Goal: Task Accomplishment & Management: Use online tool/utility

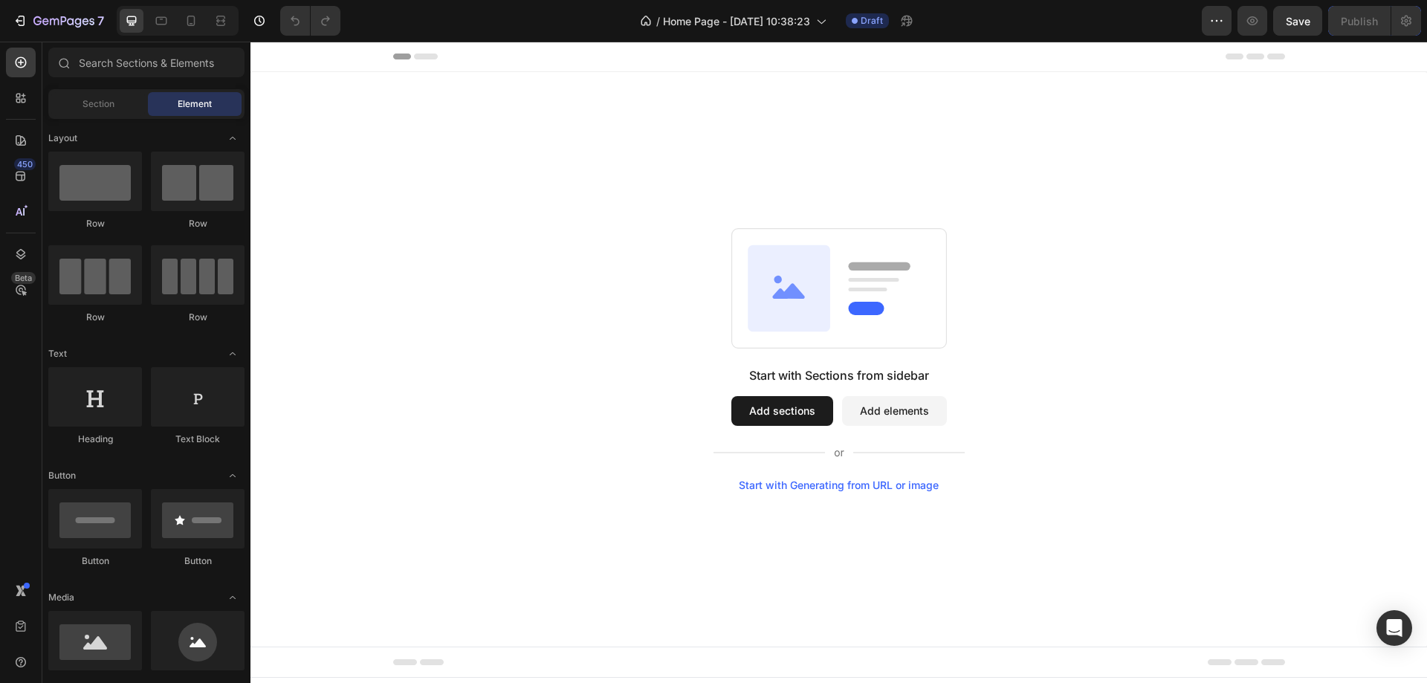
click at [805, 427] on div "Start with Sections from sidebar Add sections Add elements Start with Generatin…" at bounding box center [838, 428] width 251 height 125
click at [795, 415] on button "Add sections" at bounding box center [782, 411] width 102 height 30
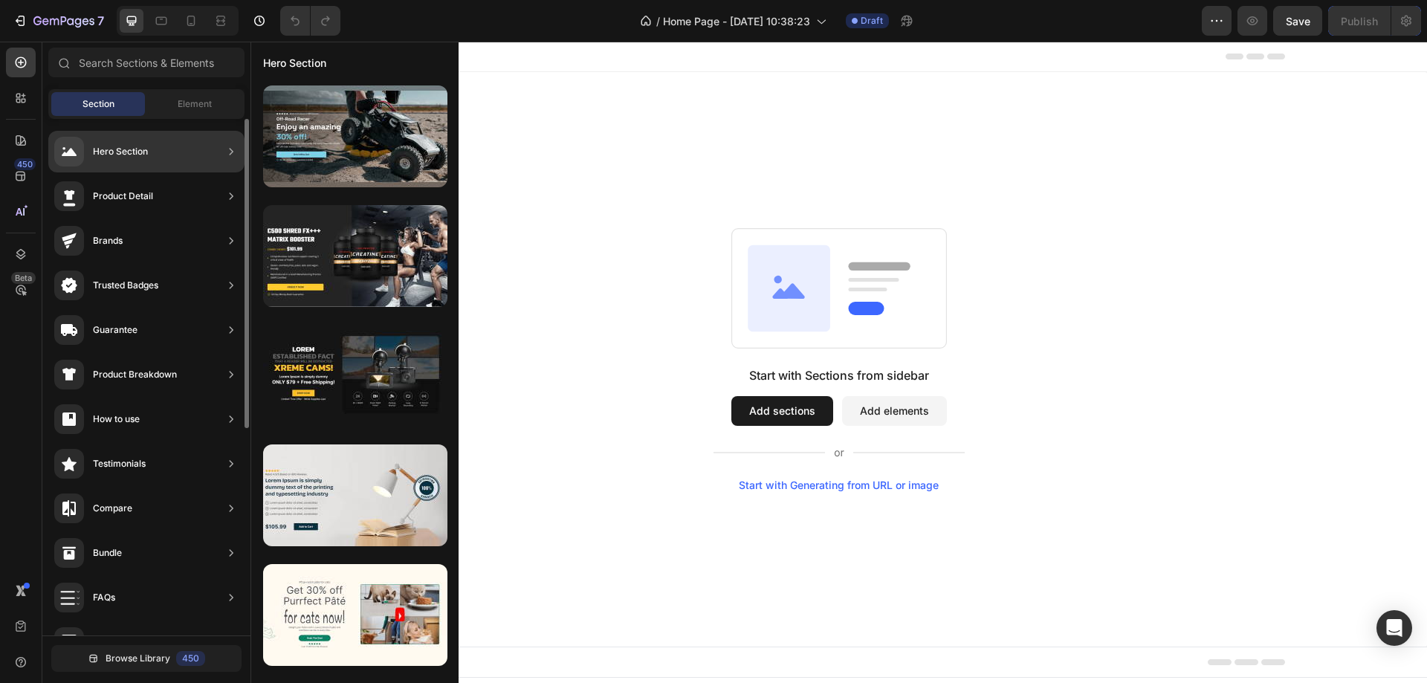
click at [172, 156] on div "Hero Section" at bounding box center [146, 152] width 196 height 42
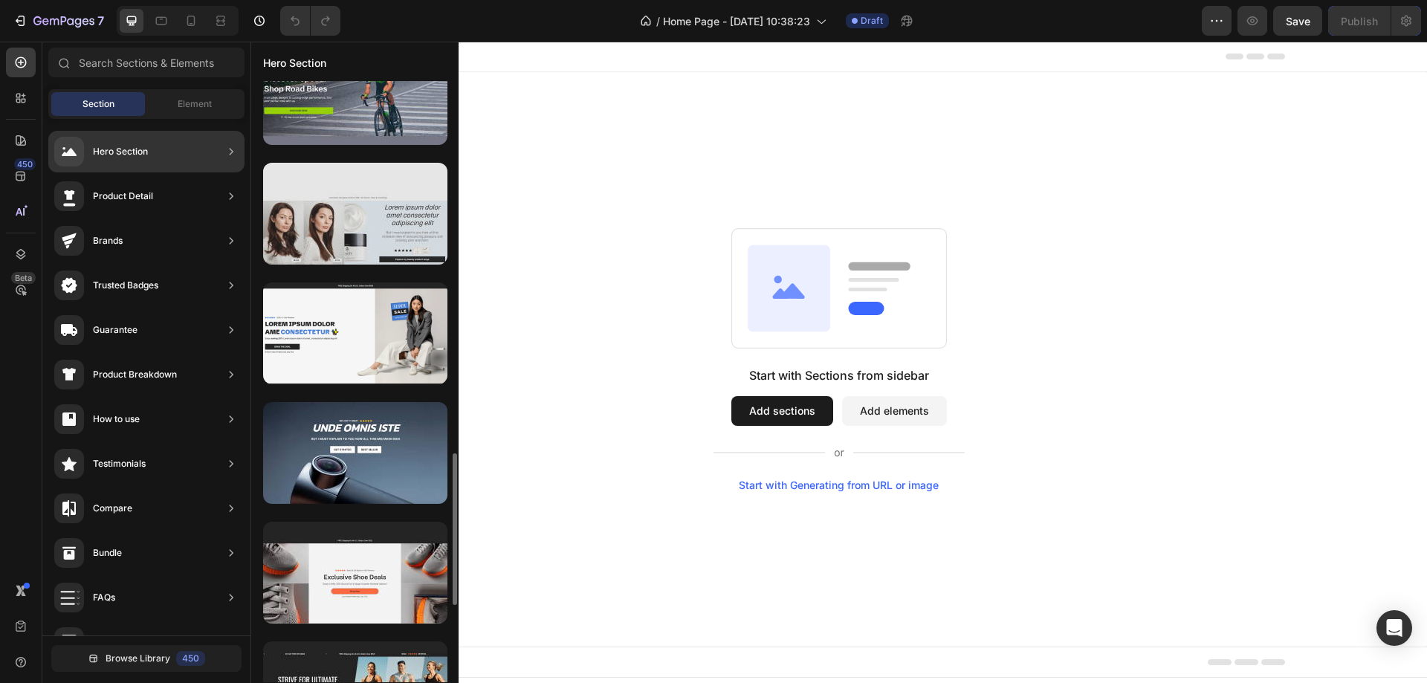
scroll to position [1329, 0]
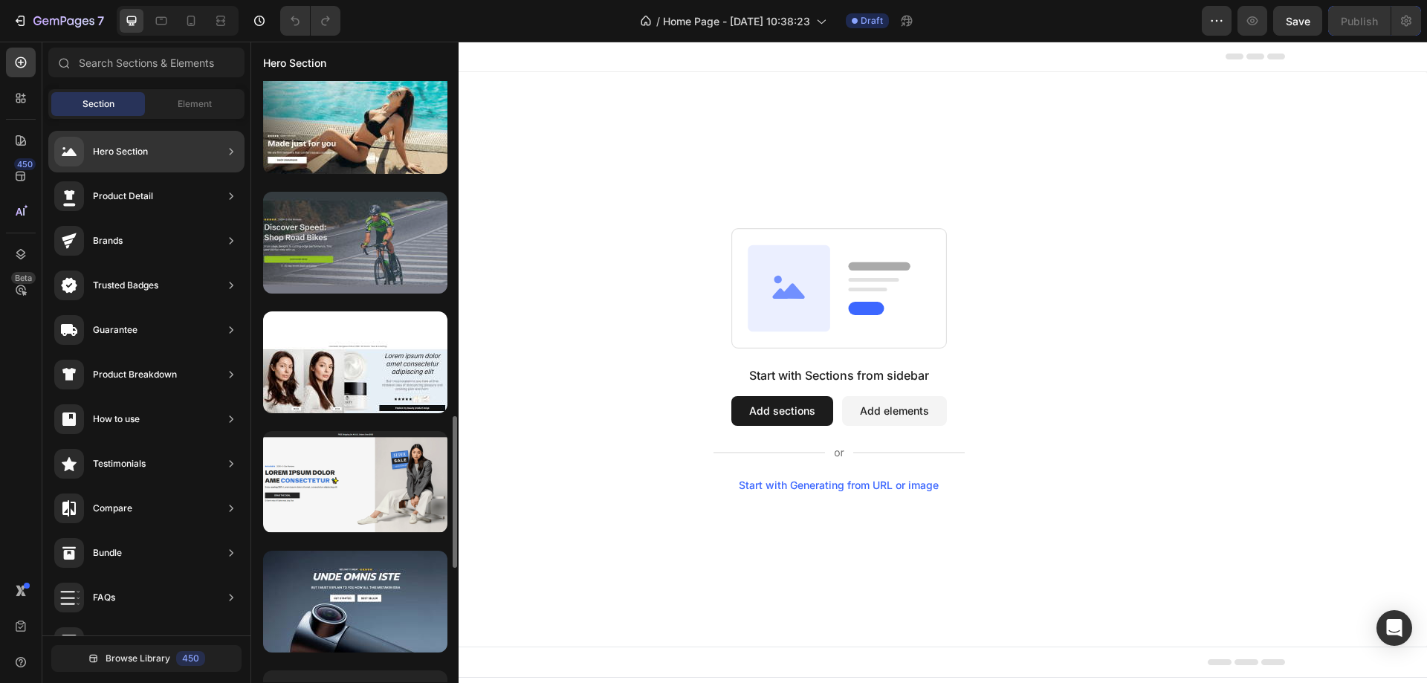
click at [372, 232] on div at bounding box center [355, 243] width 184 height 102
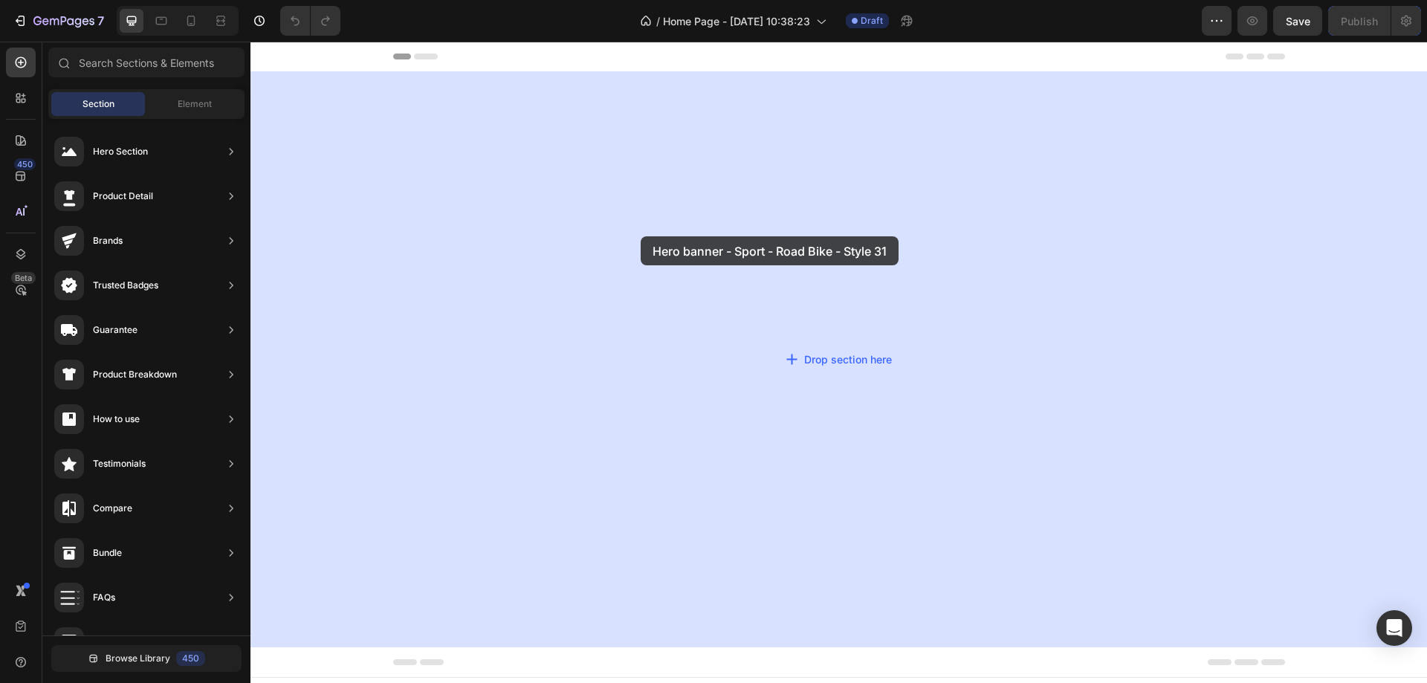
drag, startPoint x: 636, startPoint y: 282, endPoint x: 606, endPoint y: 233, distance: 57.4
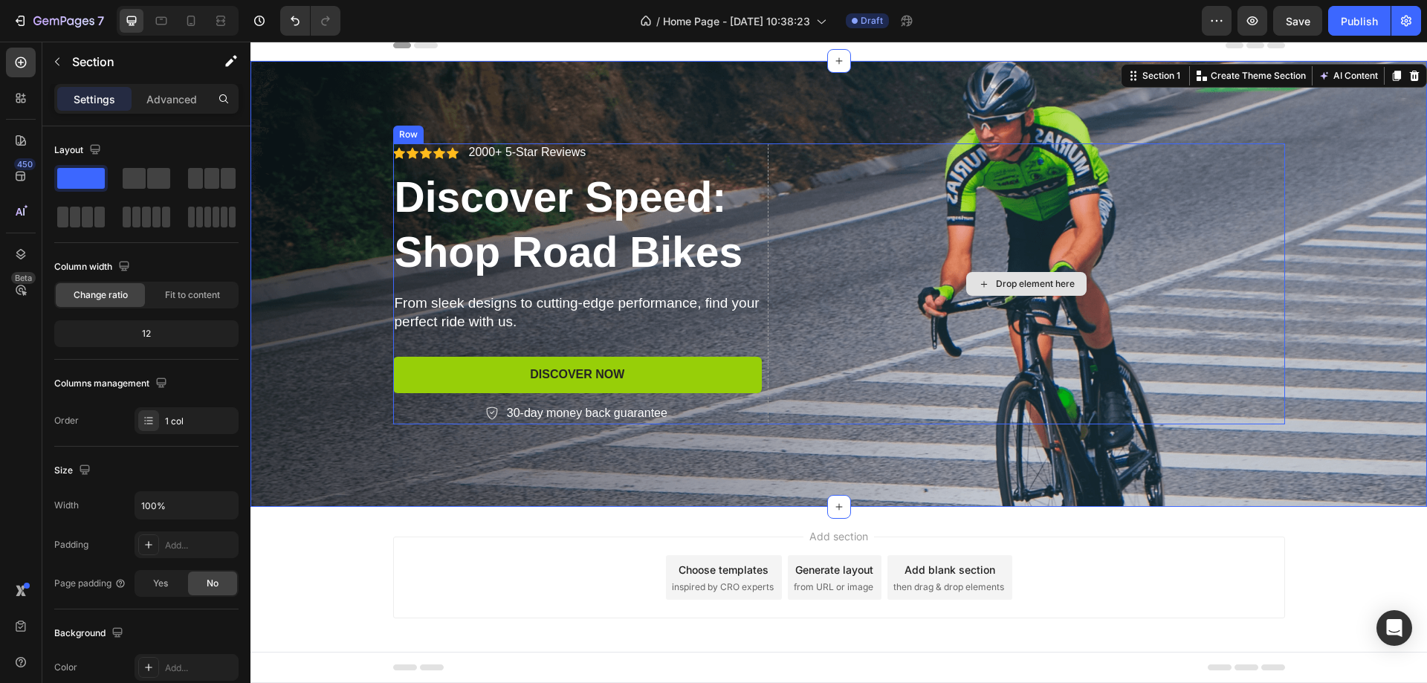
scroll to position [0, 0]
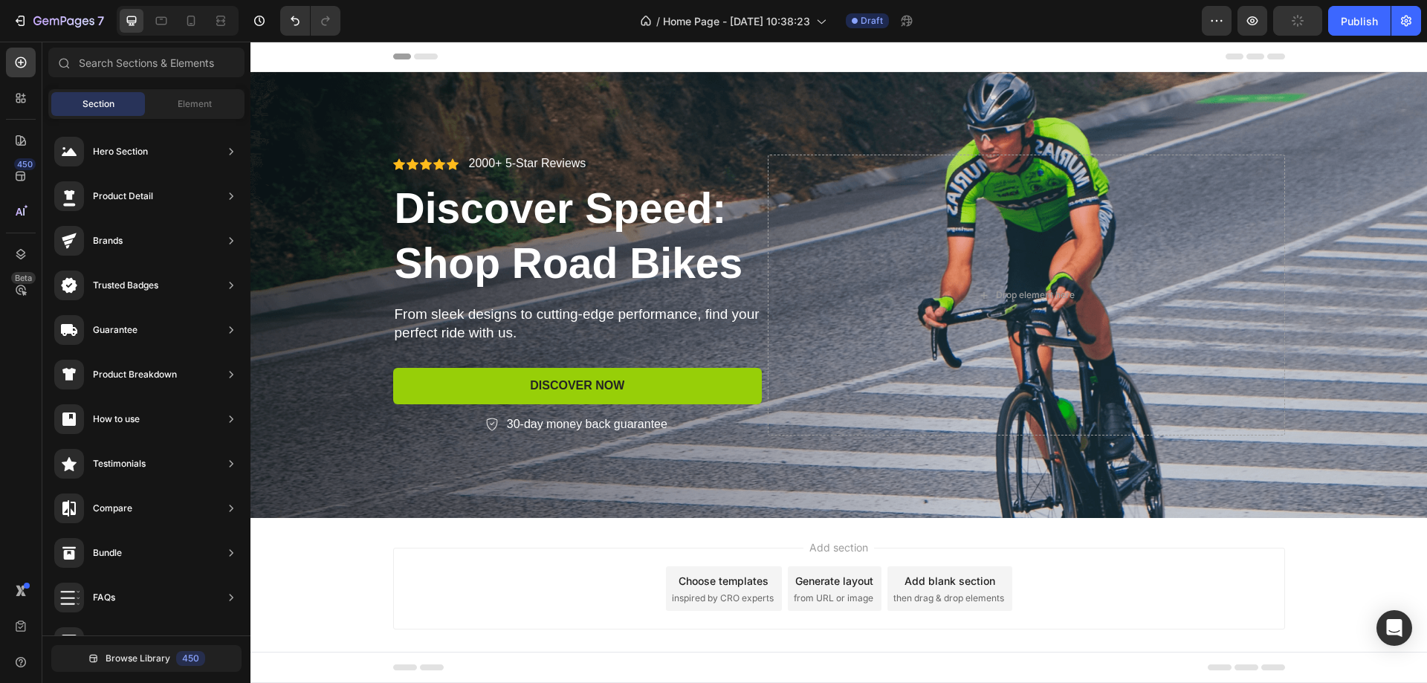
click at [424, 56] on icon at bounding box center [426, 57] width 24 height 6
click at [129, 56] on input "text" at bounding box center [146, 63] width 196 height 30
click at [184, 102] on span "Element" at bounding box center [195, 103] width 34 height 13
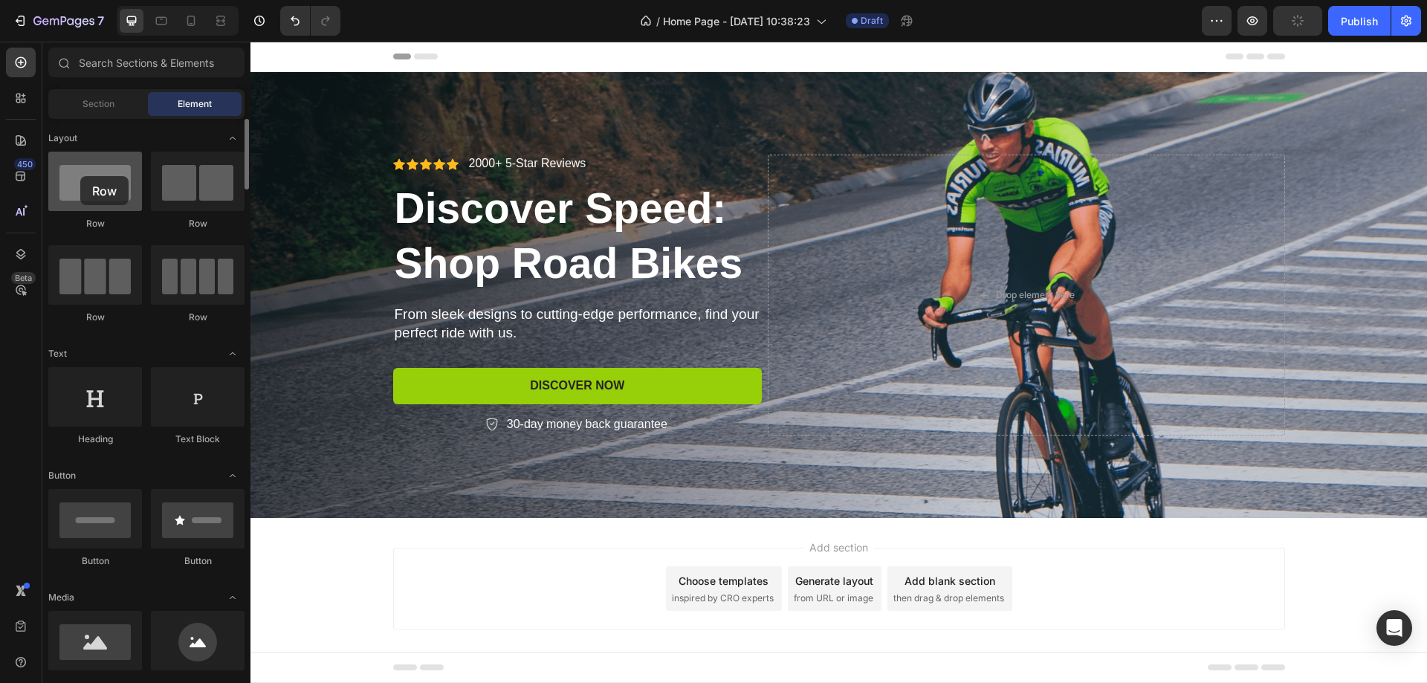
click at [80, 176] on div at bounding box center [95, 181] width 94 height 59
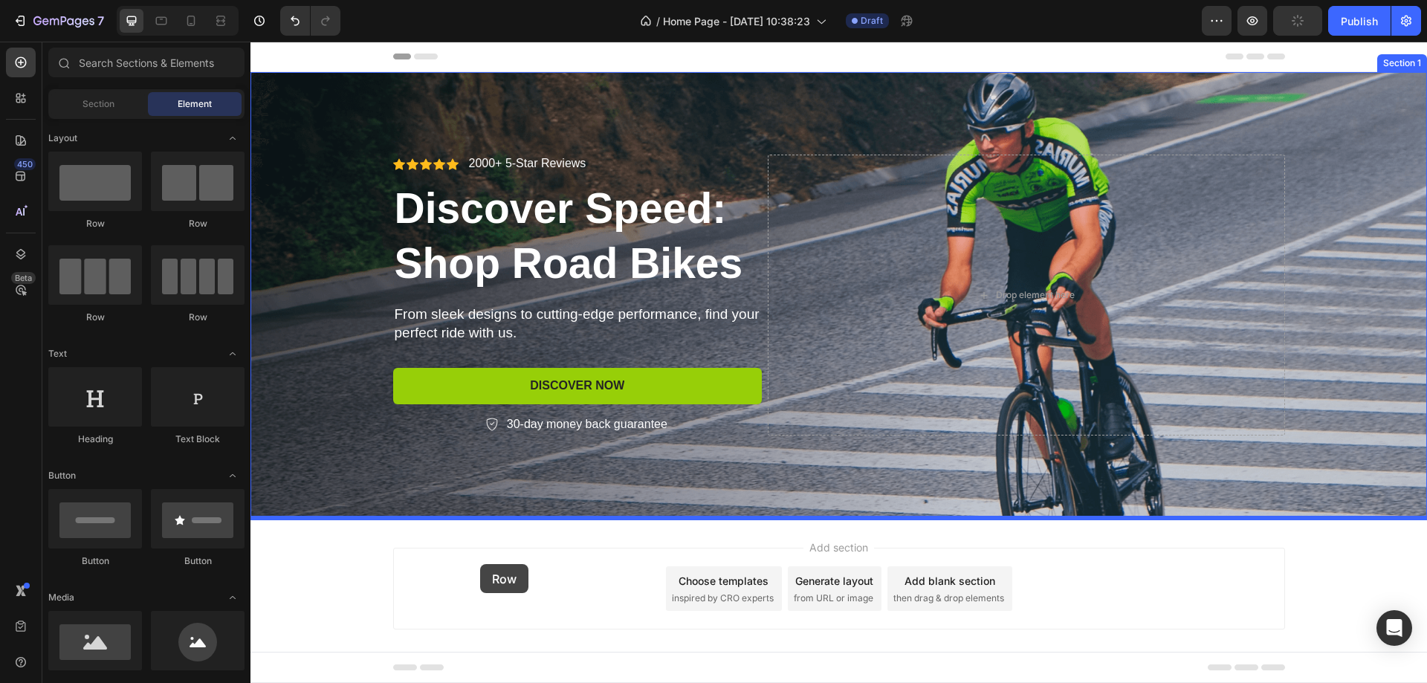
drag, startPoint x: 348, startPoint y: 229, endPoint x: 484, endPoint y: 612, distance: 406.9
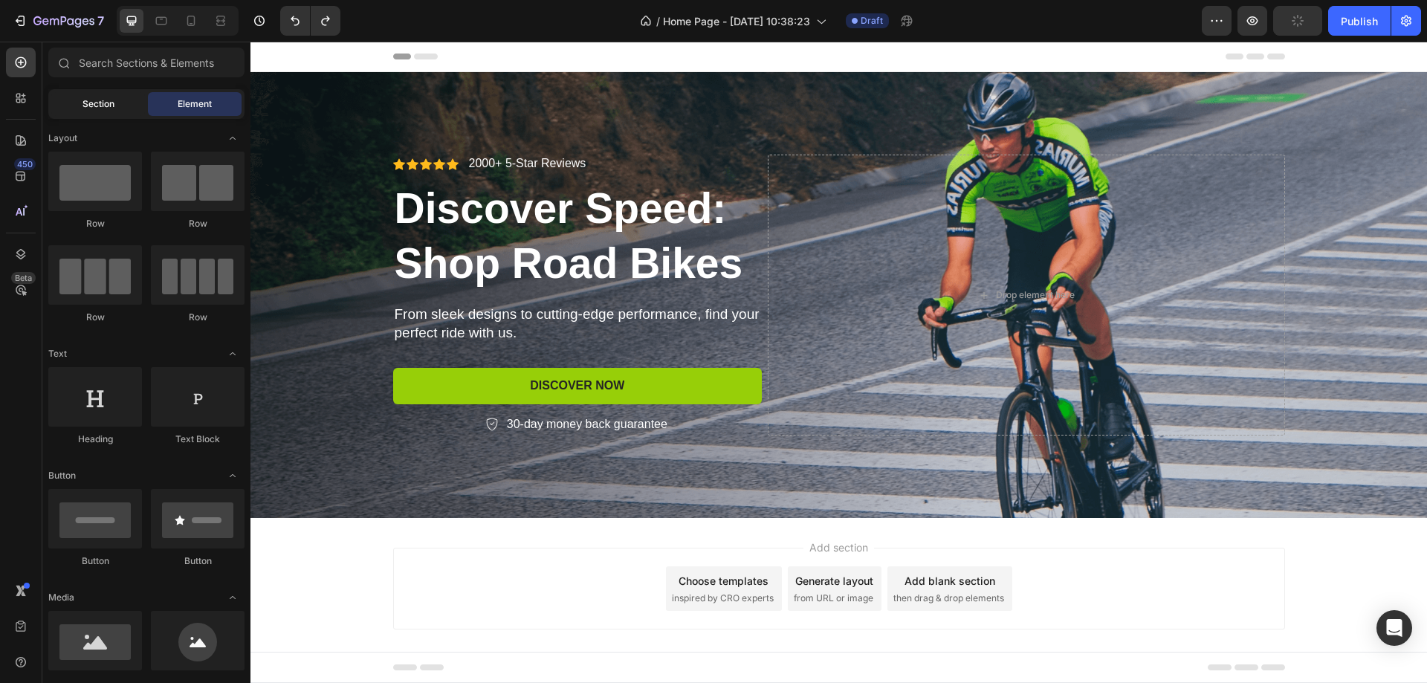
click at [106, 107] on span "Section" at bounding box center [98, 103] width 32 height 13
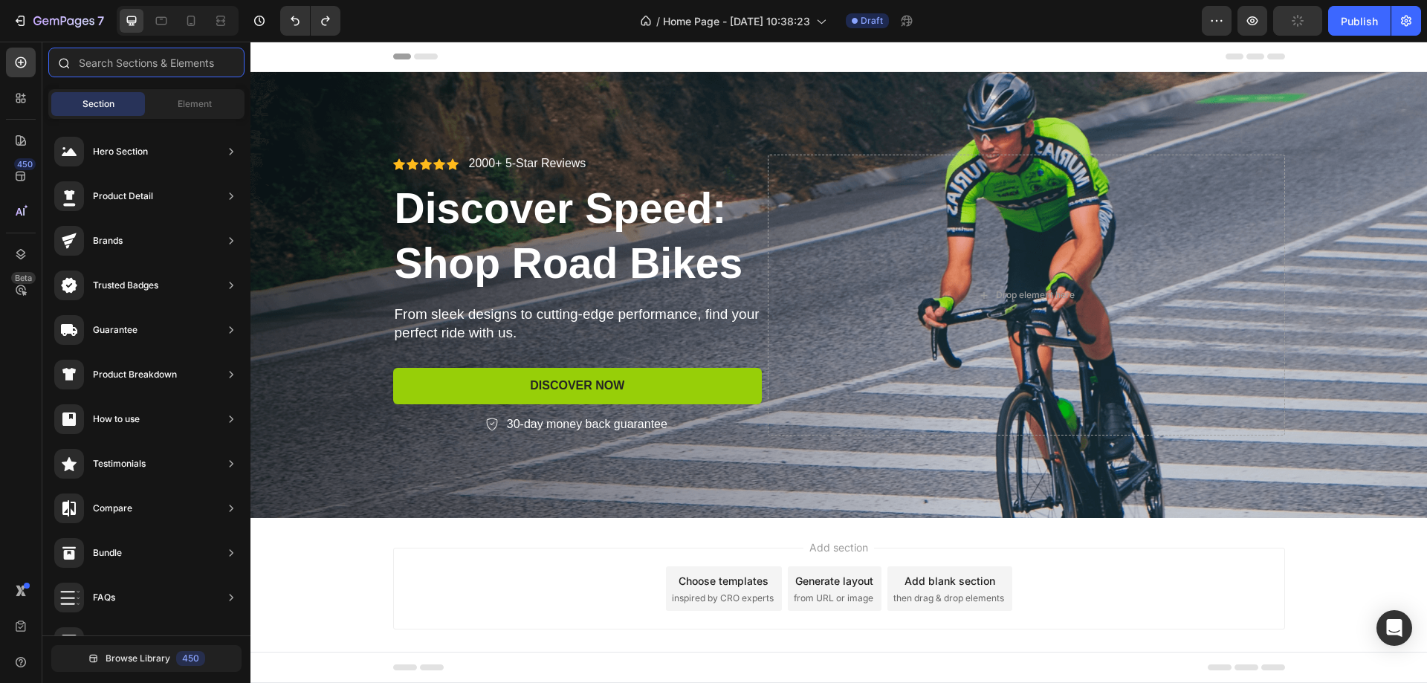
click at [100, 63] on input "text" at bounding box center [146, 63] width 196 height 30
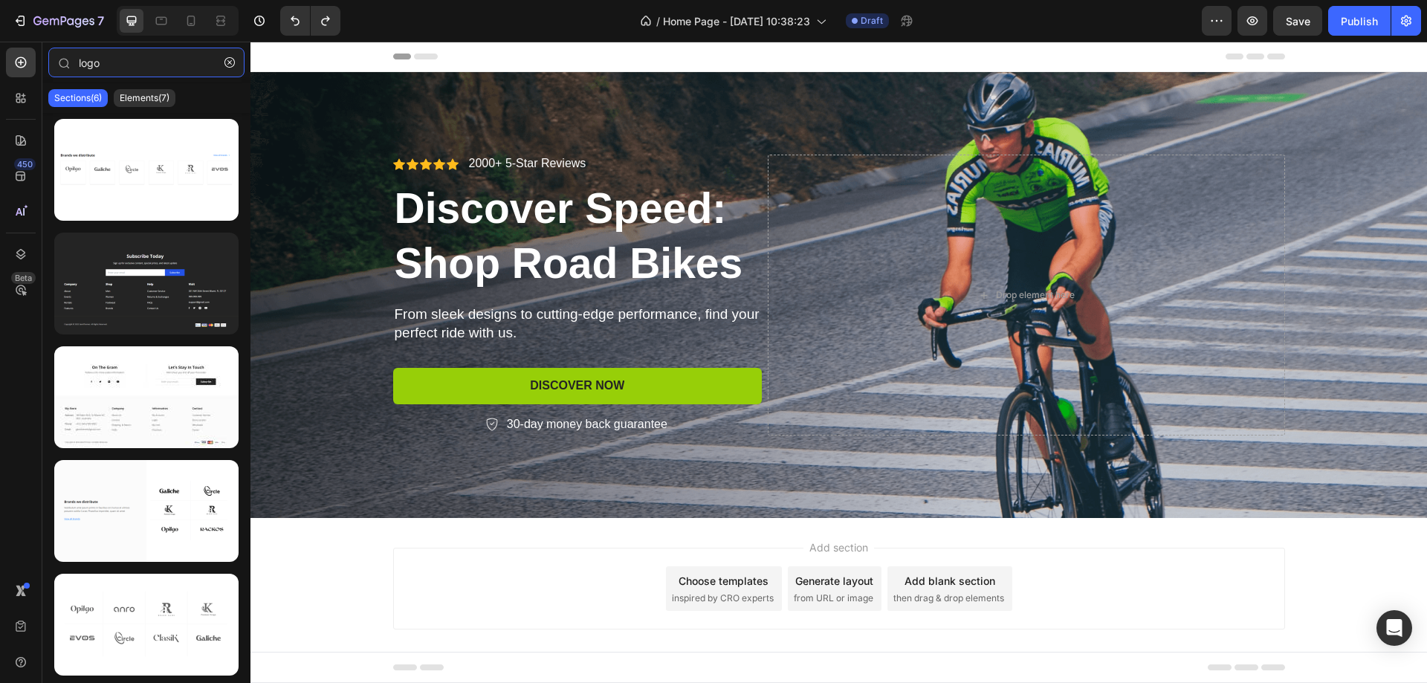
drag, startPoint x: 105, startPoint y: 62, endPoint x: 0, endPoint y: 73, distance: 105.3
click at [0, 73] on div "450 Beta logo Sections(6) Elements(7) Media Image Image Image Comparison Icon &…" at bounding box center [125, 362] width 250 height 641
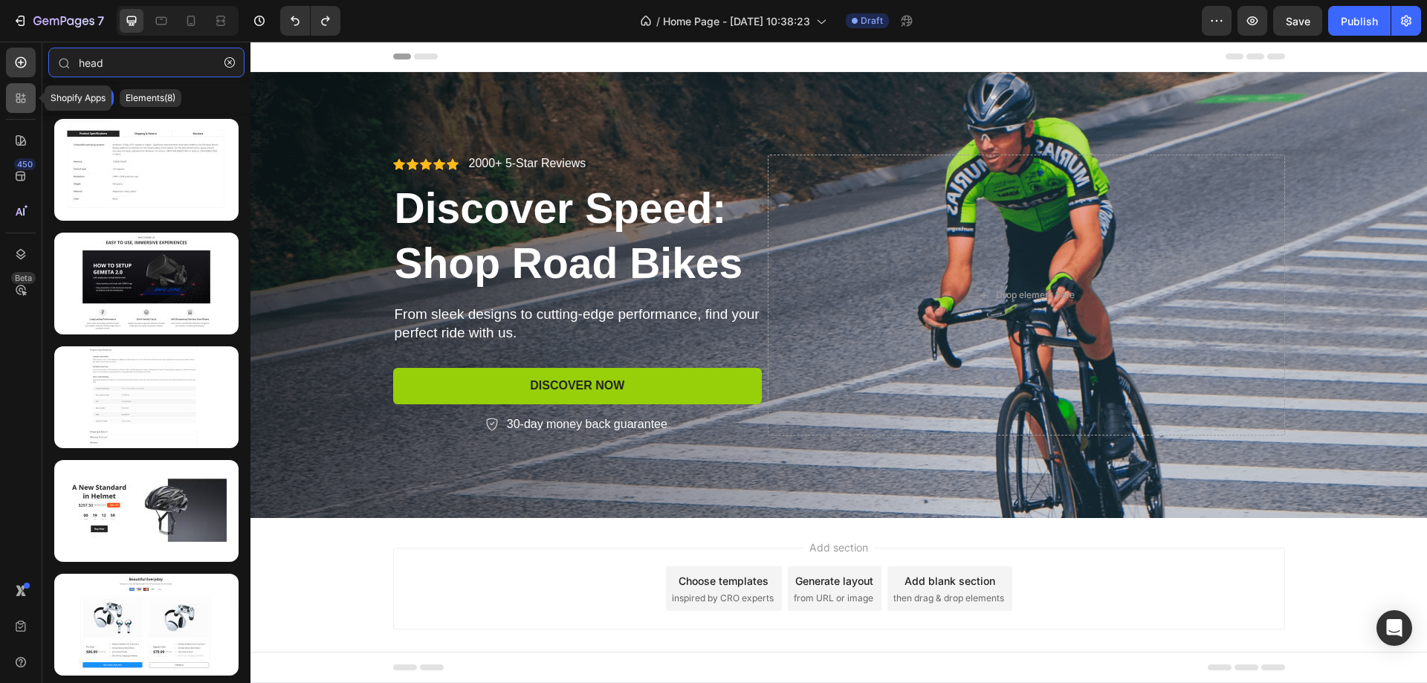
type input "head"
click at [20, 96] on icon at bounding box center [18, 96] width 4 height 4
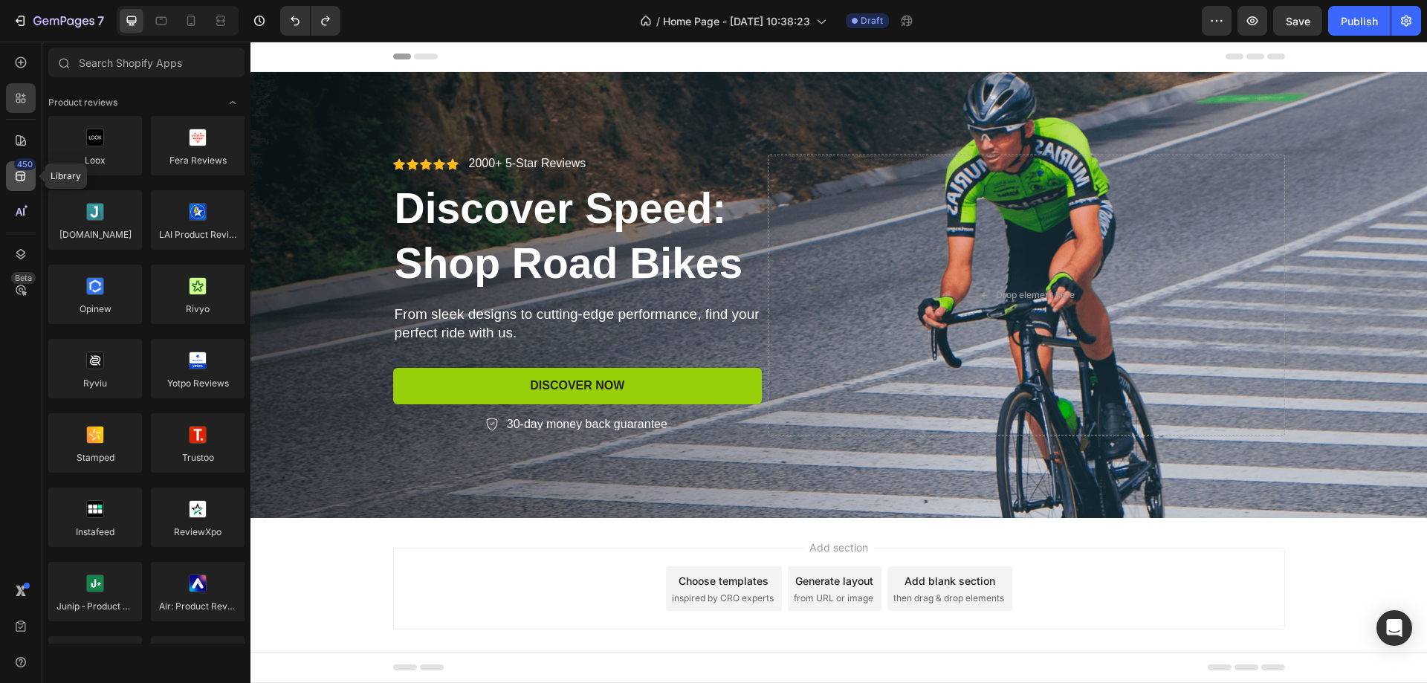
click at [25, 181] on icon at bounding box center [20, 176] width 15 height 15
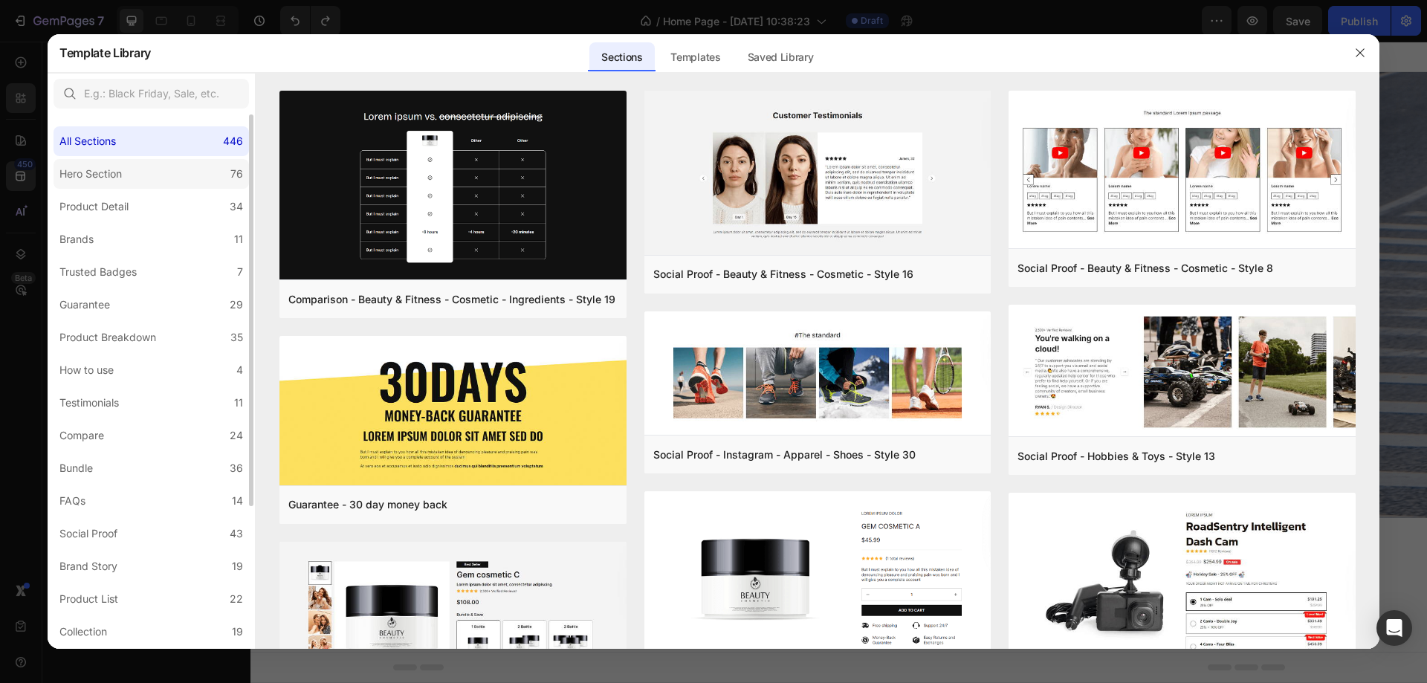
click at [119, 179] on div "Hero Section" at bounding box center [90, 174] width 62 height 18
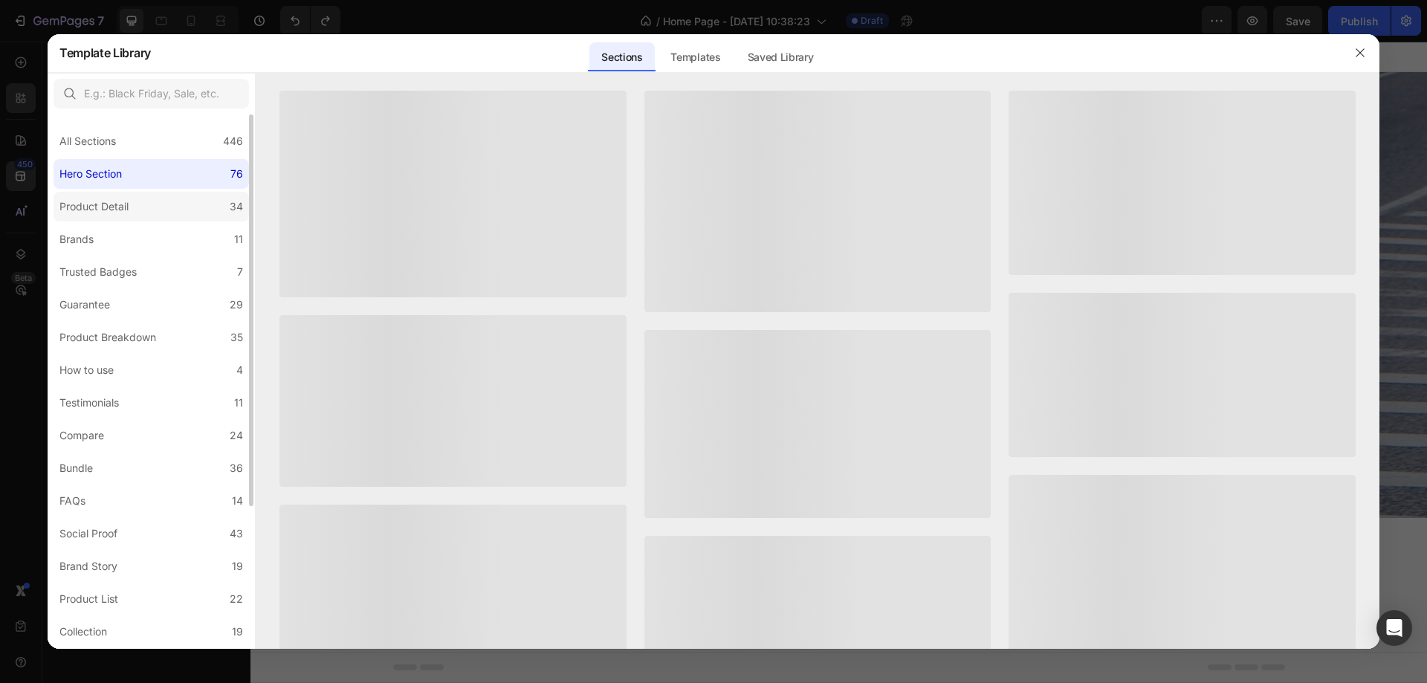
click at [143, 213] on label "Product Detail 34" at bounding box center [151, 207] width 195 height 30
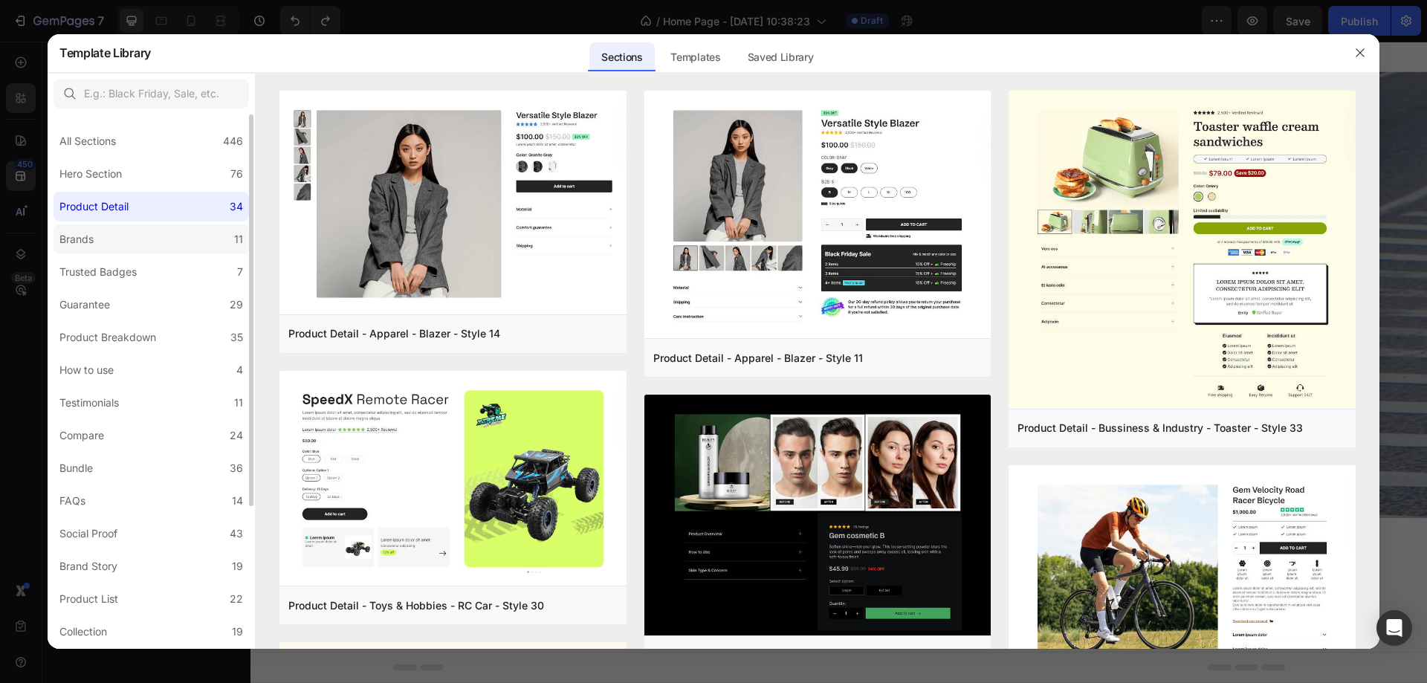
click at [136, 252] on label "Brands 11" at bounding box center [151, 239] width 195 height 30
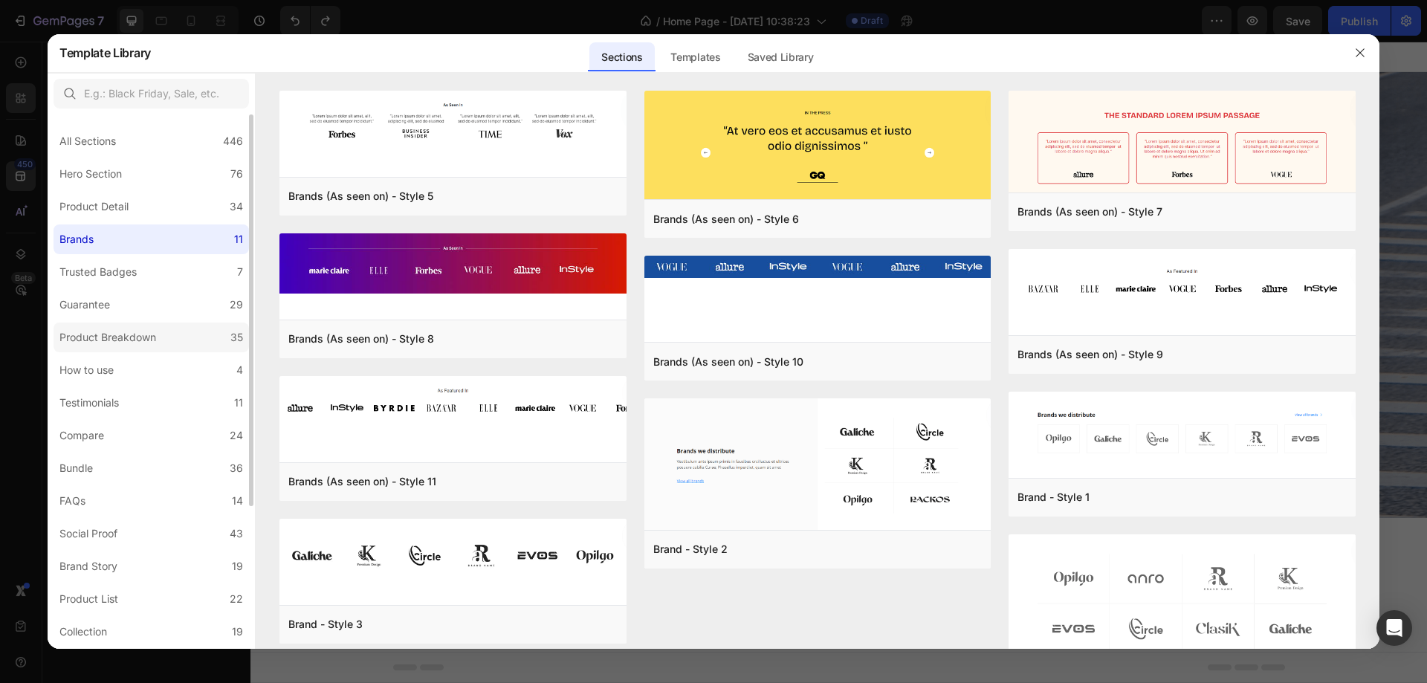
click at [136, 343] on div "Product Breakdown" at bounding box center [107, 337] width 97 height 18
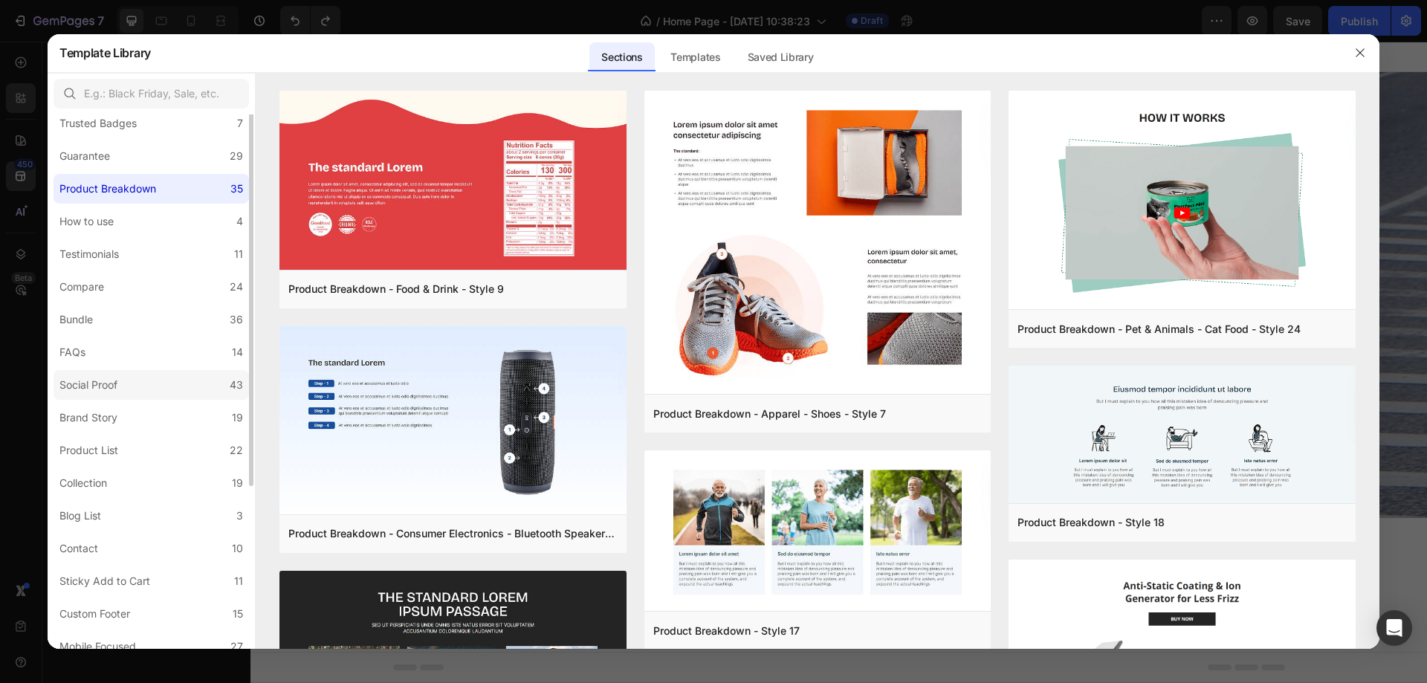
scroll to position [194, 0]
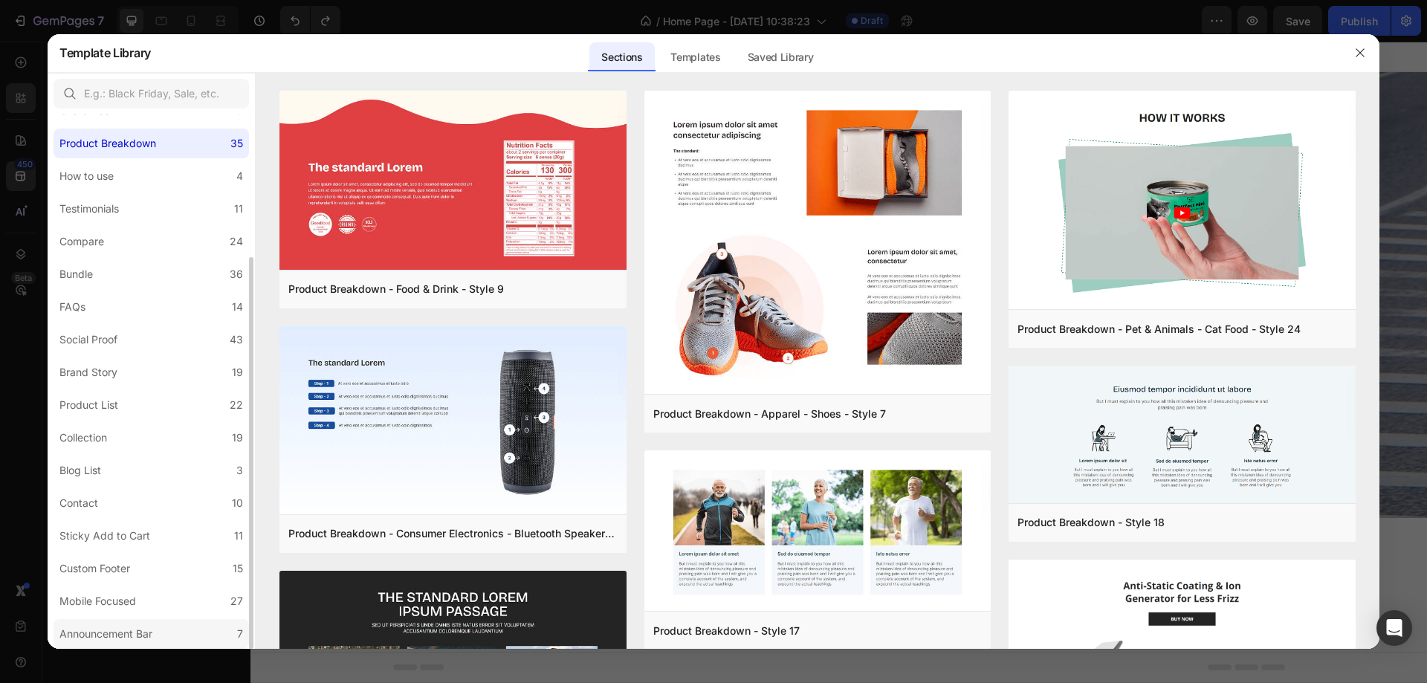
click at [114, 635] on div "Announcement Bar" at bounding box center [105, 634] width 93 height 18
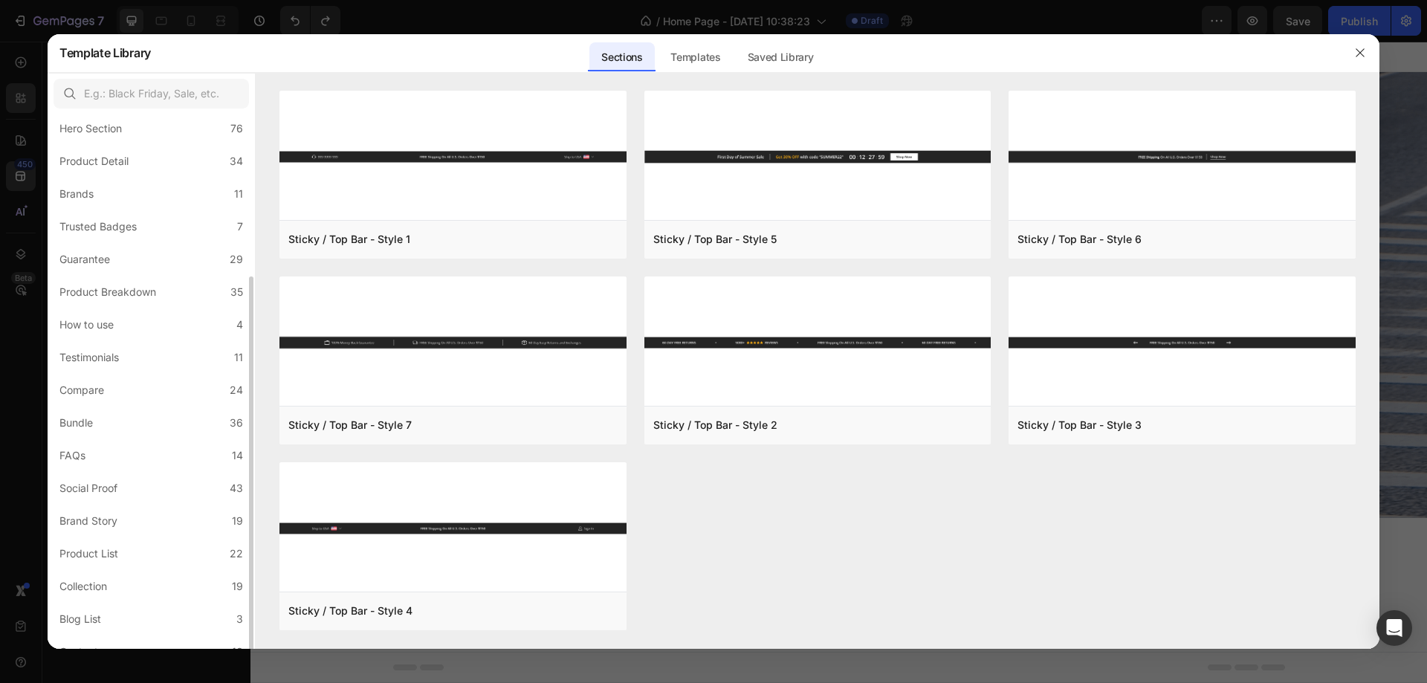
scroll to position [0, 0]
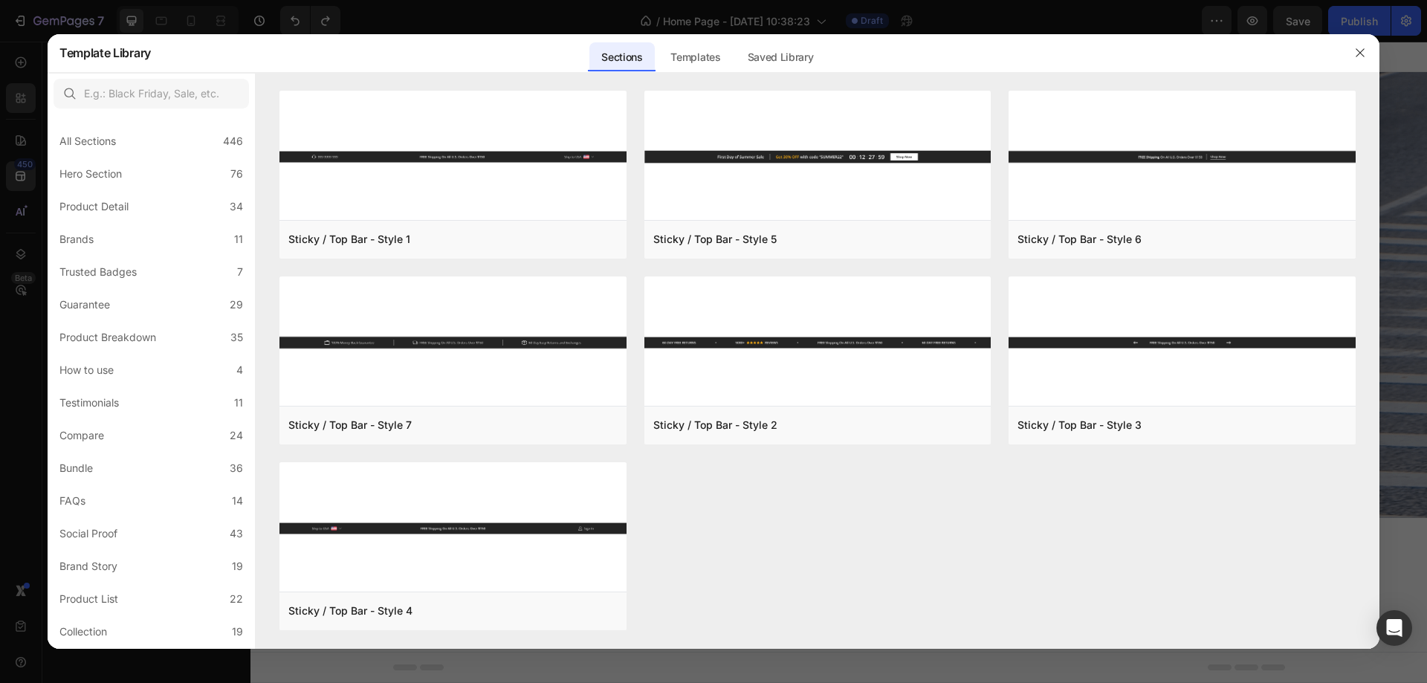
click at [946, 39] on div "Sections Templates Existing pages Saved Library Templates Saved Library" at bounding box center [707, 52] width 1112 height 39
click at [705, 53] on div "Templates" at bounding box center [695, 57] width 74 height 30
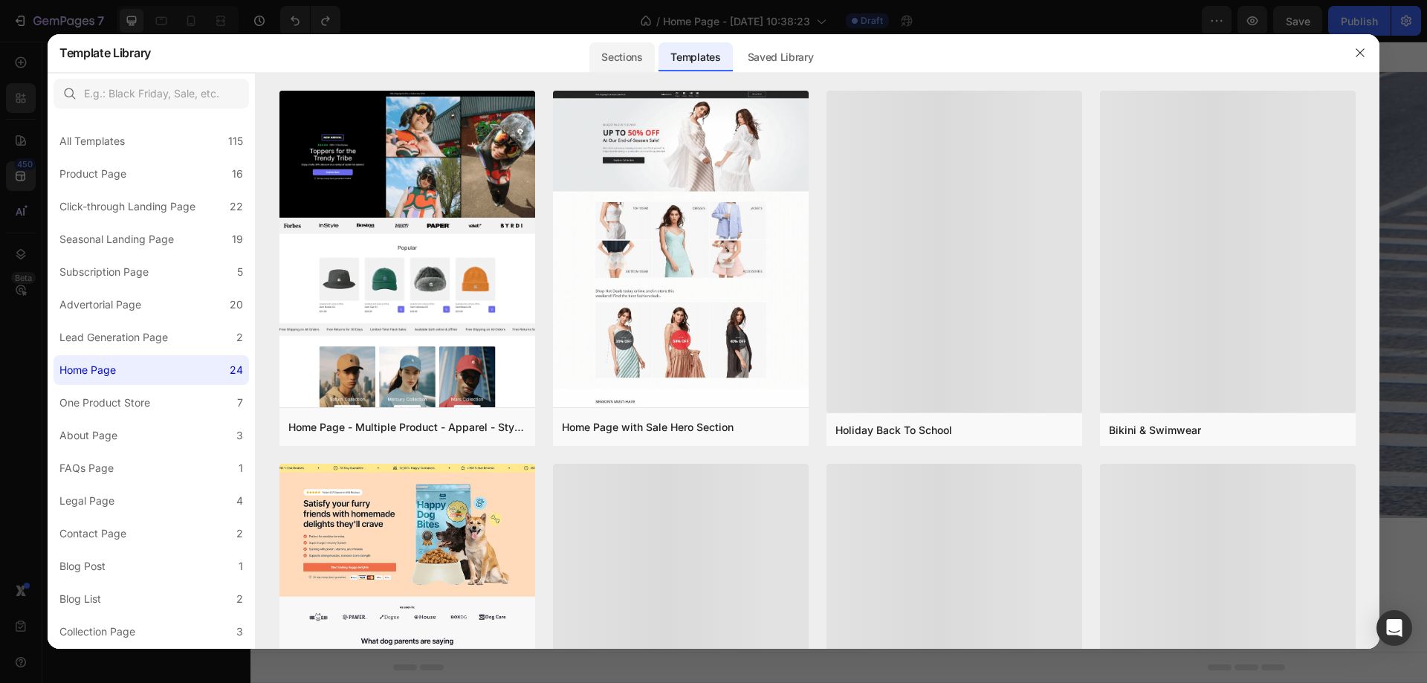
click at [634, 55] on div "Sections" at bounding box center [621, 57] width 65 height 30
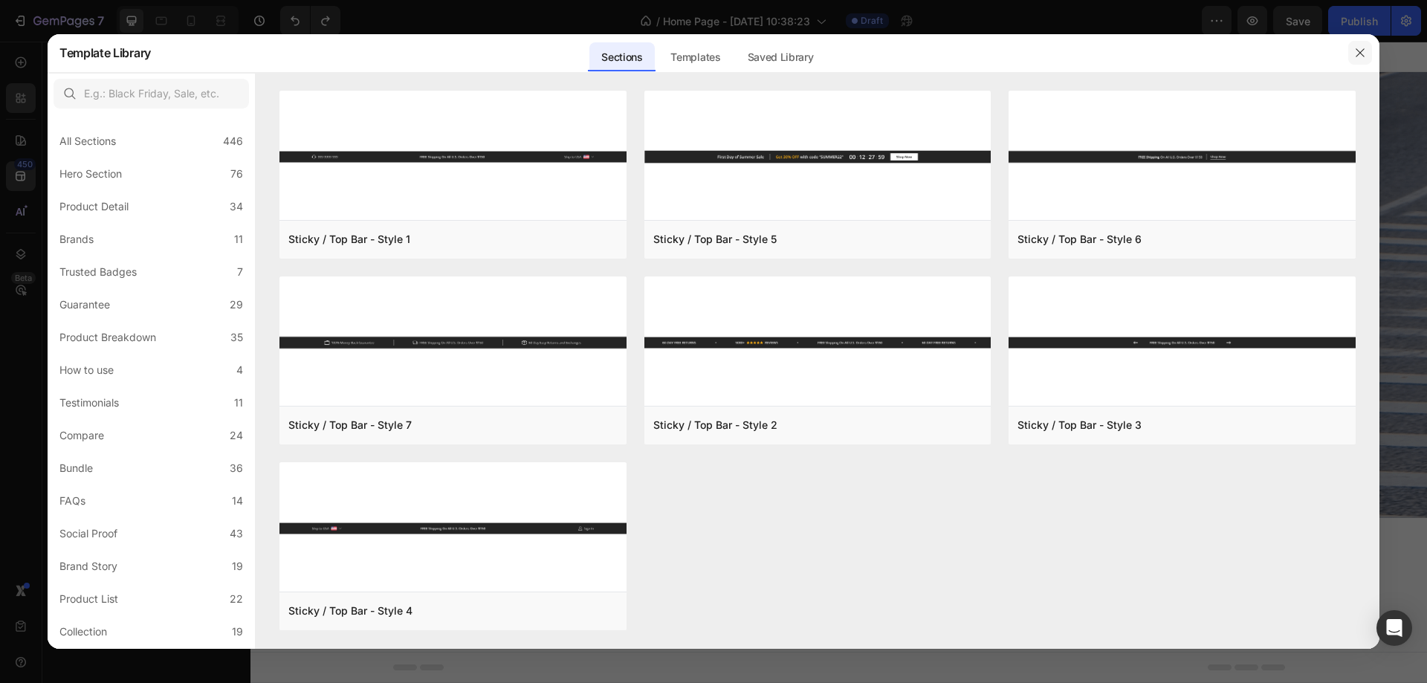
drag, startPoint x: 1364, startPoint y: 51, endPoint x: 1110, endPoint y: 30, distance: 254.2
click at [1364, 51] on icon "button" at bounding box center [1360, 53] width 12 height 12
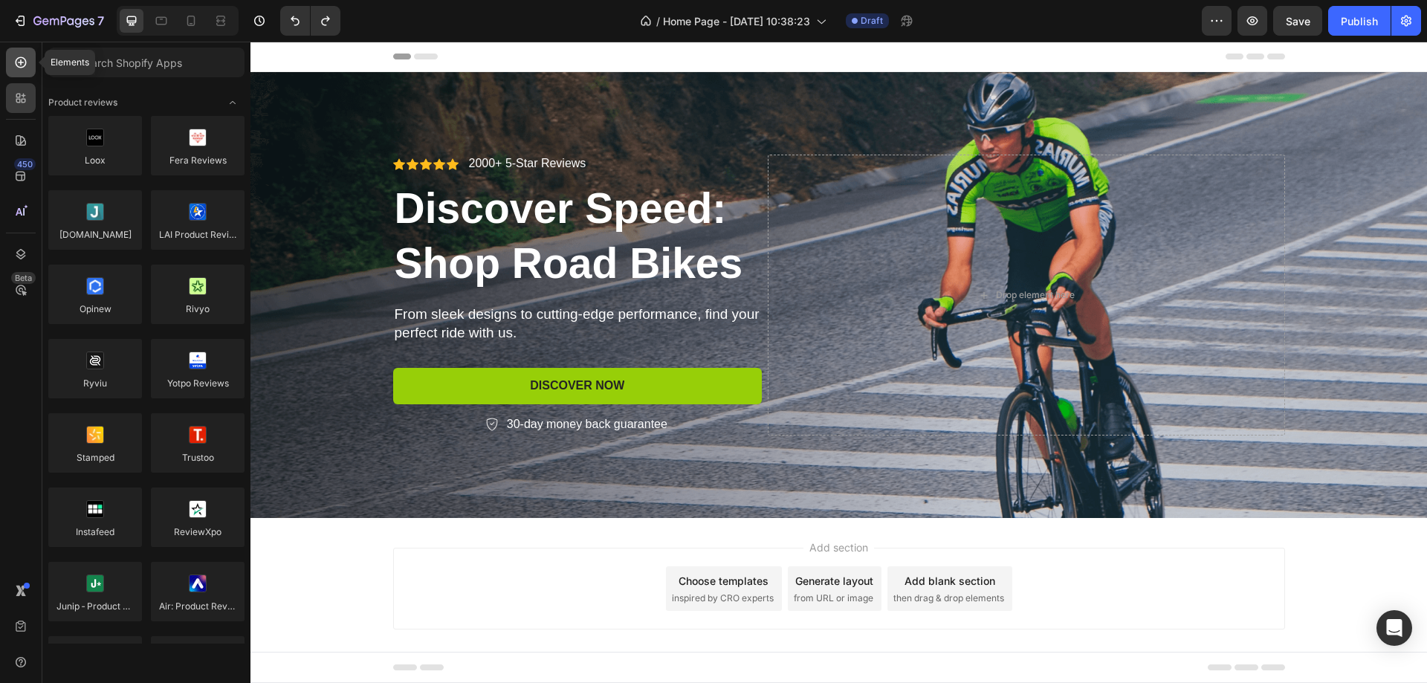
click at [15, 69] on icon at bounding box center [20, 62] width 15 height 15
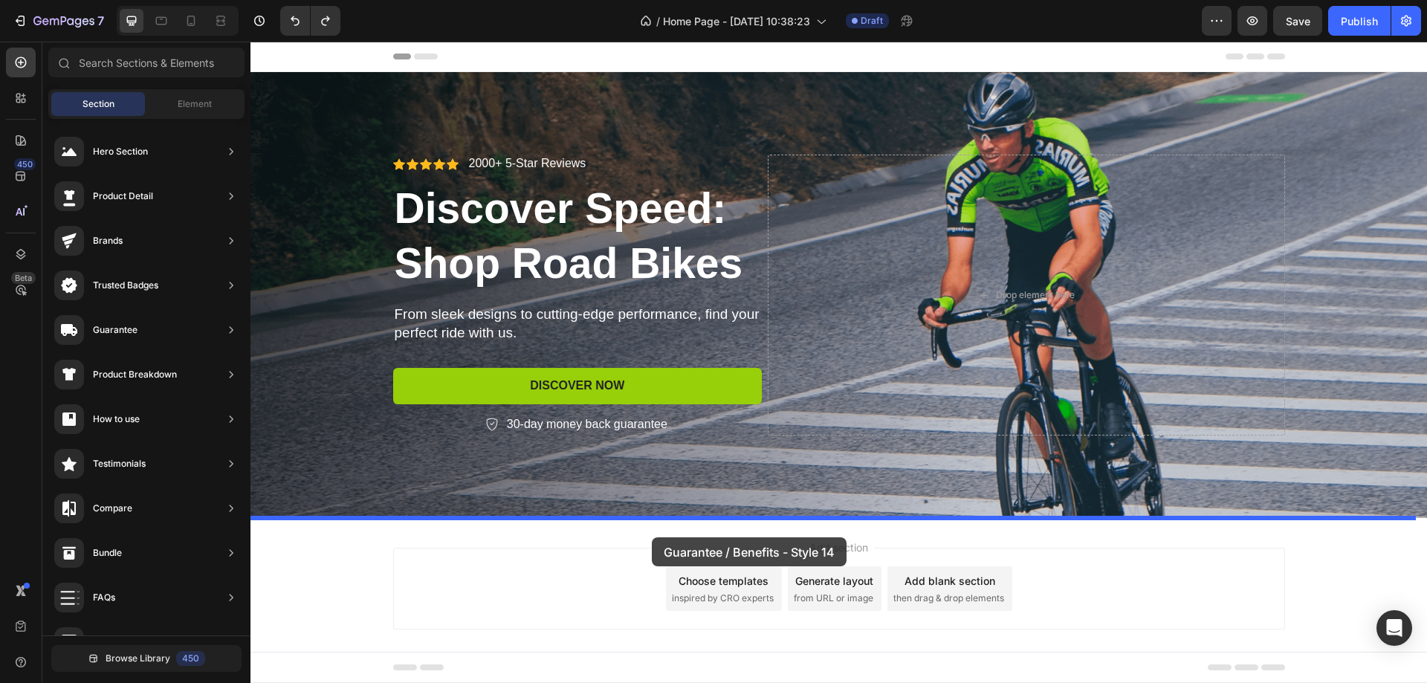
drag, startPoint x: 635, startPoint y: 535, endPoint x: 698, endPoint y: 548, distance: 63.8
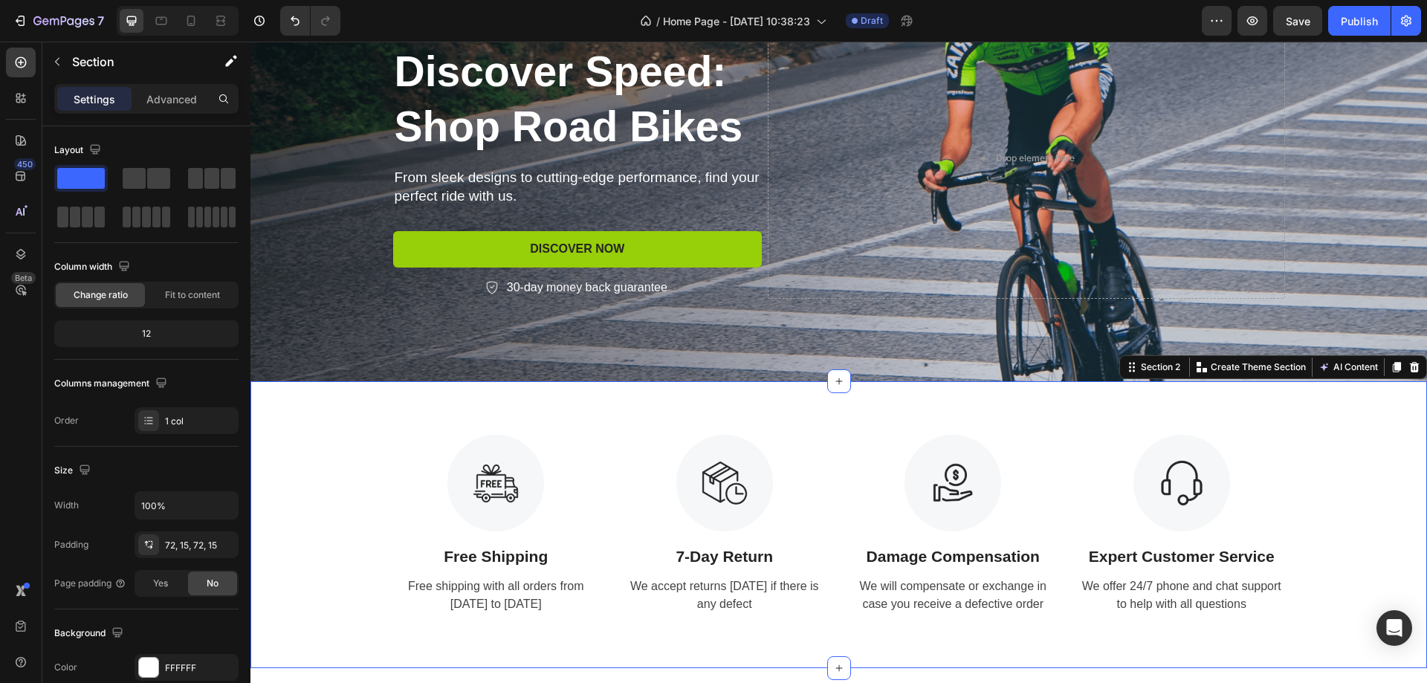
scroll to position [149, 0]
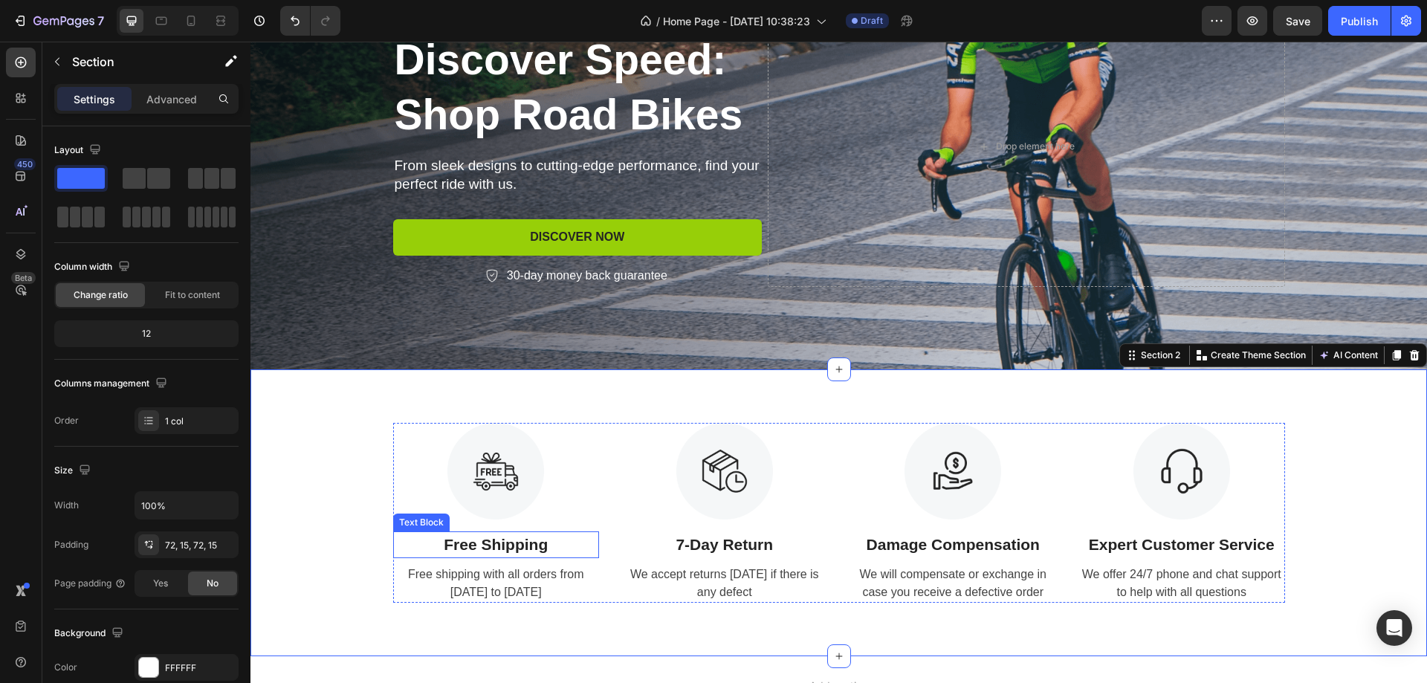
click at [453, 551] on p "Free Shipping" at bounding box center [497, 545] width 204 height 24
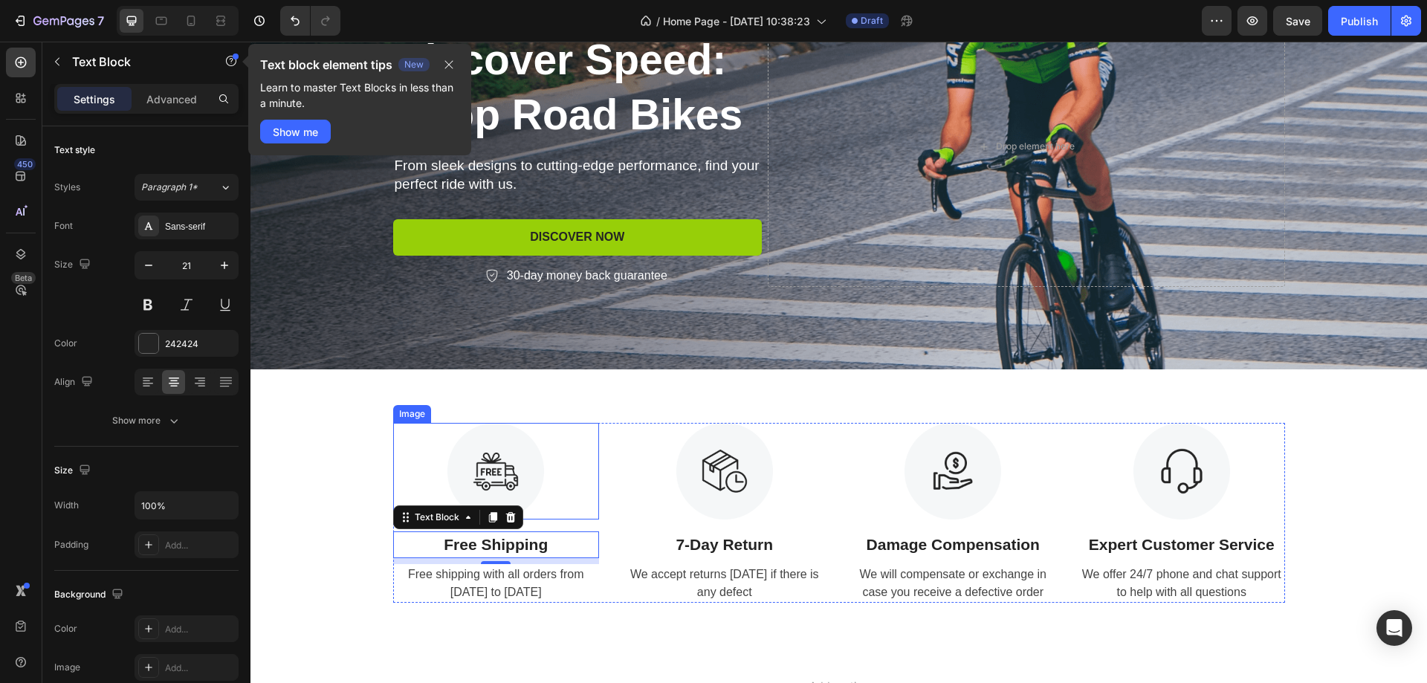
click at [469, 482] on img at bounding box center [495, 471] width 97 height 97
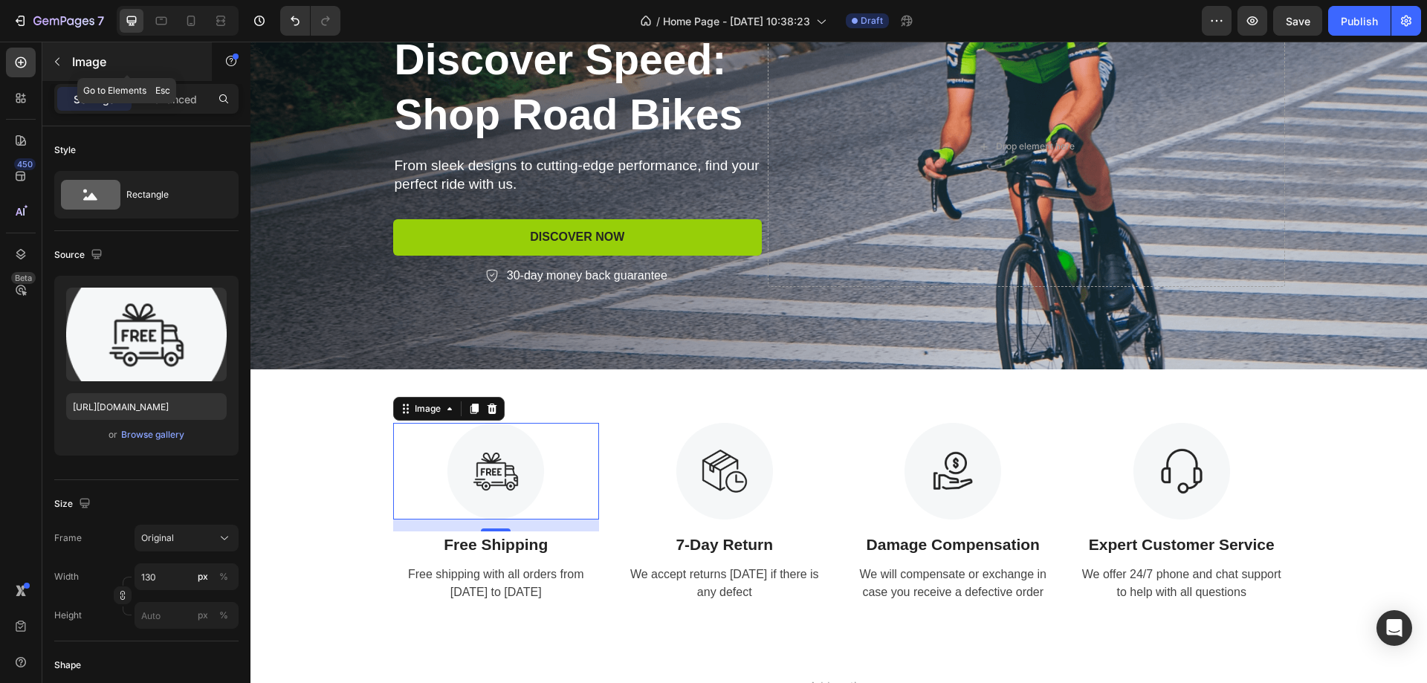
click at [65, 59] on button "button" at bounding box center [57, 62] width 24 height 24
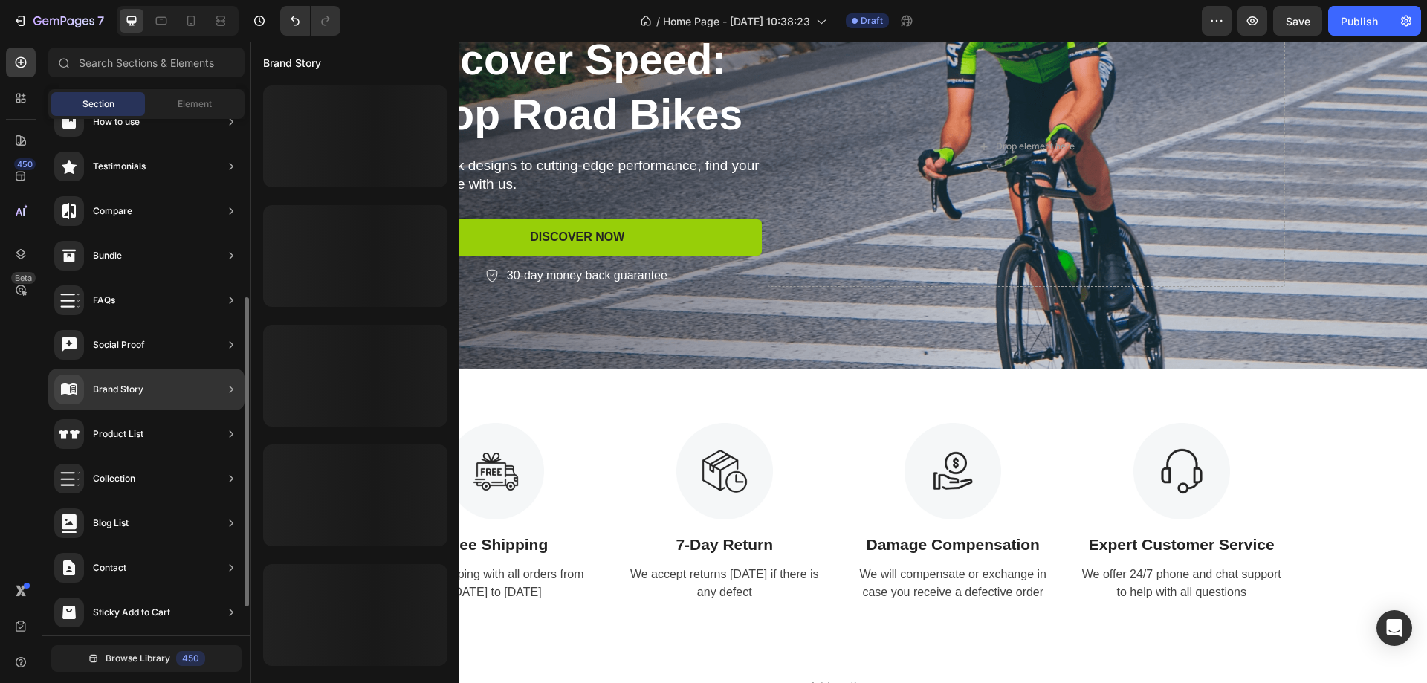
scroll to position [346, 0]
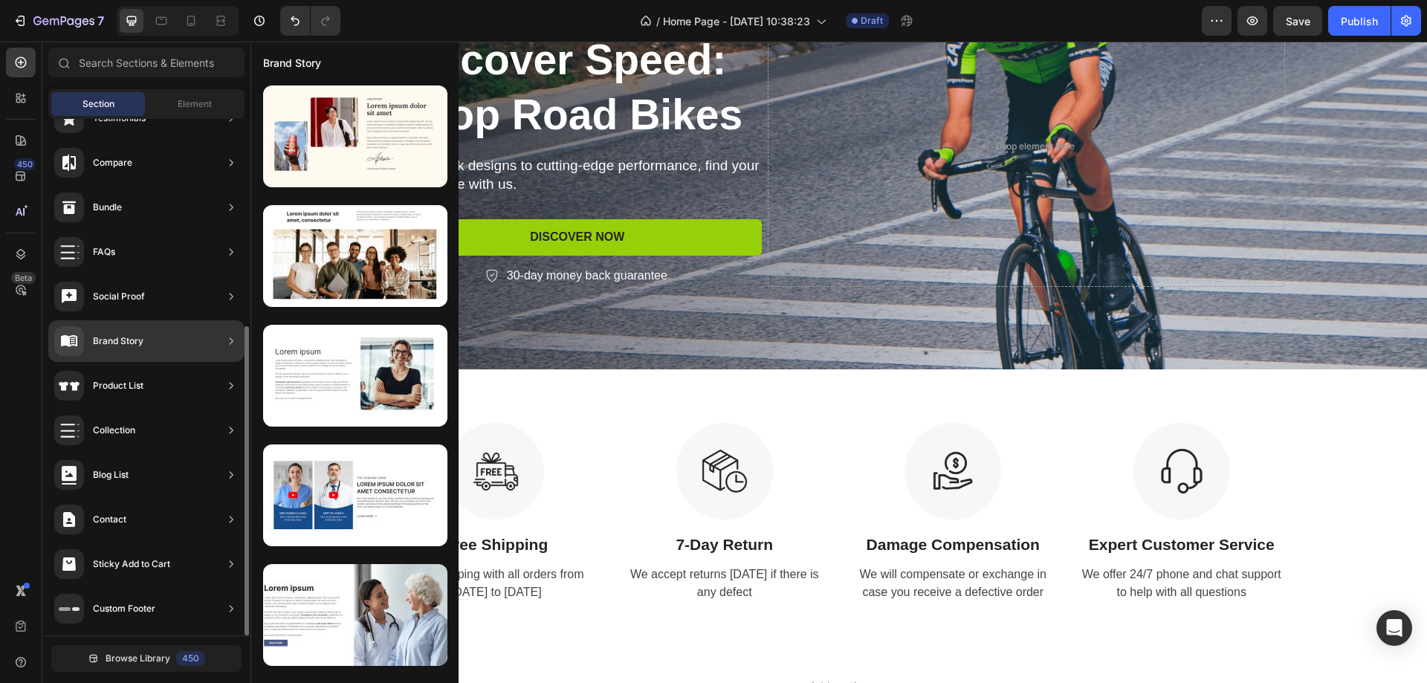
click at [160, 355] on div "Brand Story" at bounding box center [146, 341] width 196 height 42
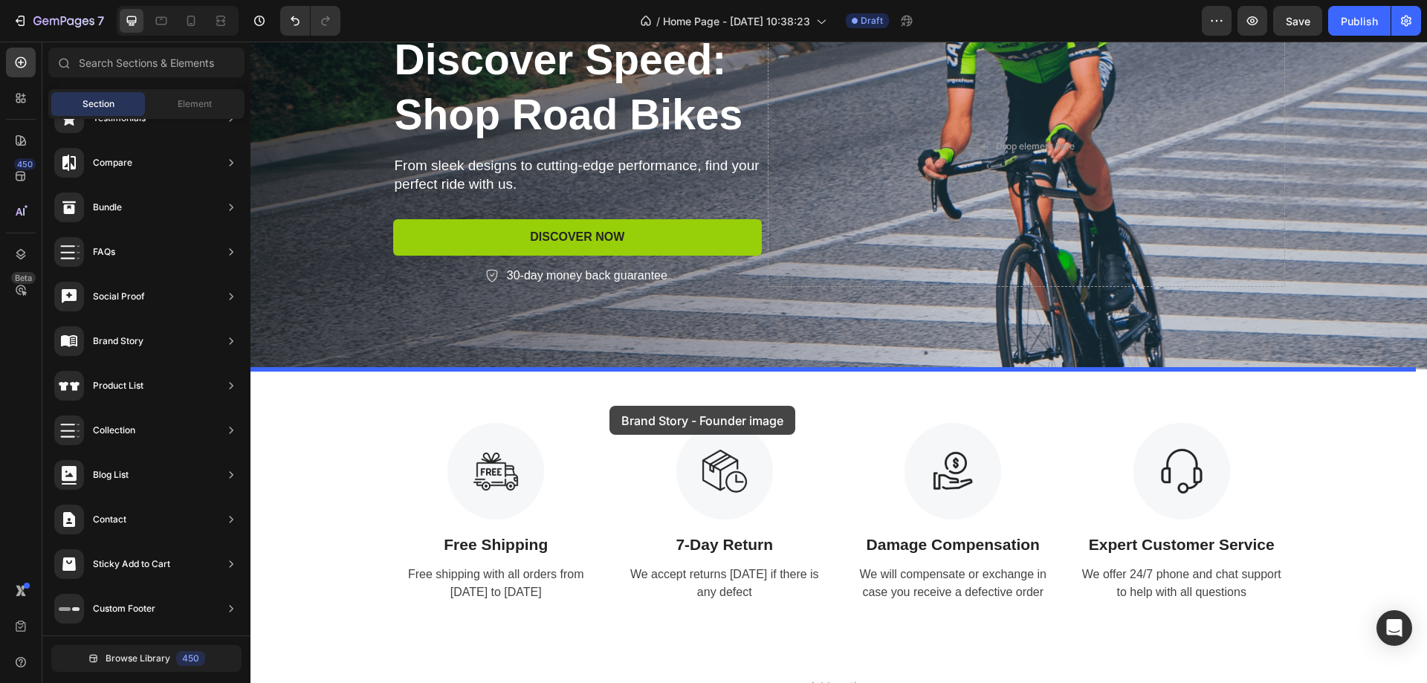
drag, startPoint x: 575, startPoint y: 427, endPoint x: 603, endPoint y: 395, distance: 41.6
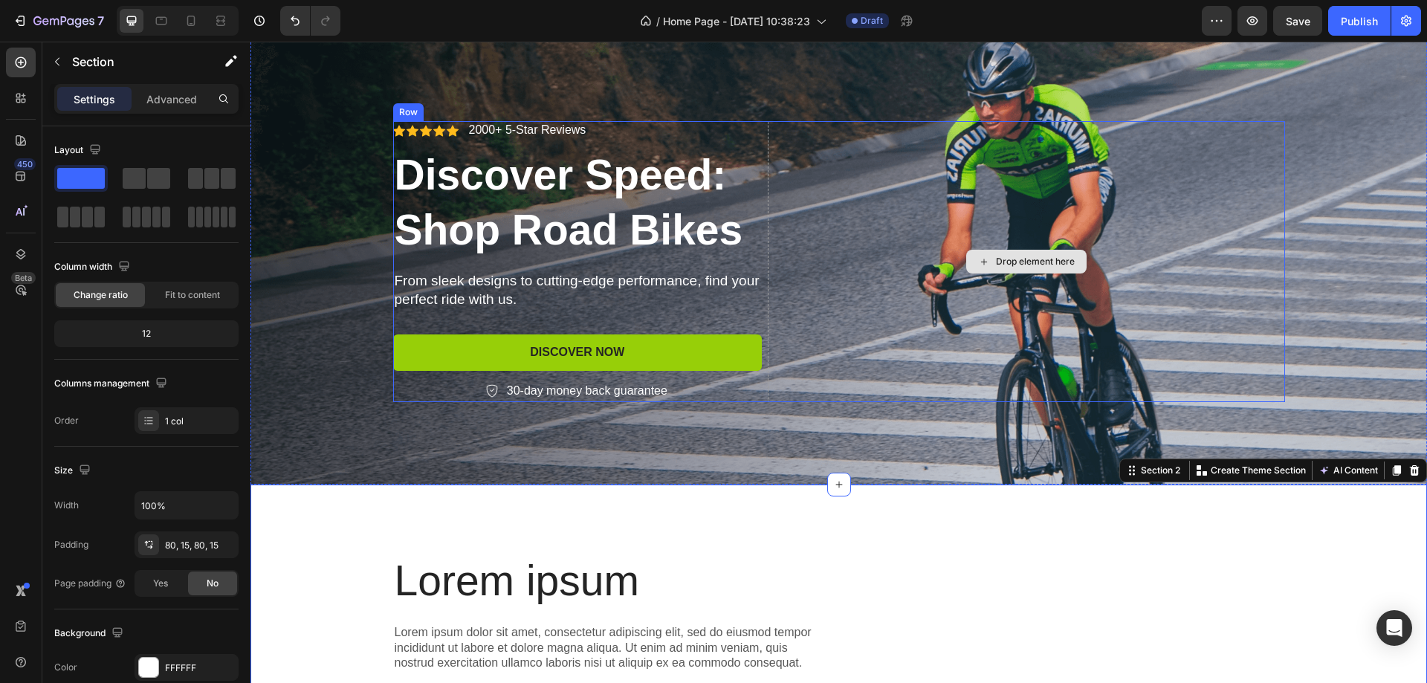
scroll to position [0, 0]
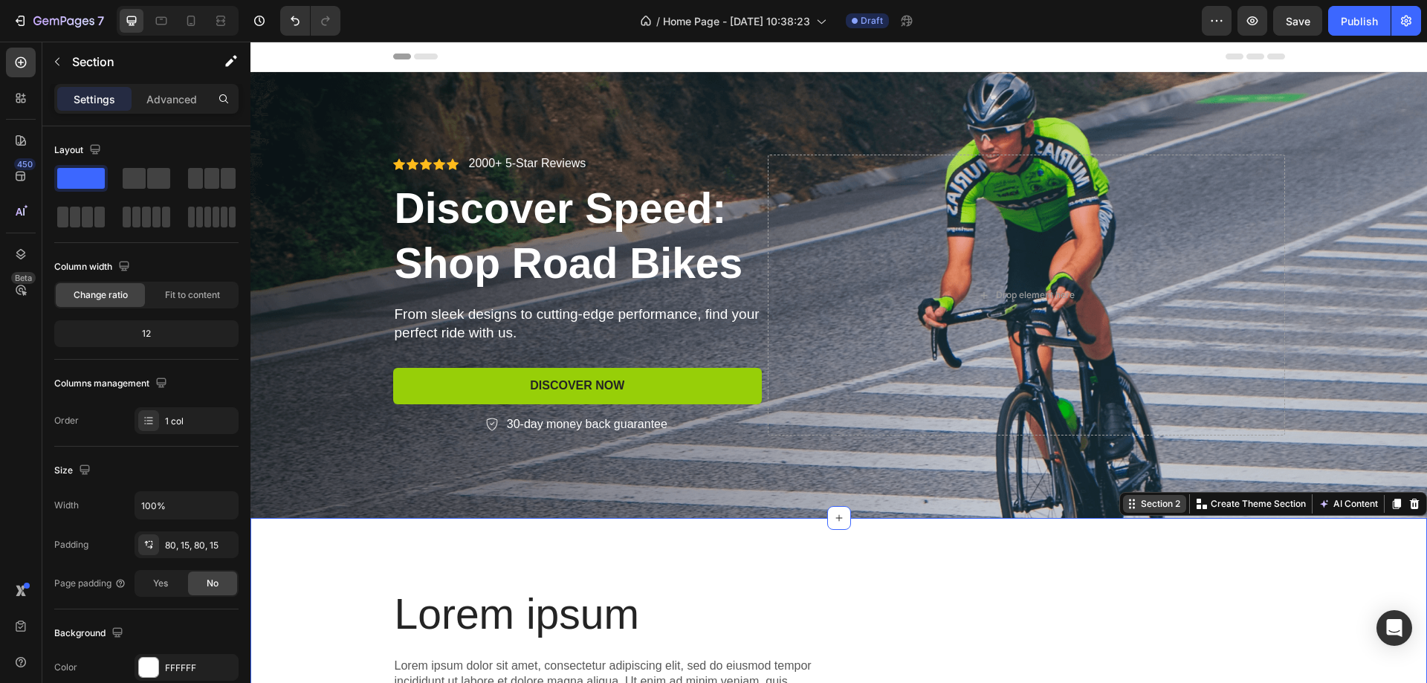
click at [1147, 500] on div "Section 2" at bounding box center [1160, 503] width 45 height 13
click at [1390, 505] on icon at bounding box center [1396, 504] width 12 height 12
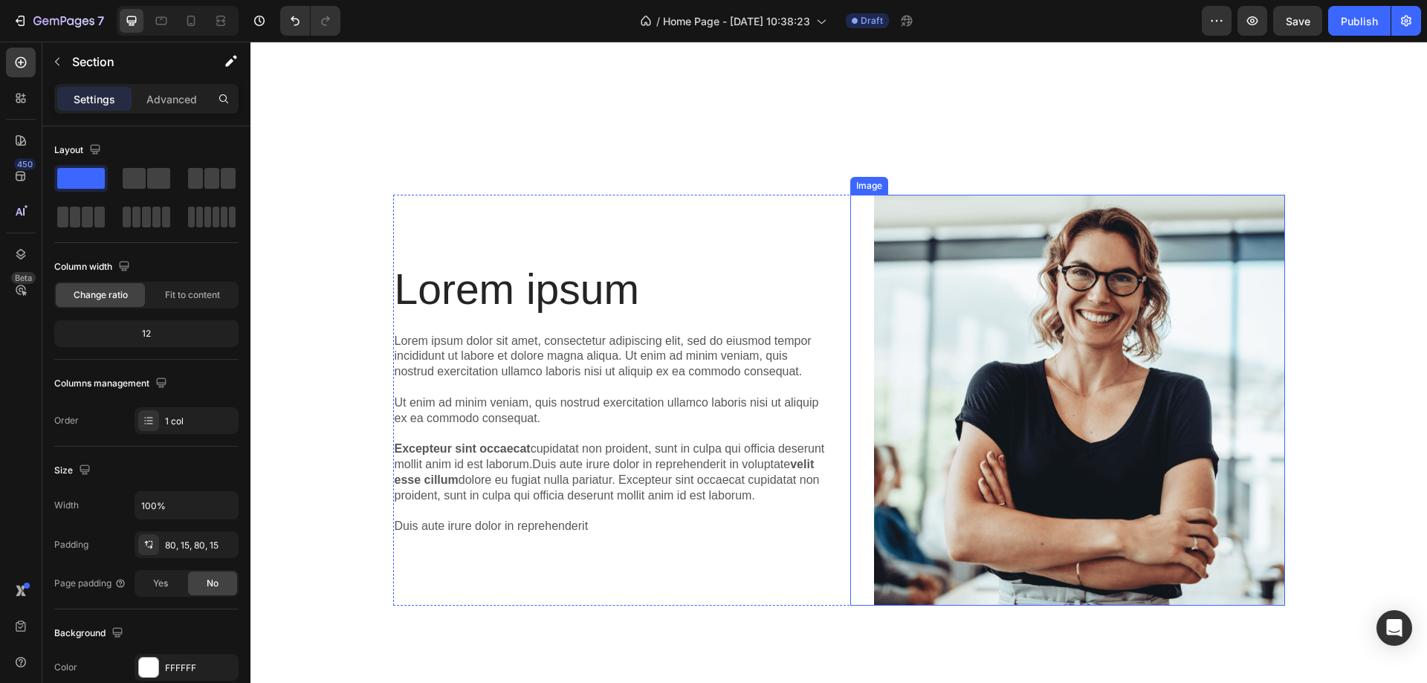
scroll to position [1040, 0]
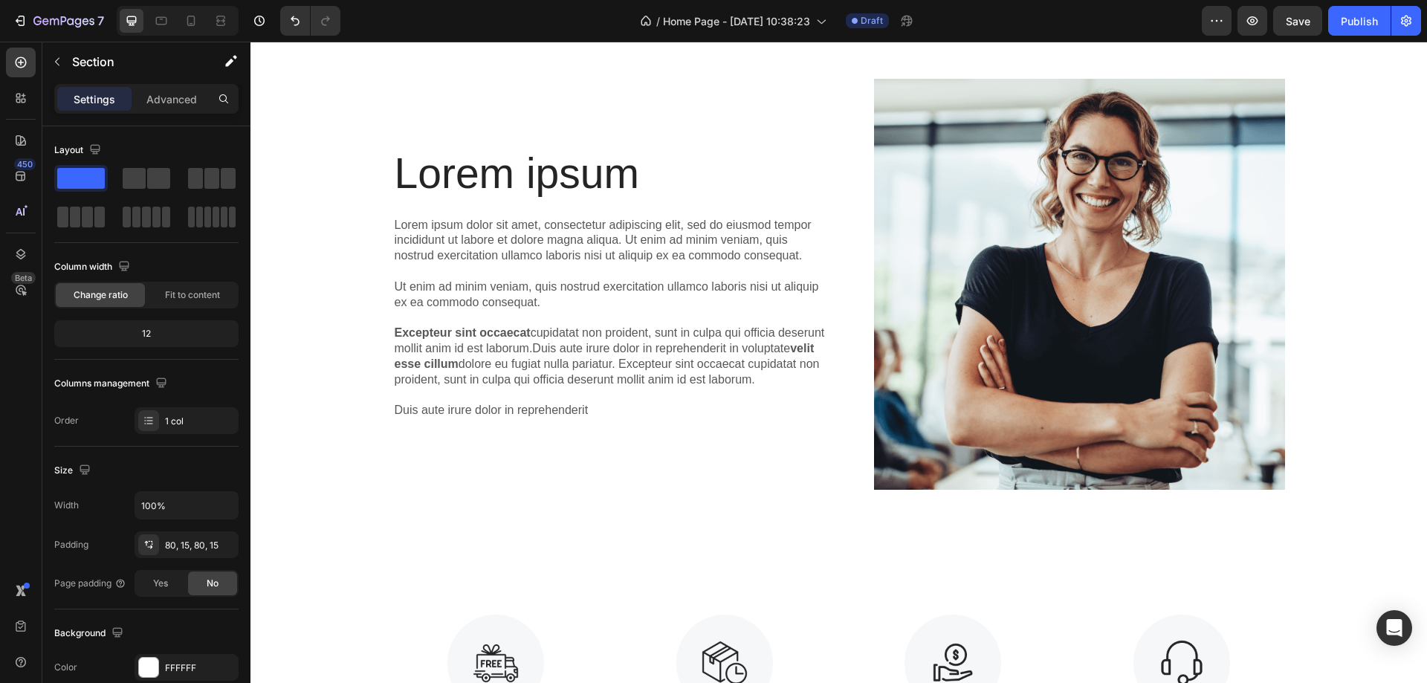
click at [1338, 349] on div "Lorem ipsum Heading Lorem ipsum dolor sit amet, consectetur adipiscing elit, se…" at bounding box center [839, 290] width 1154 height 423
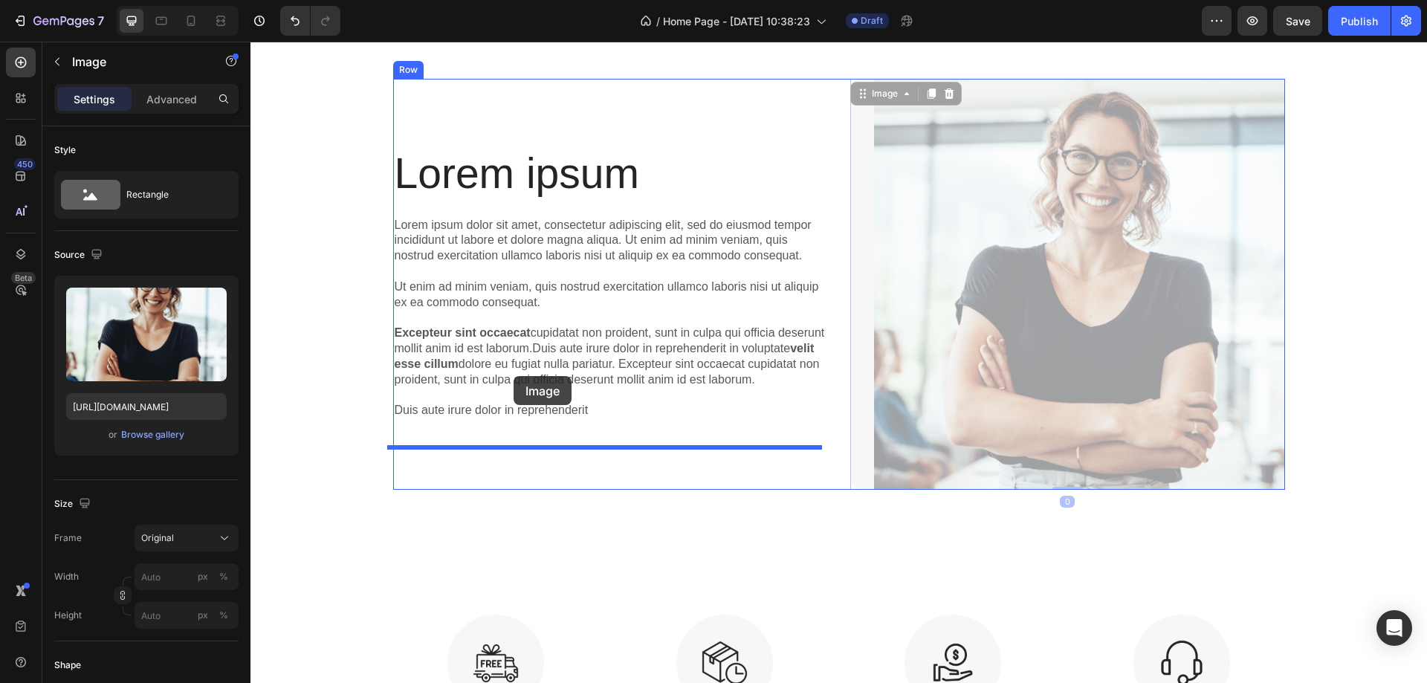
drag, startPoint x: 1190, startPoint y: 360, endPoint x: 507, endPoint y: 376, distance: 683.1
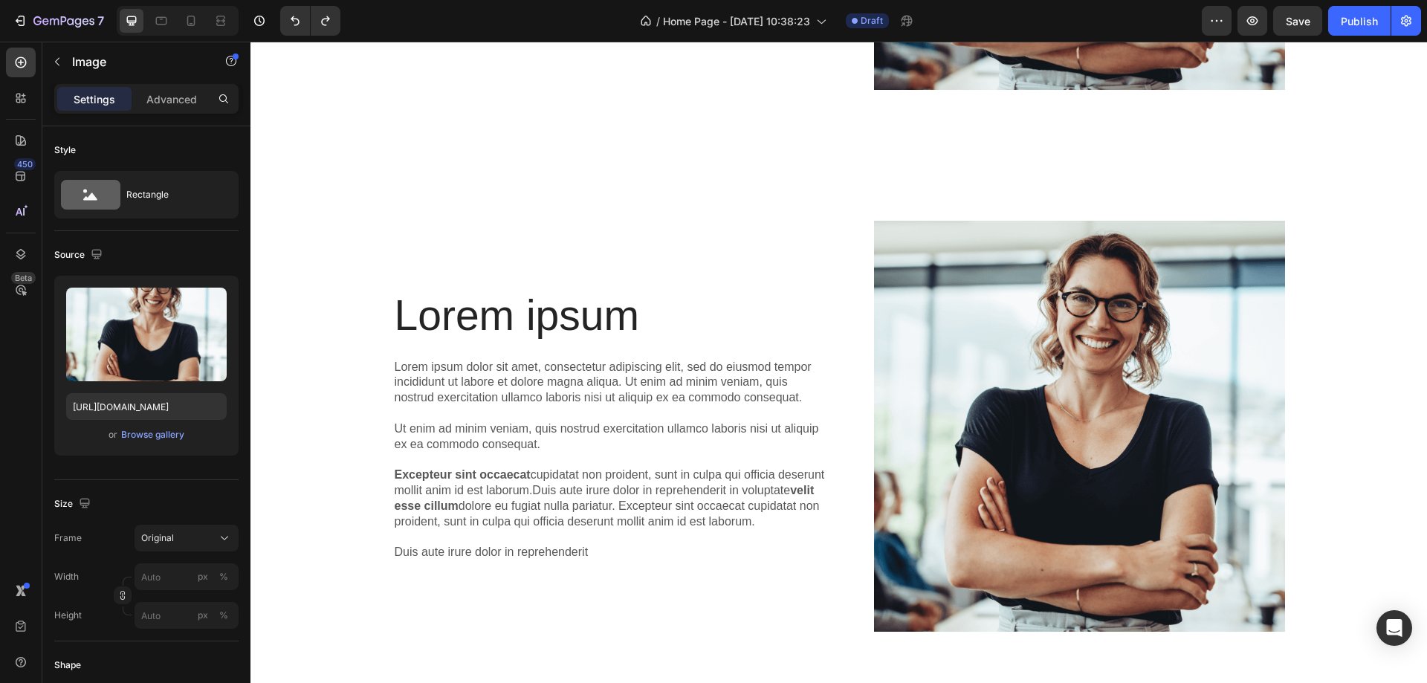
scroll to position [892, 0]
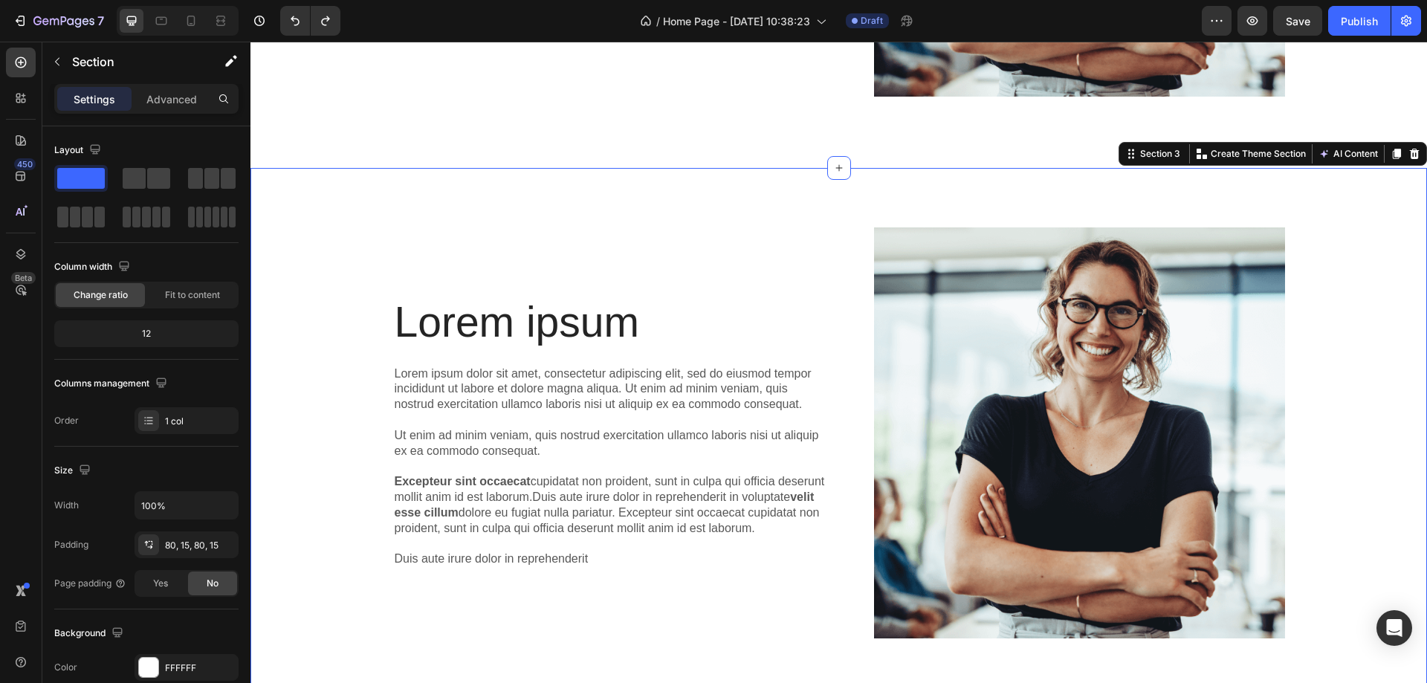
click at [1292, 304] on div "Lorem ipsum Heading Lorem ipsum dolor sit amet, consectetur adipiscing elit, se…" at bounding box center [839, 438] width 1154 height 423
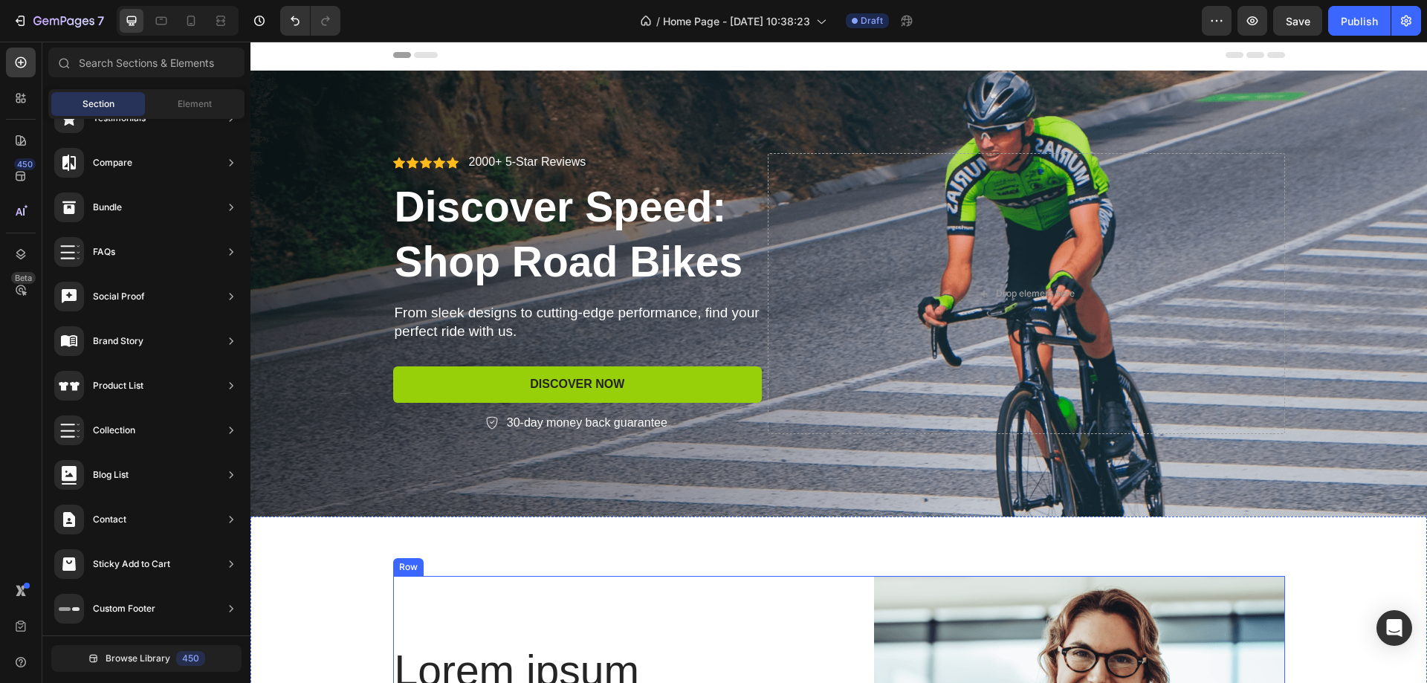
scroll to position [0, 0]
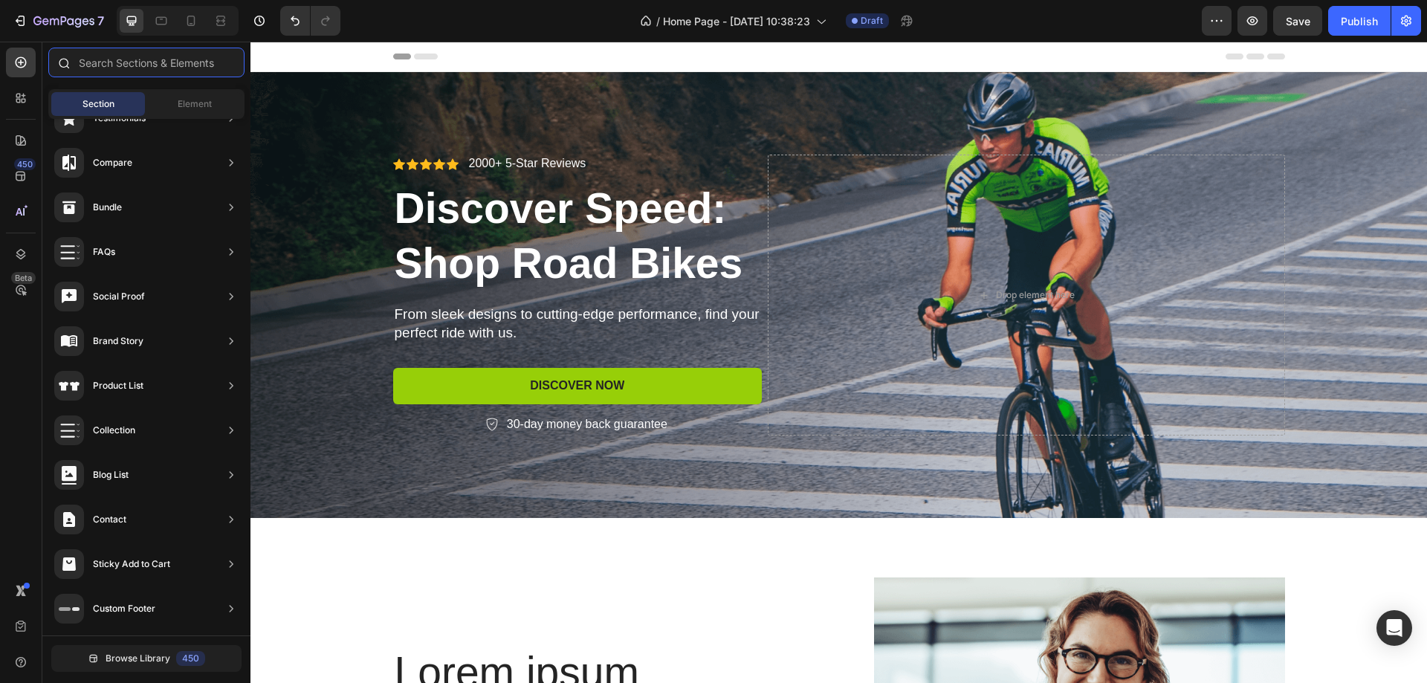
click at [155, 73] on input "text" at bounding box center [146, 63] width 196 height 30
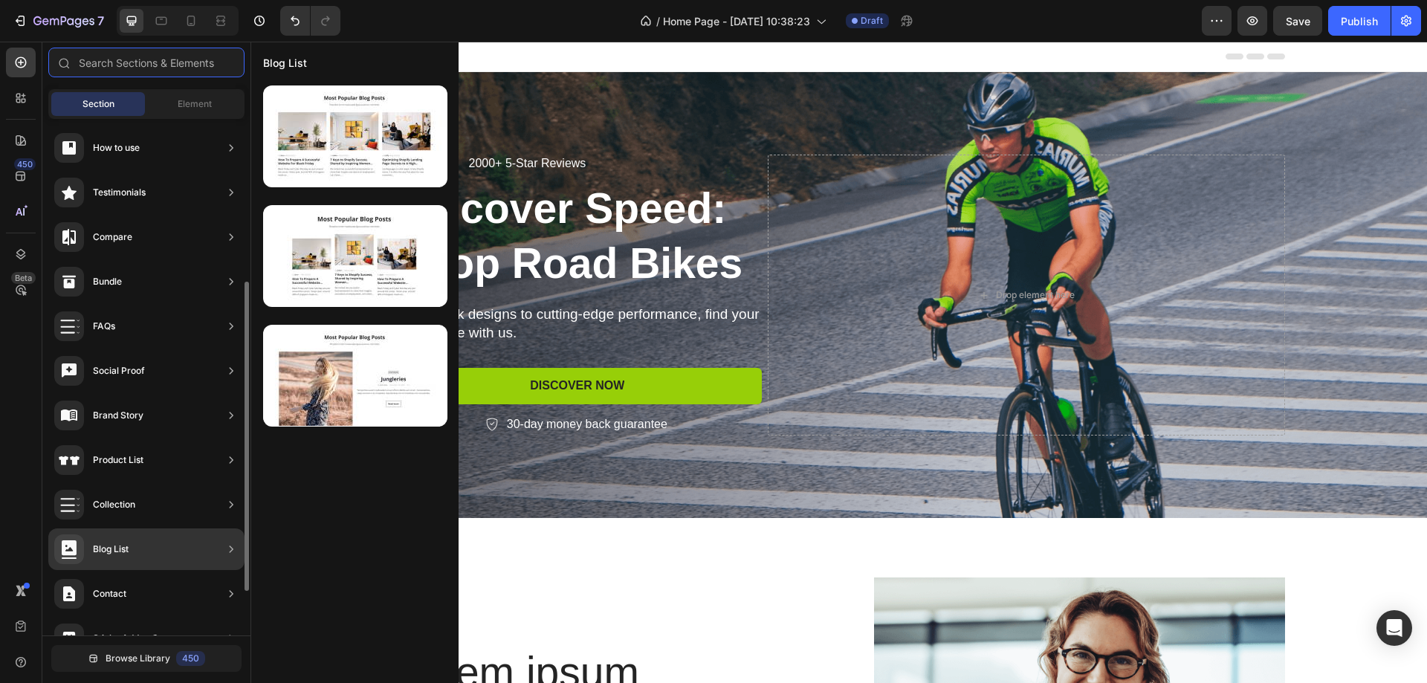
scroll to position [346, 0]
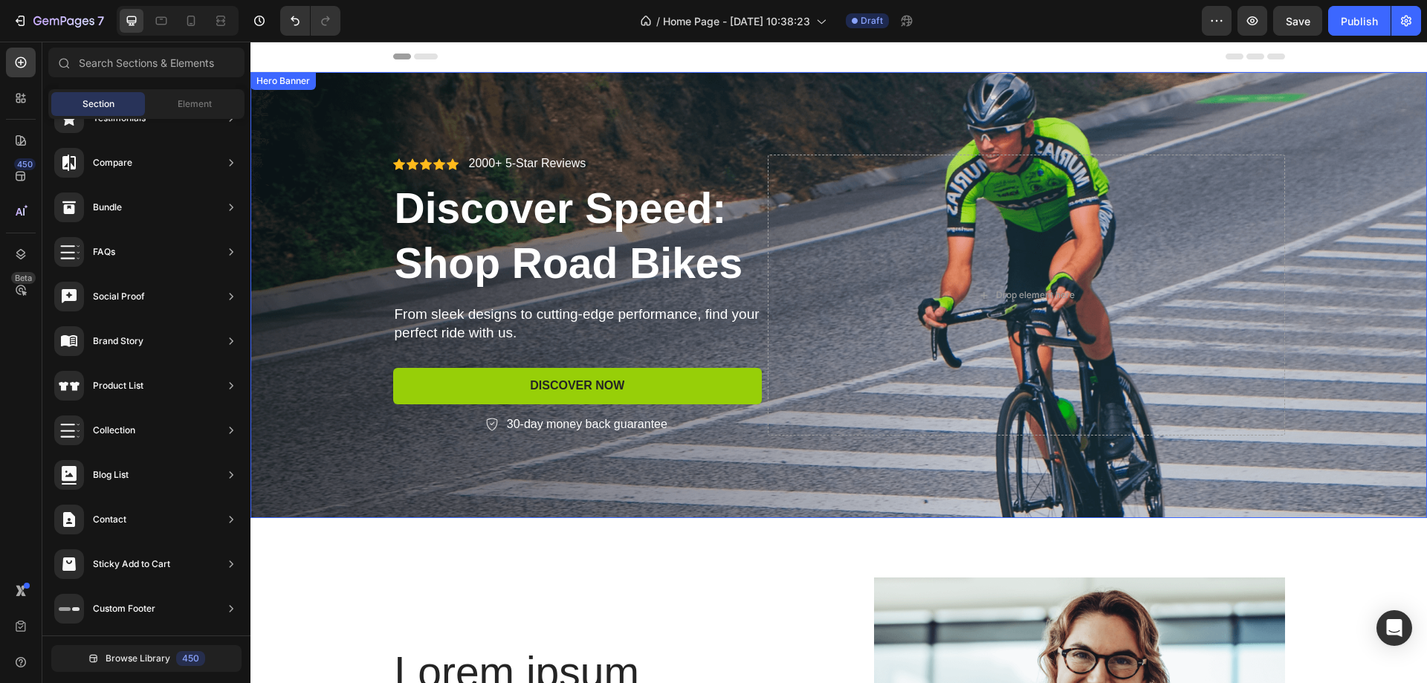
drag, startPoint x: 421, startPoint y: 413, endPoint x: 619, endPoint y: 492, distance: 212.8
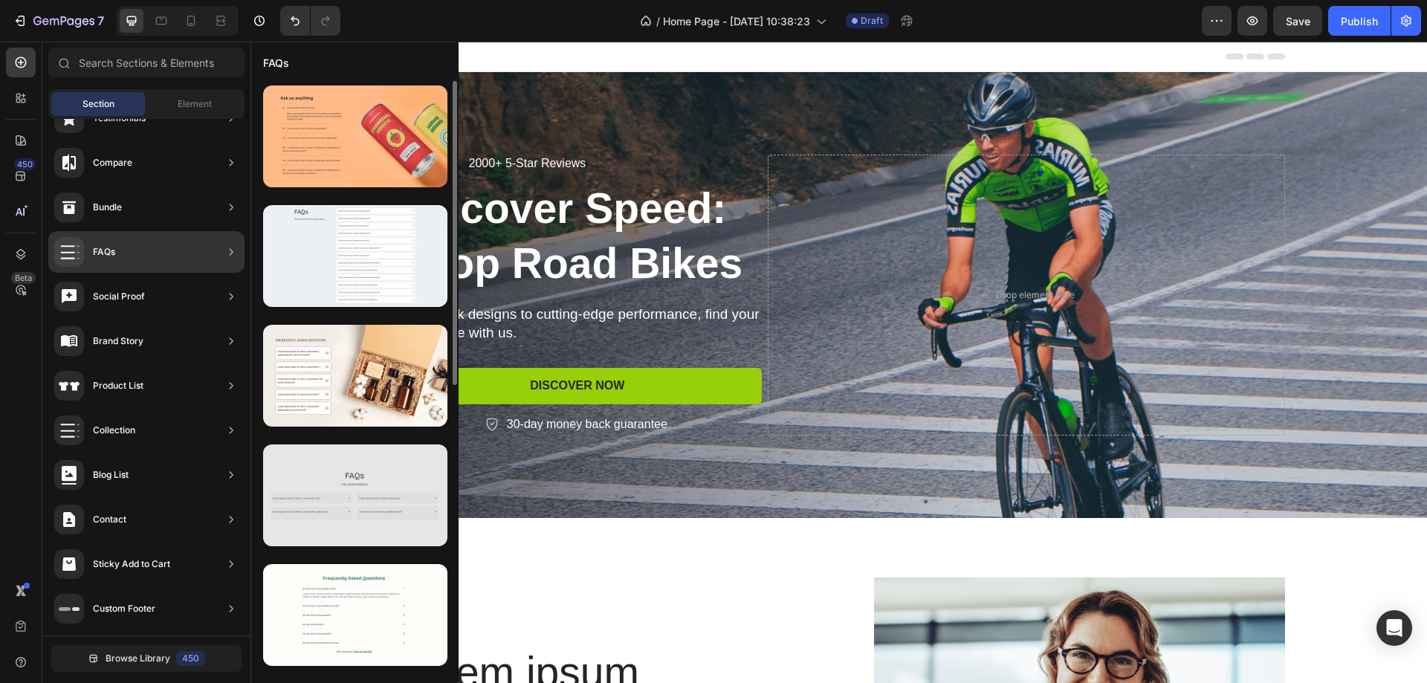
scroll to position [149, 0]
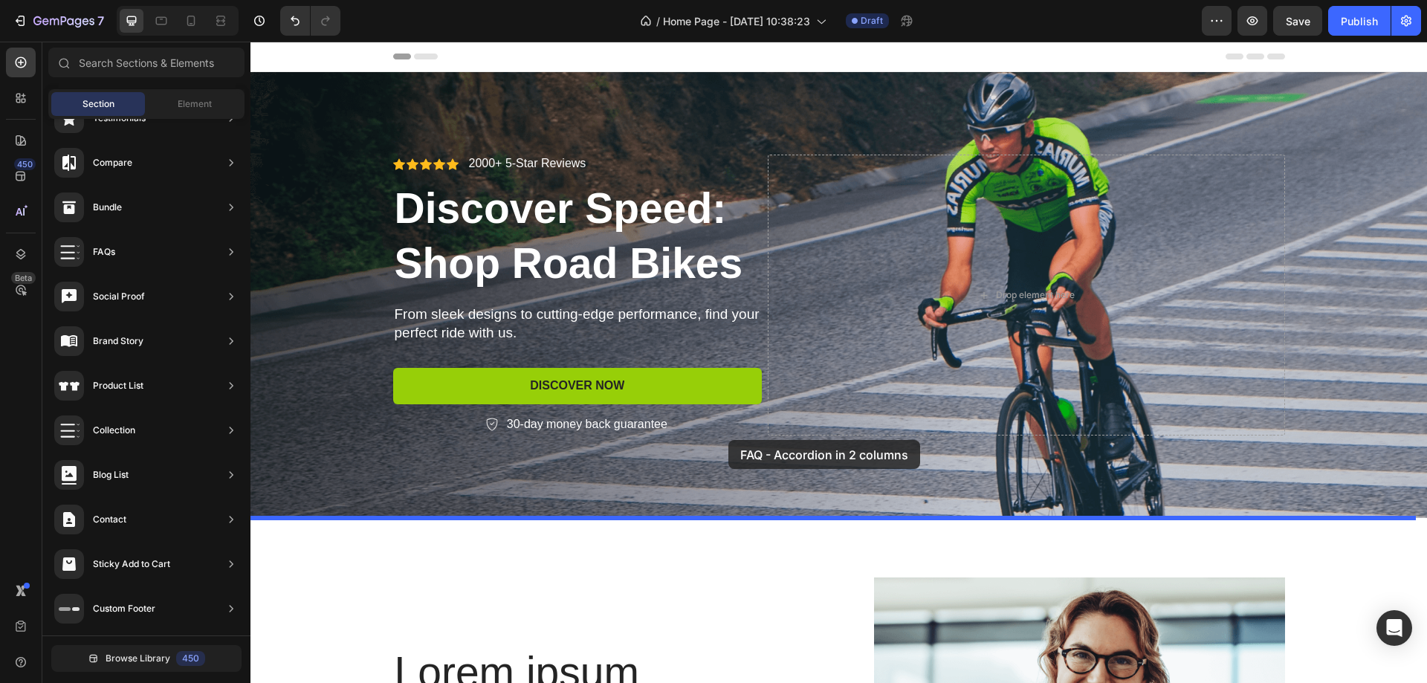
drag, startPoint x: 613, startPoint y: 392, endPoint x: 692, endPoint y: 453, distance: 99.1
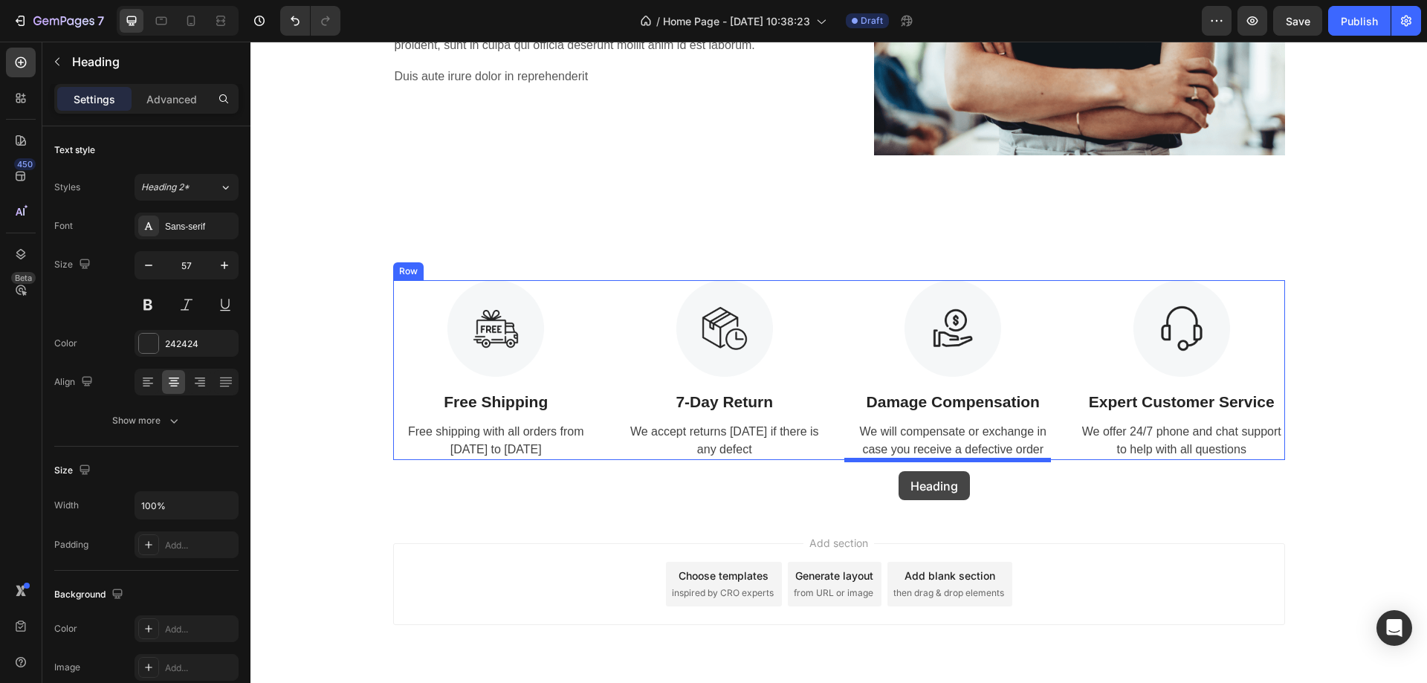
scroll to position [1252, 0]
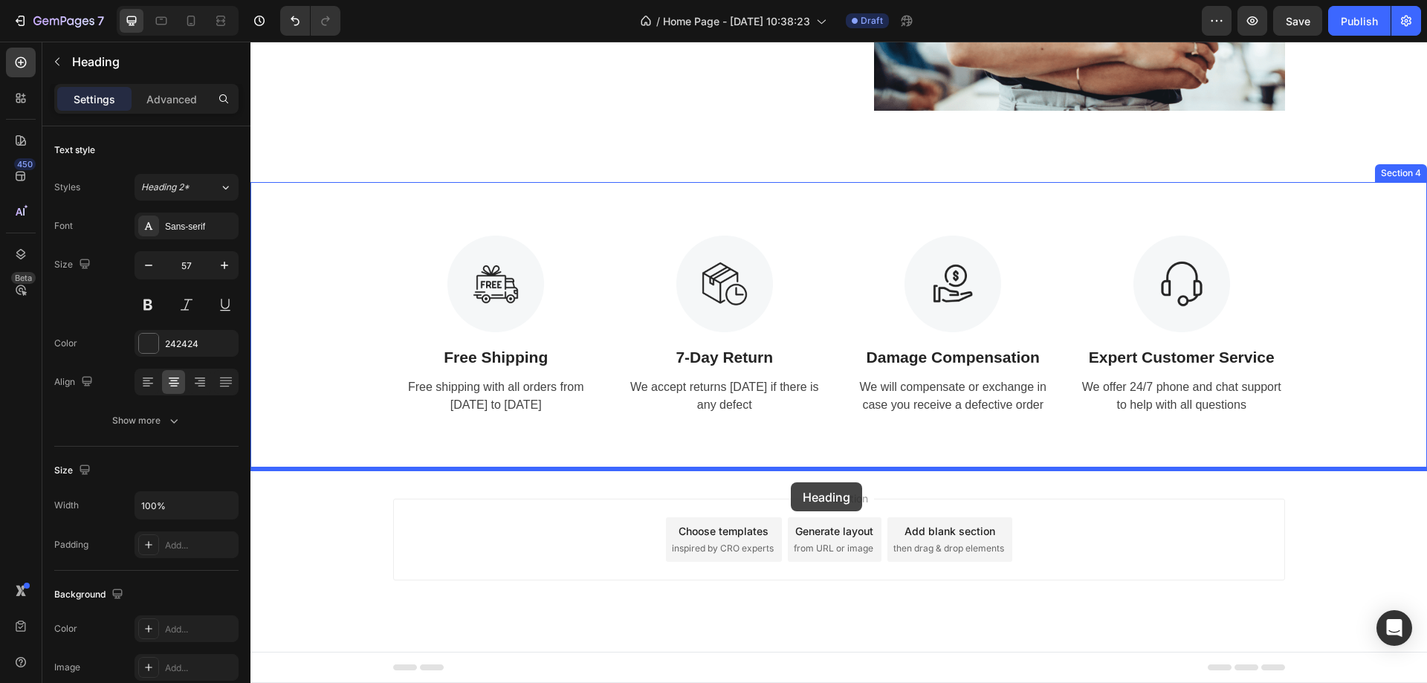
drag, startPoint x: 928, startPoint y: 425, endPoint x: 791, endPoint y: 482, distance: 148.9
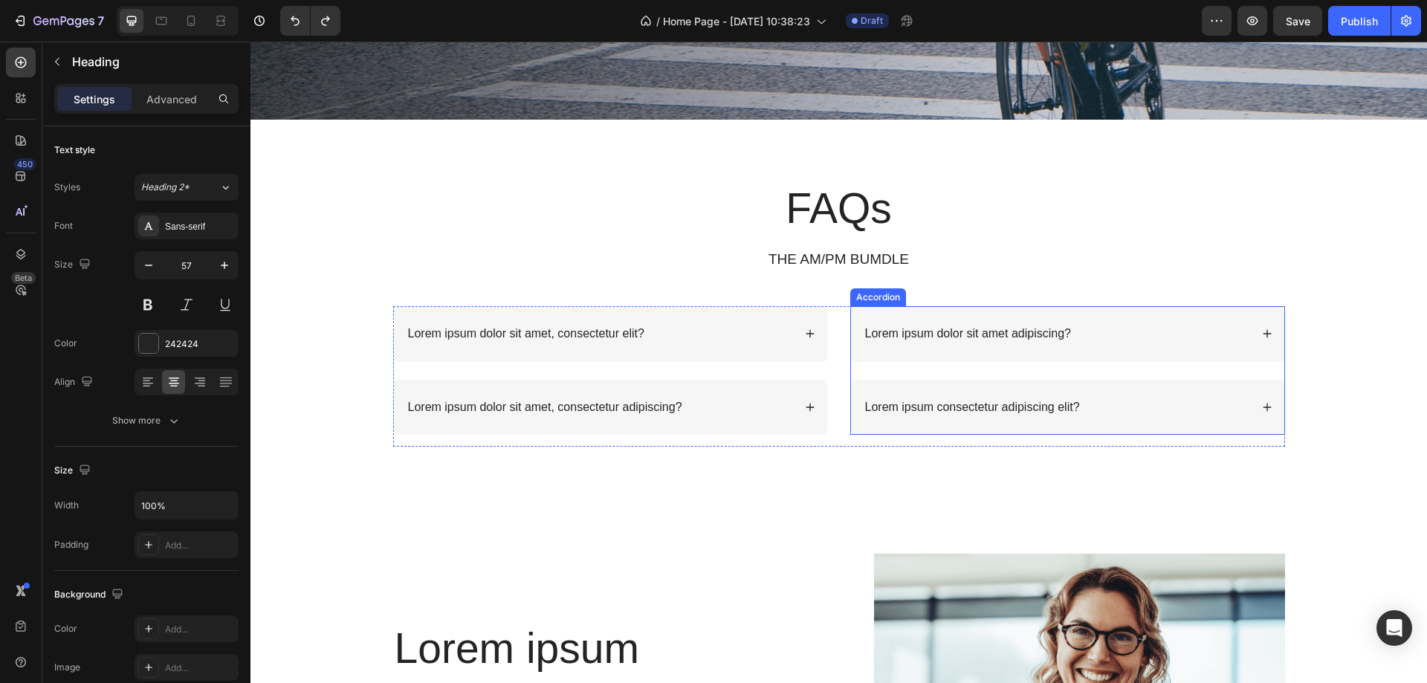
scroll to position [372, 0]
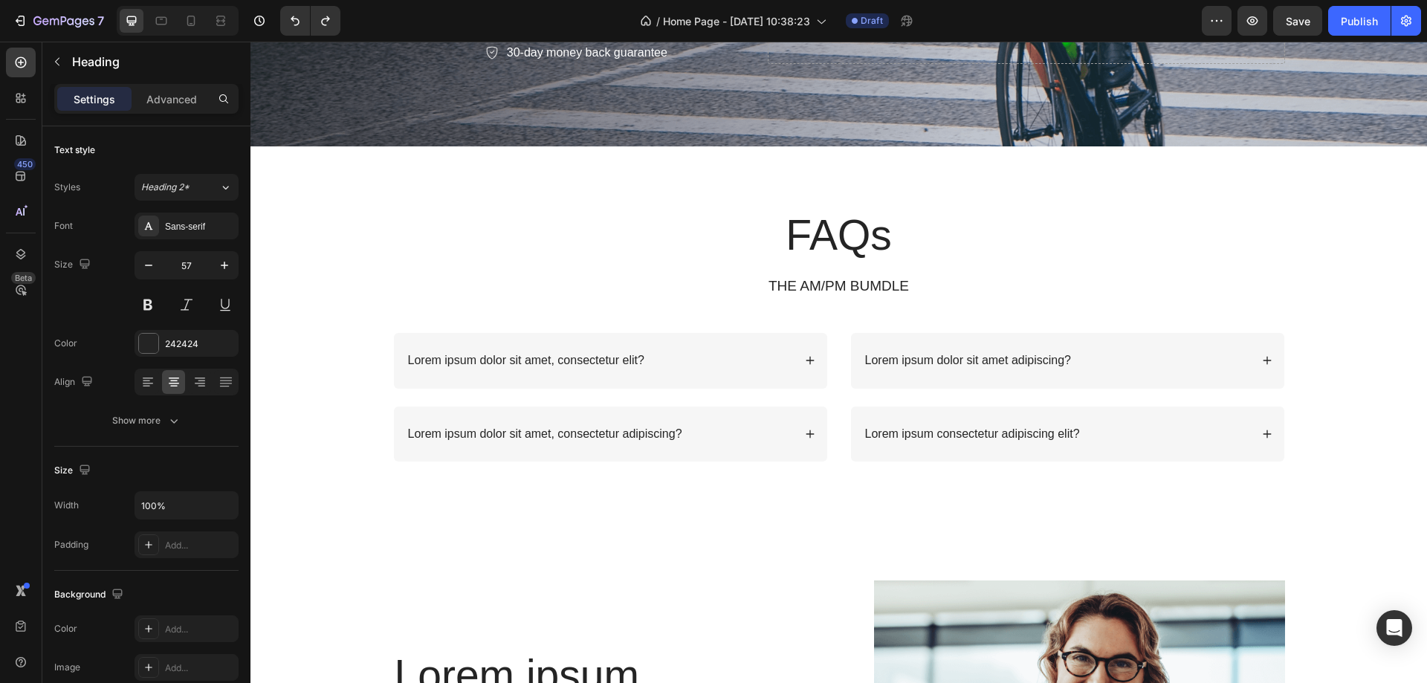
click at [1024, 236] on h2 "FAQs" at bounding box center [839, 235] width 892 height 58
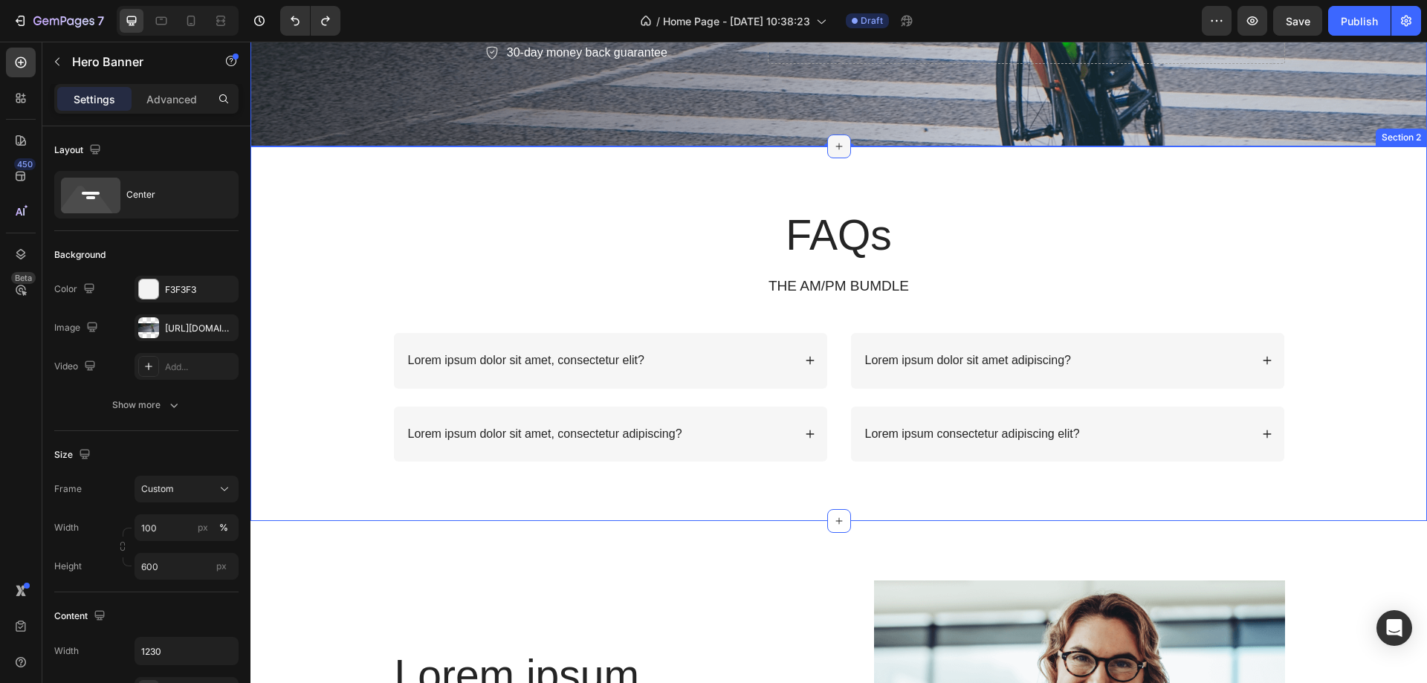
click at [835, 152] on div at bounding box center [839, 147] width 24 height 24
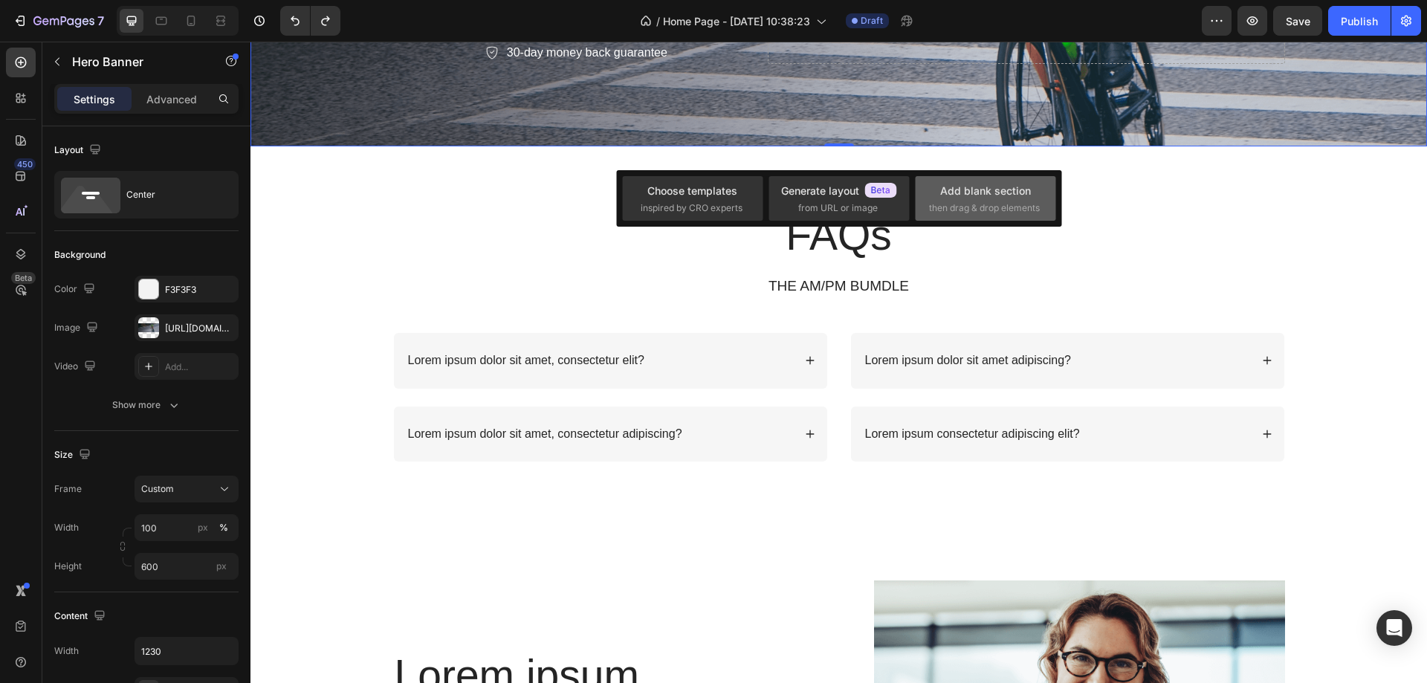
click at [1005, 196] on div "Add blank section" at bounding box center [985, 191] width 91 height 16
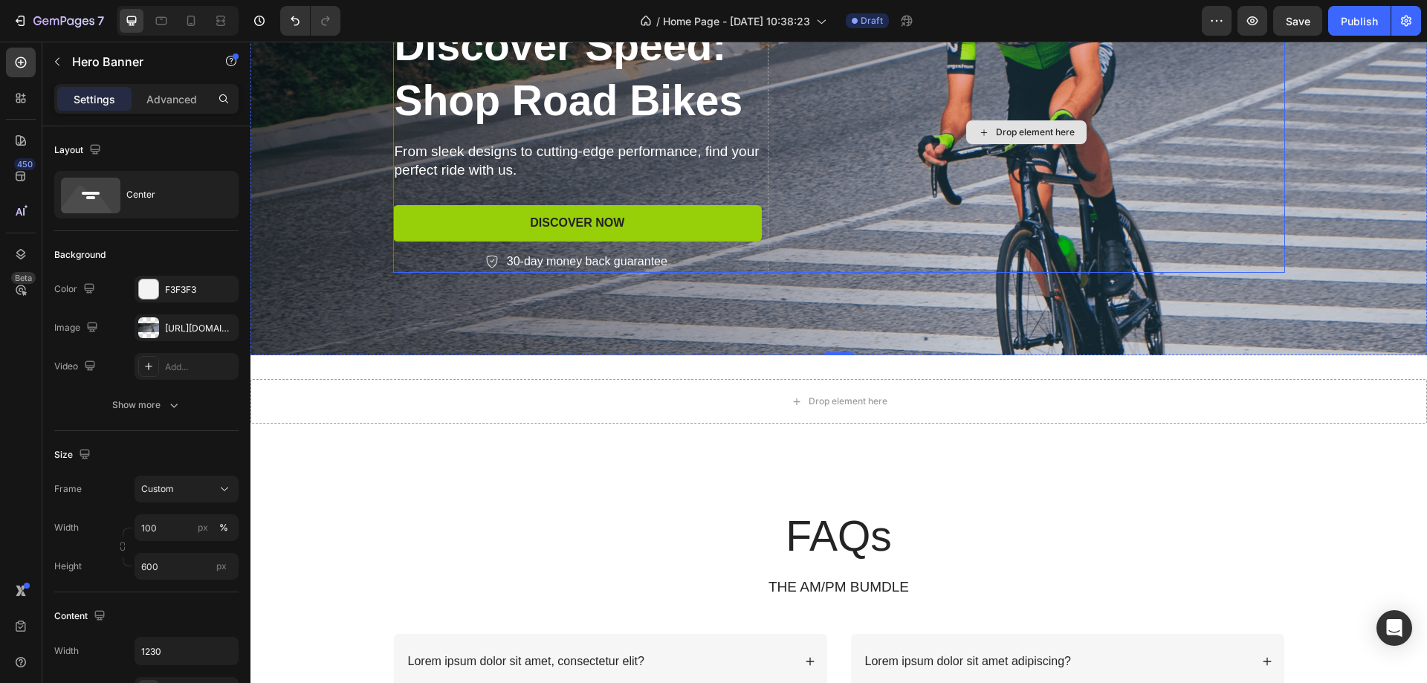
scroll to position [149, 0]
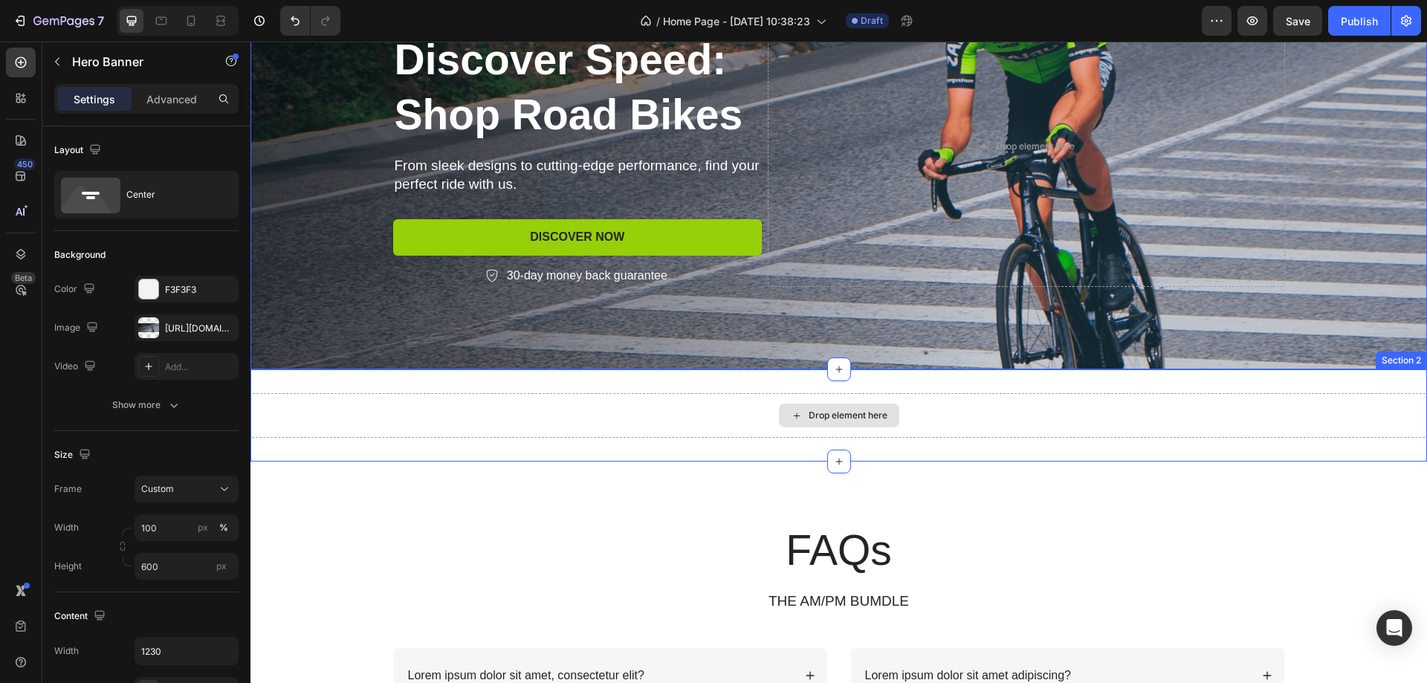
click at [865, 395] on div "Drop element here" at bounding box center [838, 415] width 1176 height 45
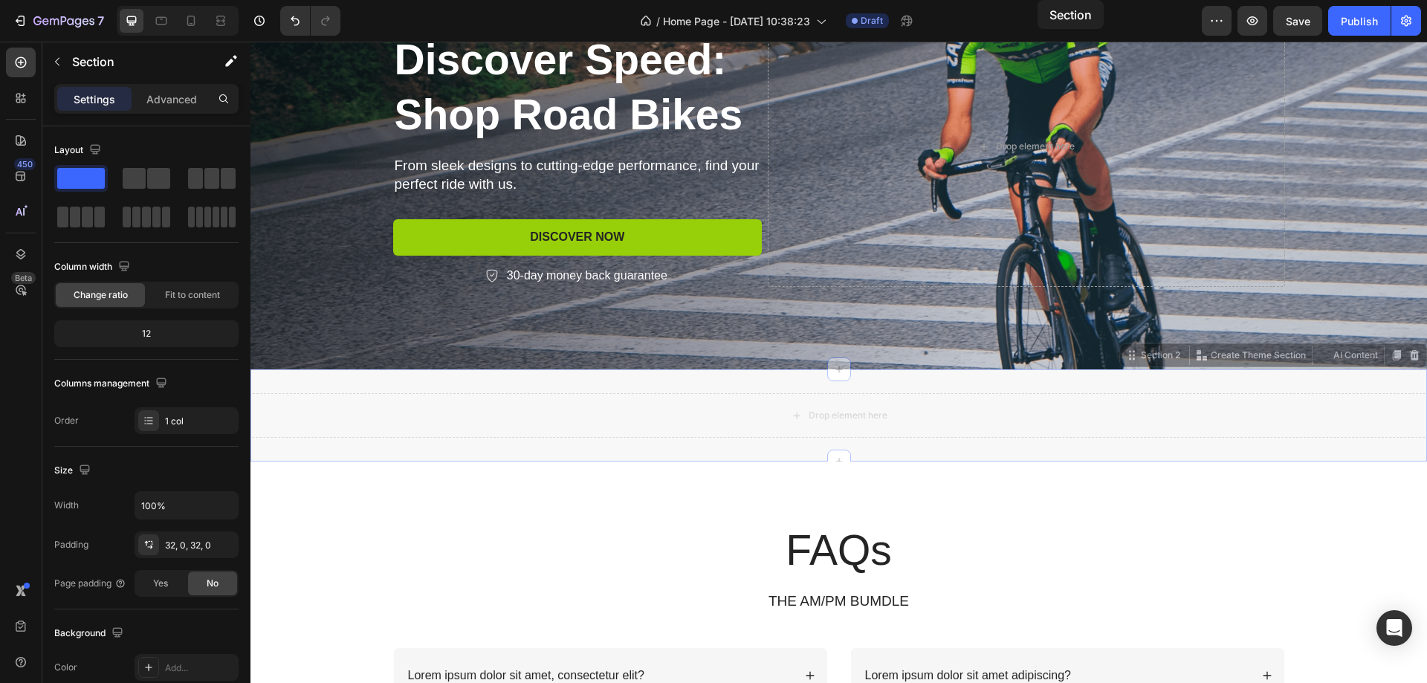
scroll to position [0, 0]
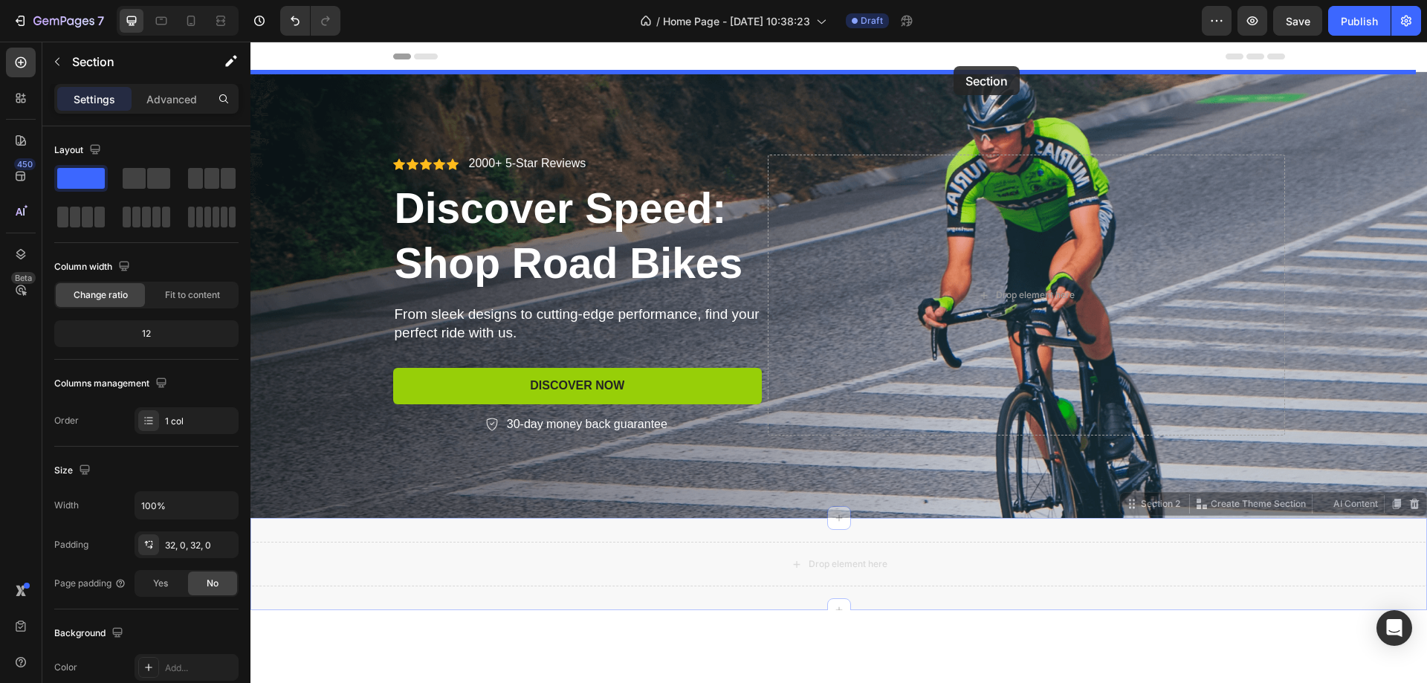
drag, startPoint x: 1139, startPoint y: 404, endPoint x: 658, endPoint y: 71, distance: 585.4
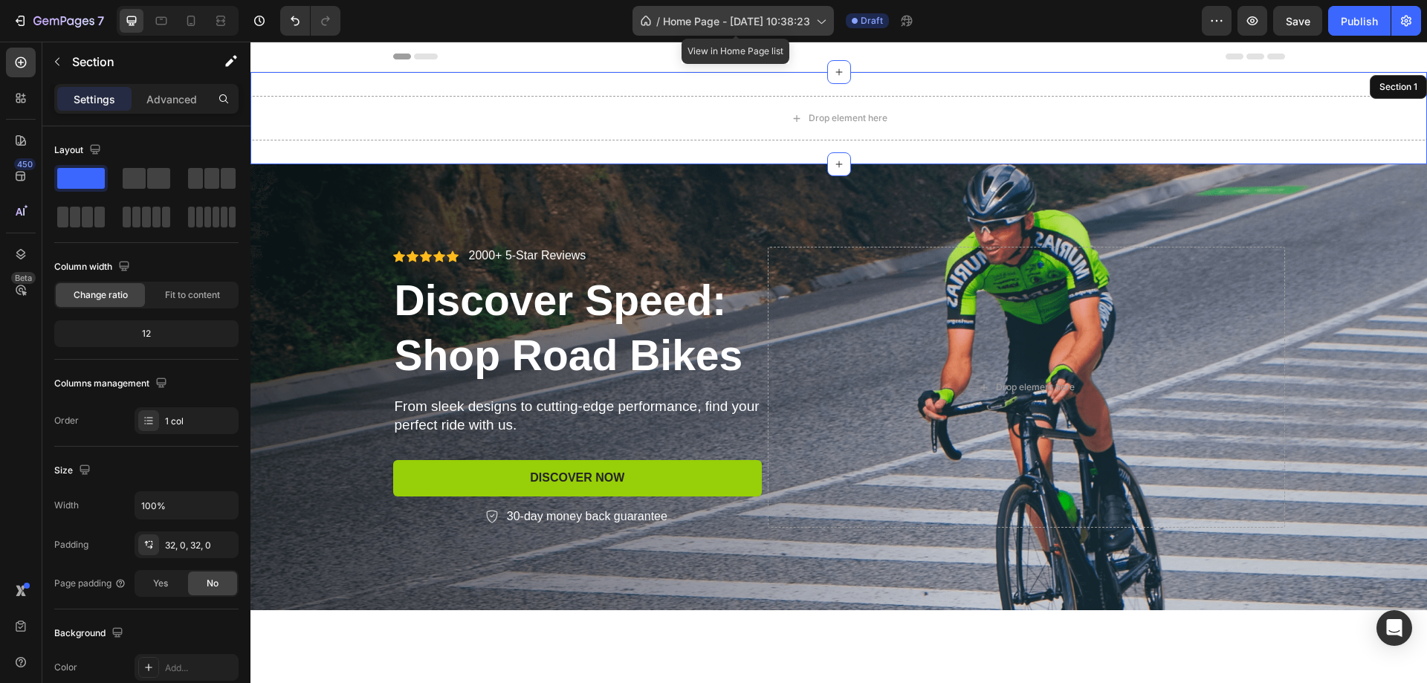
click at [703, 31] on div "/ Home Page - [DATE] 10:38:23" at bounding box center [732, 21] width 201 height 30
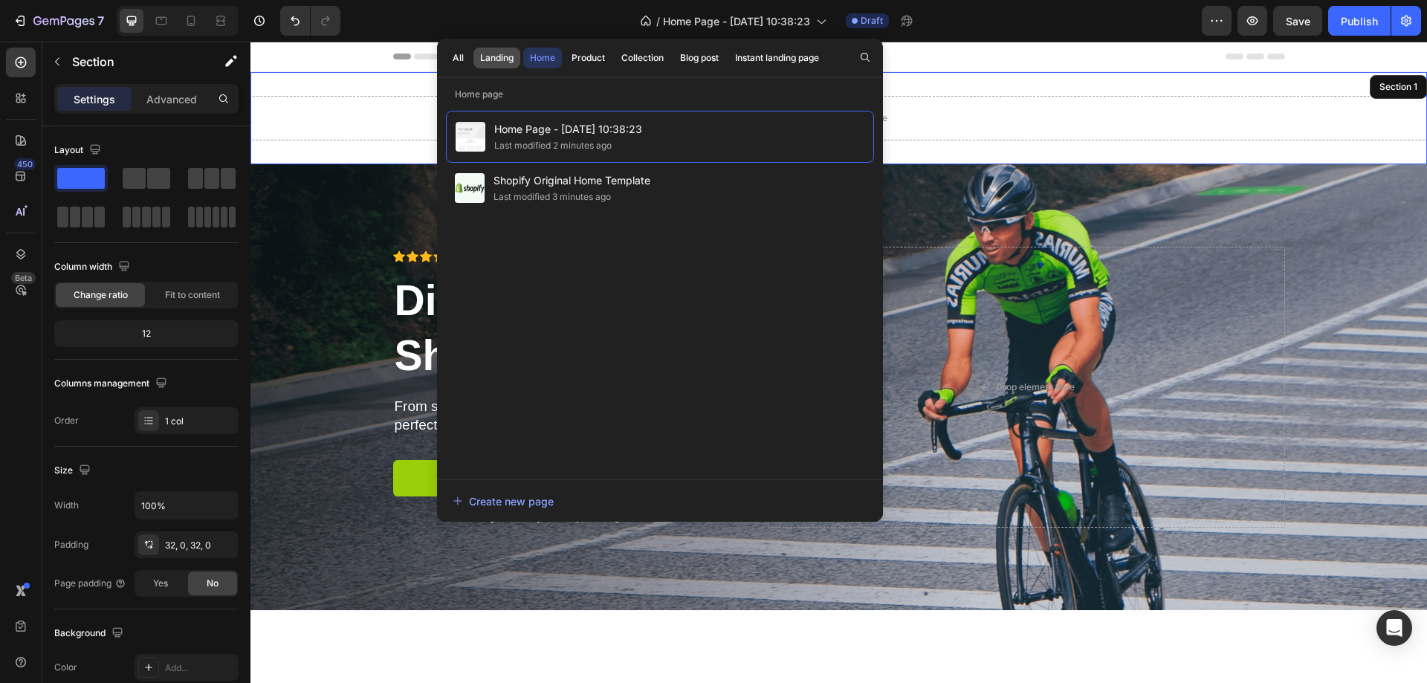
click at [509, 56] on div "Landing" at bounding box center [496, 57] width 33 height 13
click at [549, 49] on button "Home" at bounding box center [542, 58] width 39 height 21
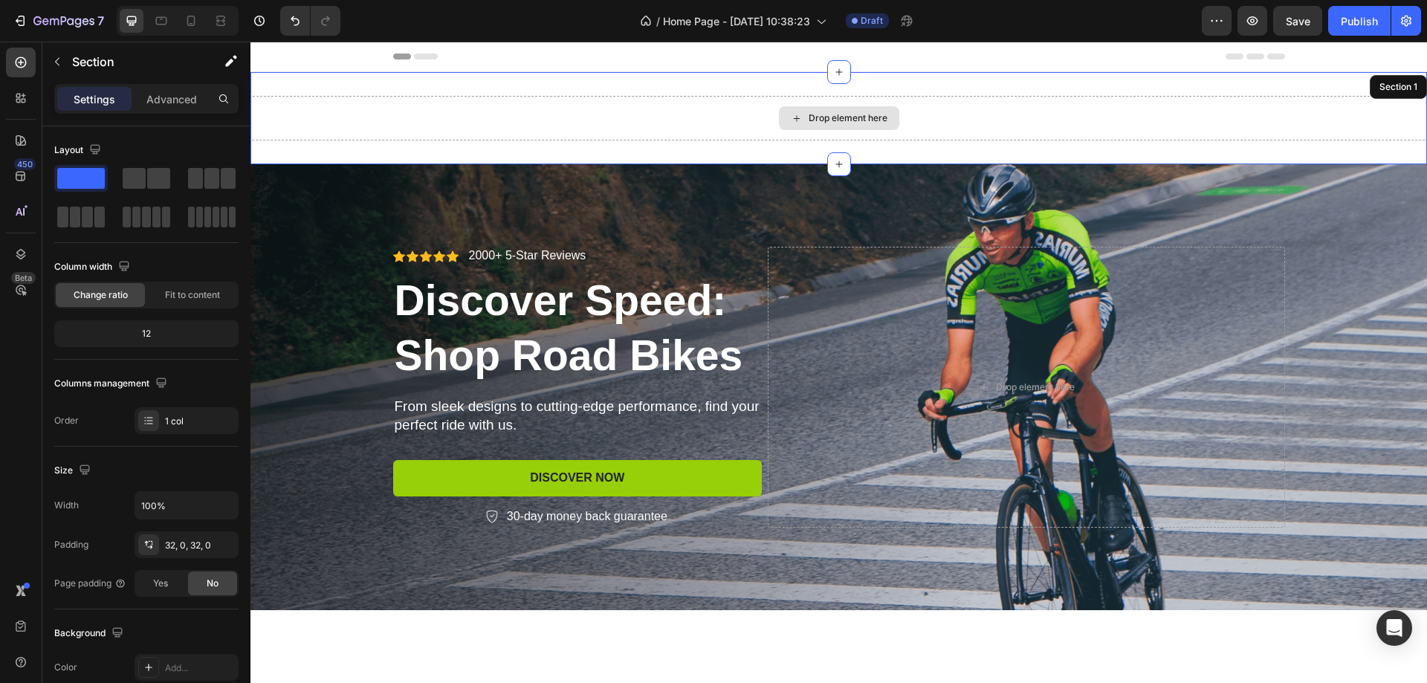
click at [951, 96] on div "Drop element here" at bounding box center [838, 118] width 1176 height 45
click at [817, 113] on div "Drop element here" at bounding box center [848, 118] width 79 height 12
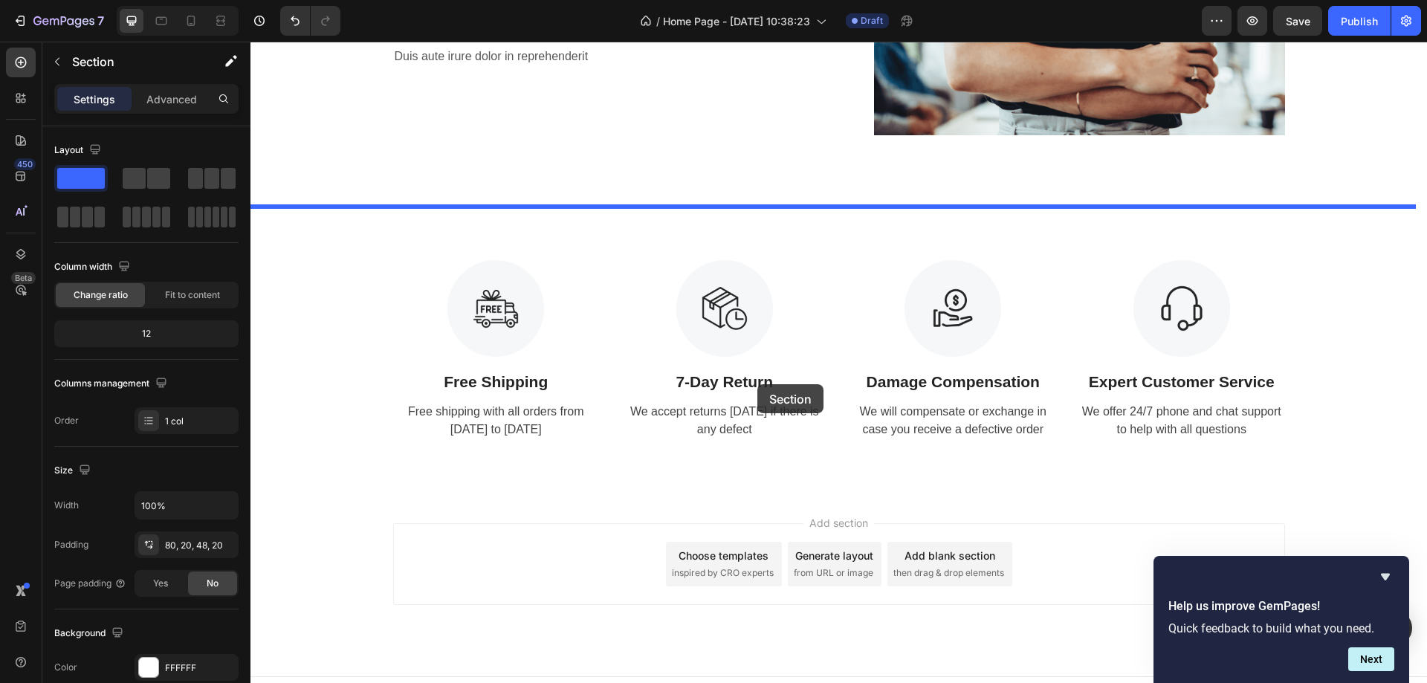
scroll to position [1344, 0]
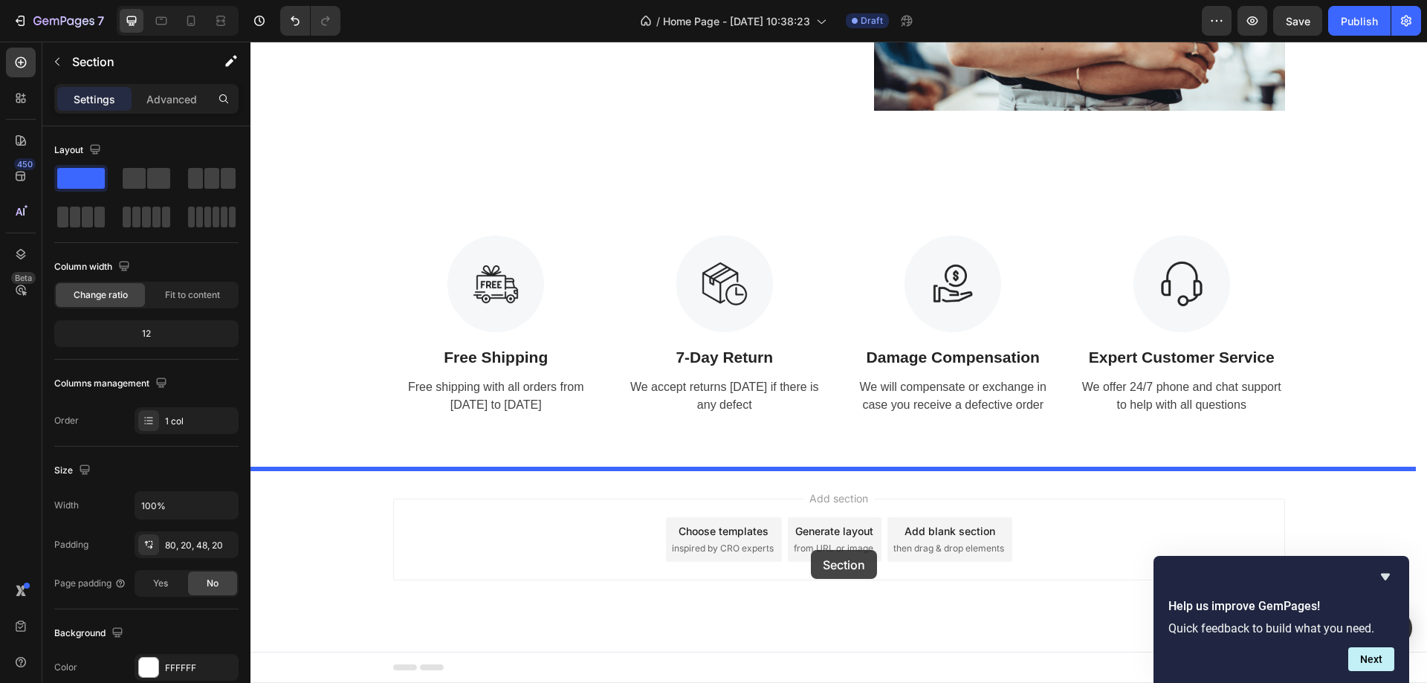
drag, startPoint x: 719, startPoint y: 178, endPoint x: 811, endPoint y: 550, distance: 382.8
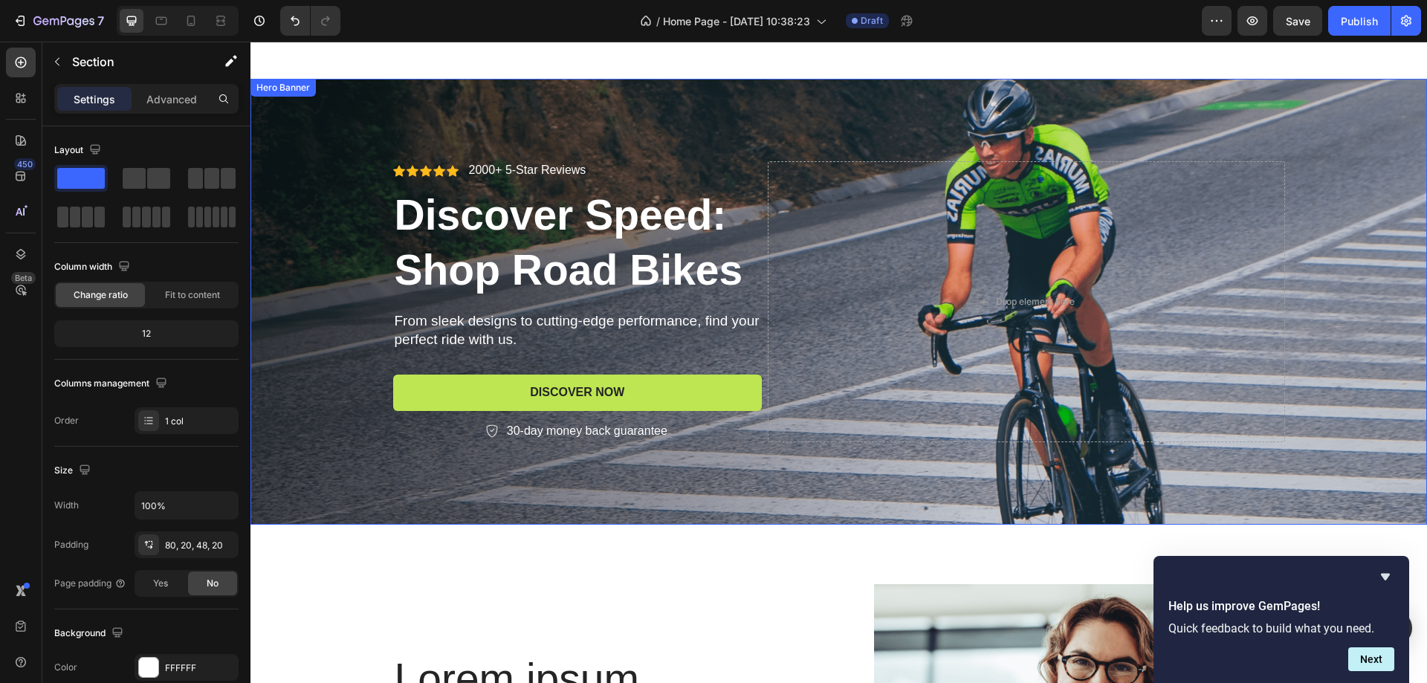
scroll to position [81, 0]
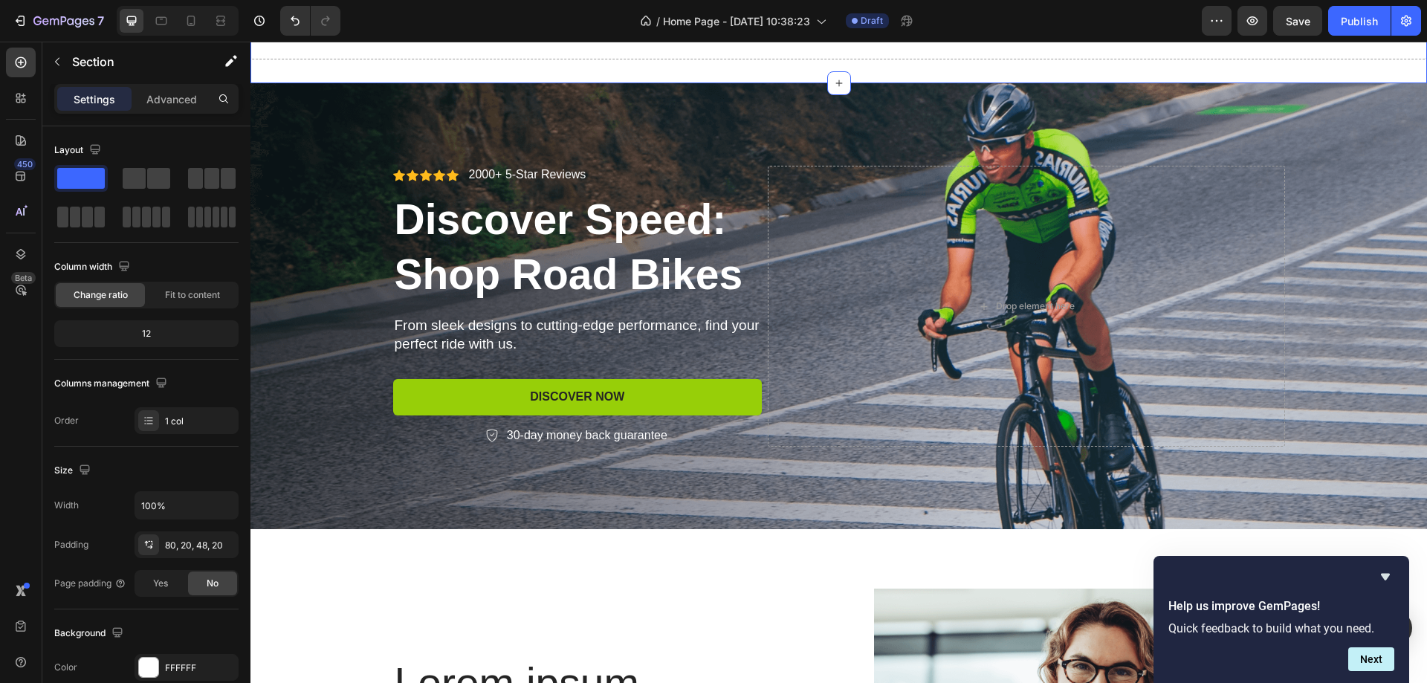
click at [357, 62] on div "Drop element here Section 1" at bounding box center [838, 37] width 1176 height 92
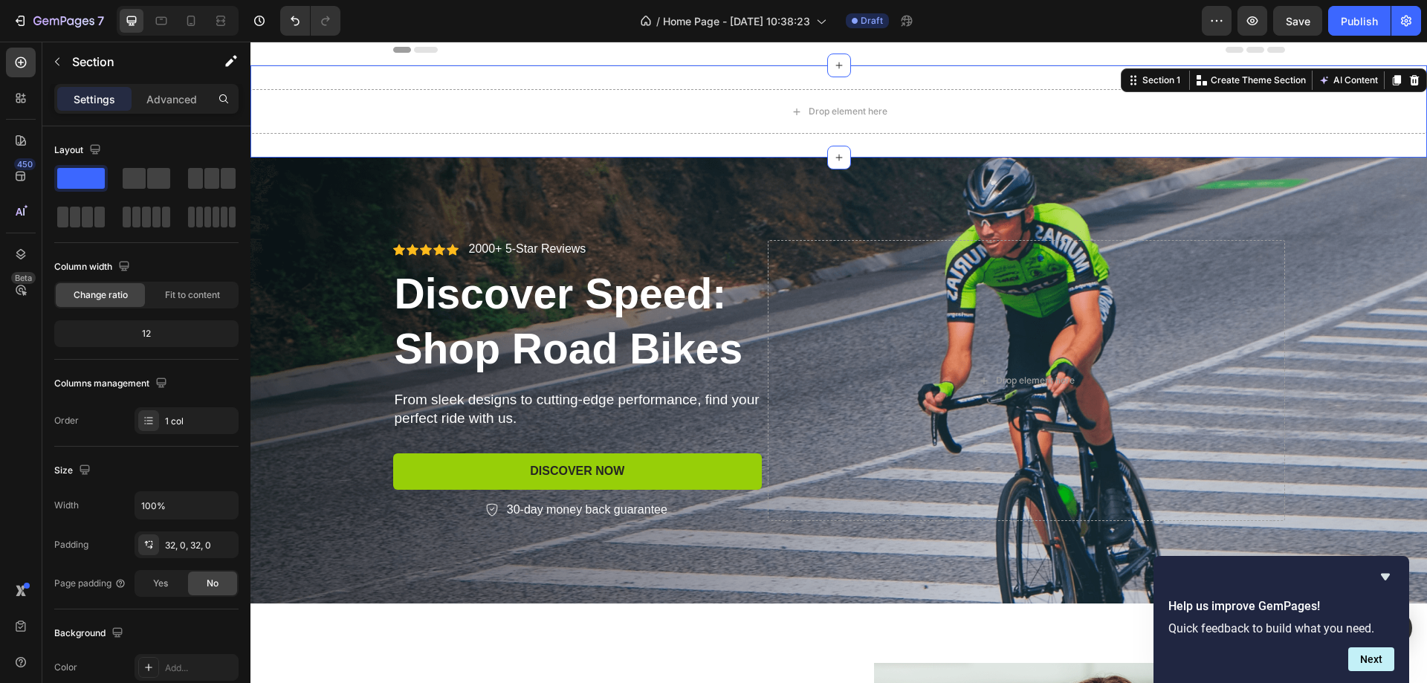
scroll to position [0, 0]
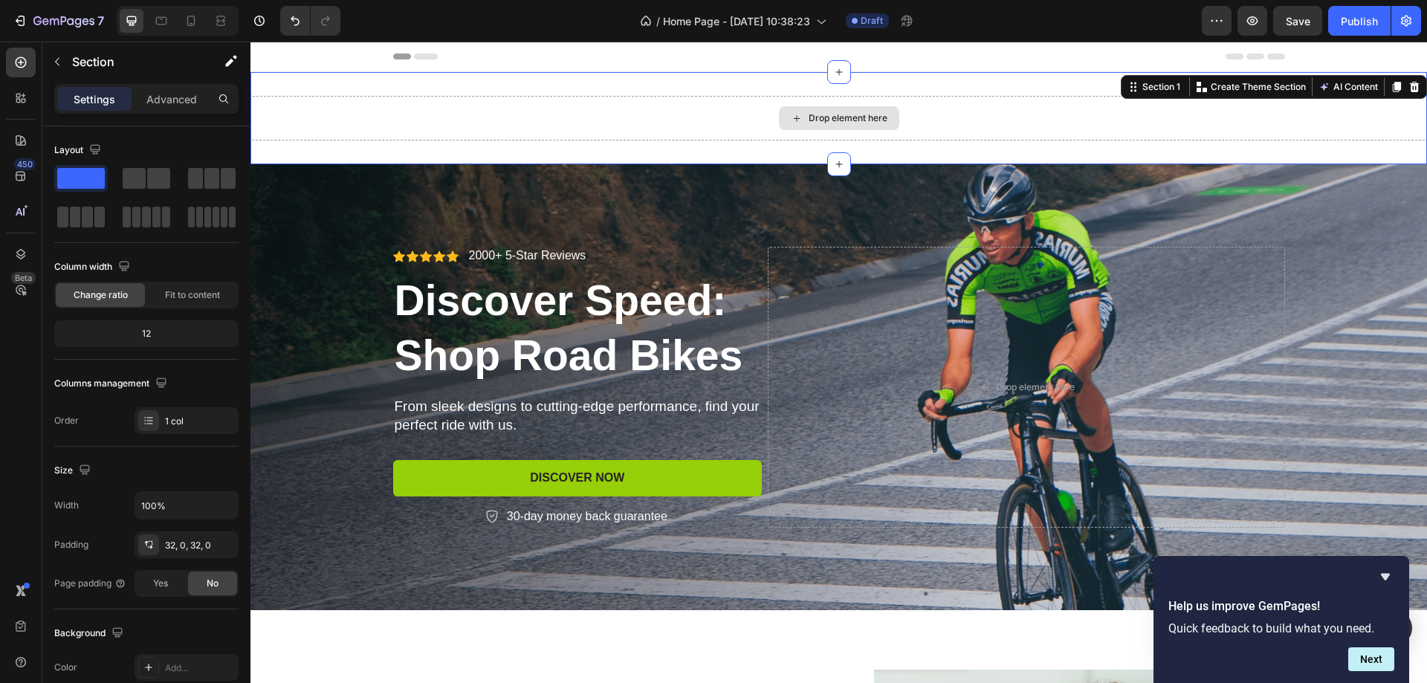
click at [378, 103] on div "Drop element here" at bounding box center [838, 118] width 1176 height 45
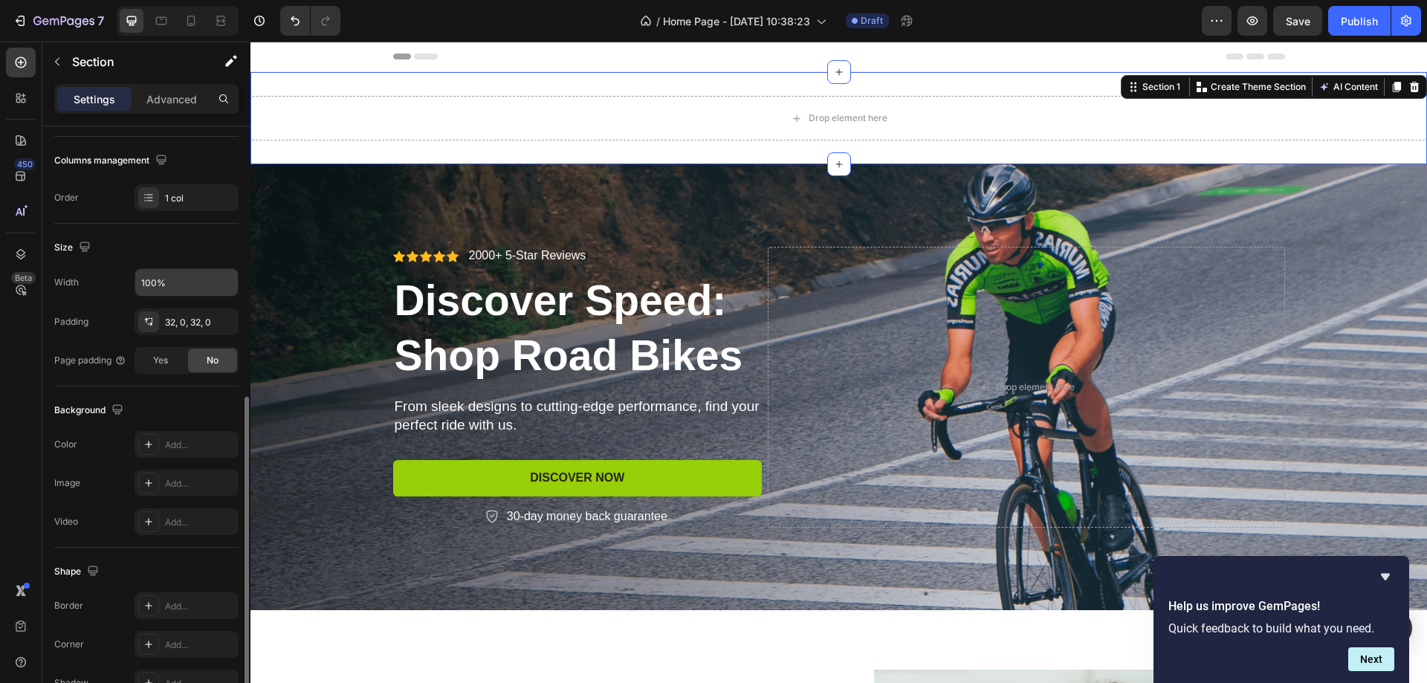
scroll to position [308, 0]
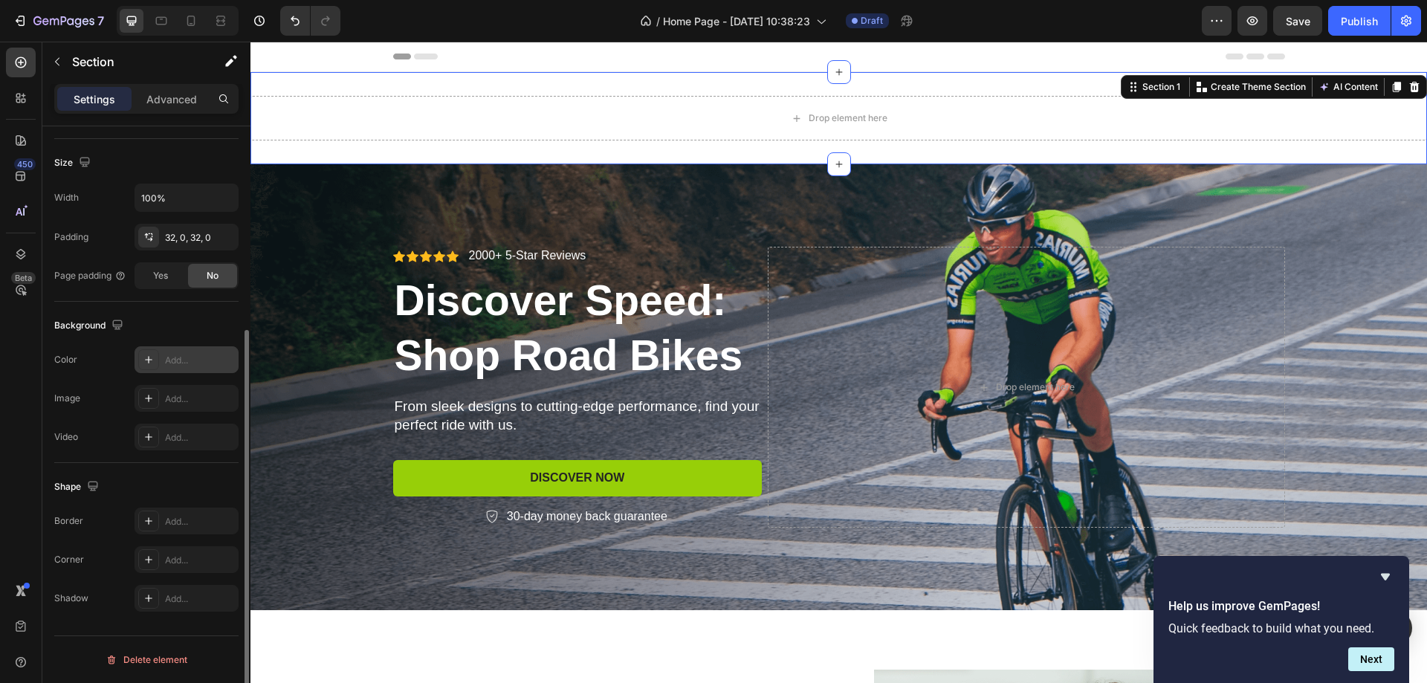
click at [167, 369] on div "Add..." at bounding box center [187, 359] width 104 height 27
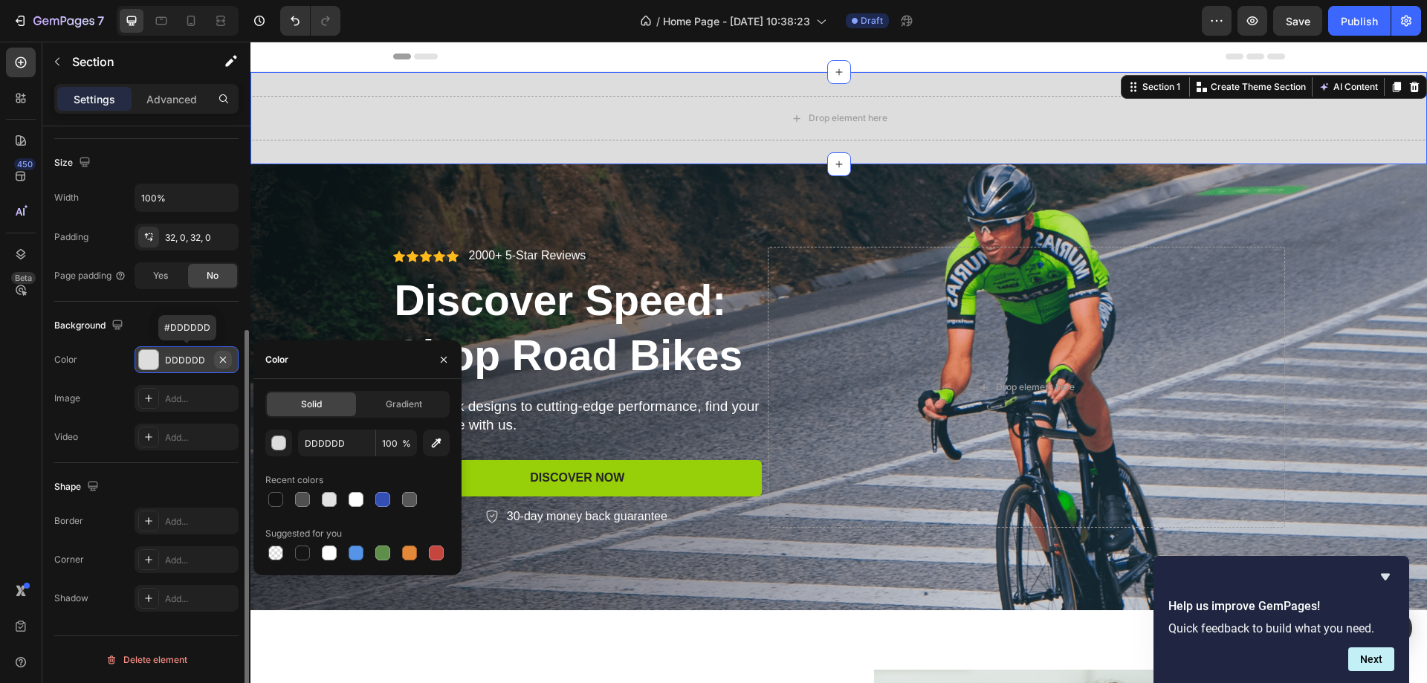
click at [220, 360] on icon "button" at bounding box center [223, 360] width 12 height 12
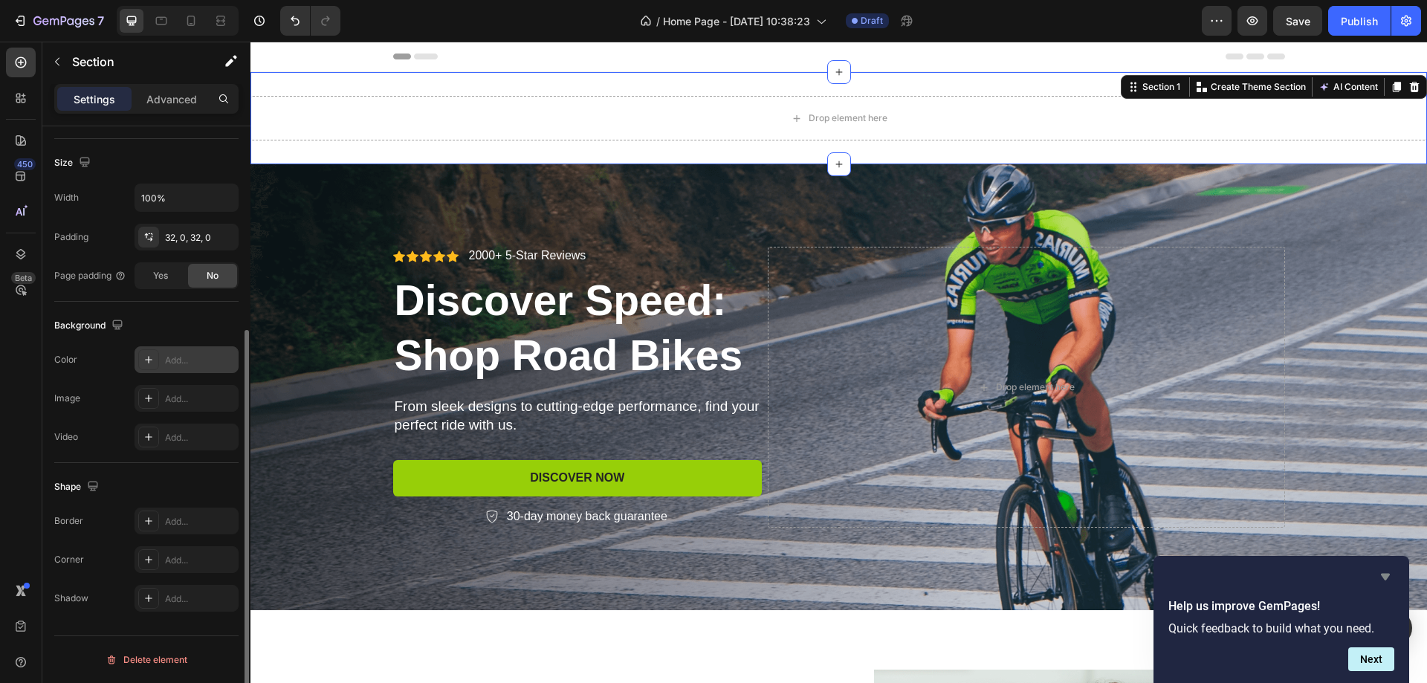
click at [1385, 574] on icon "Hide survey" at bounding box center [1385, 577] width 9 height 7
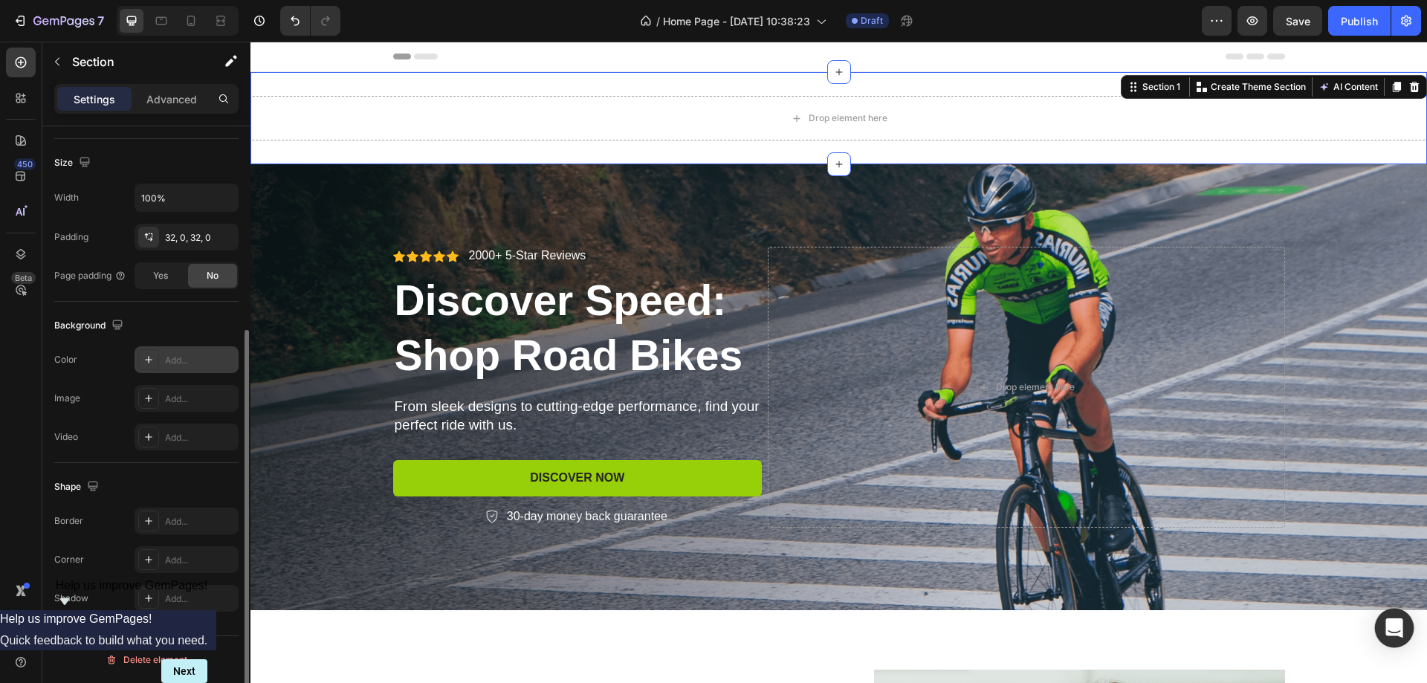
click at [1398, 618] on div "Open Intercom Messenger" at bounding box center [1394, 628] width 39 height 39
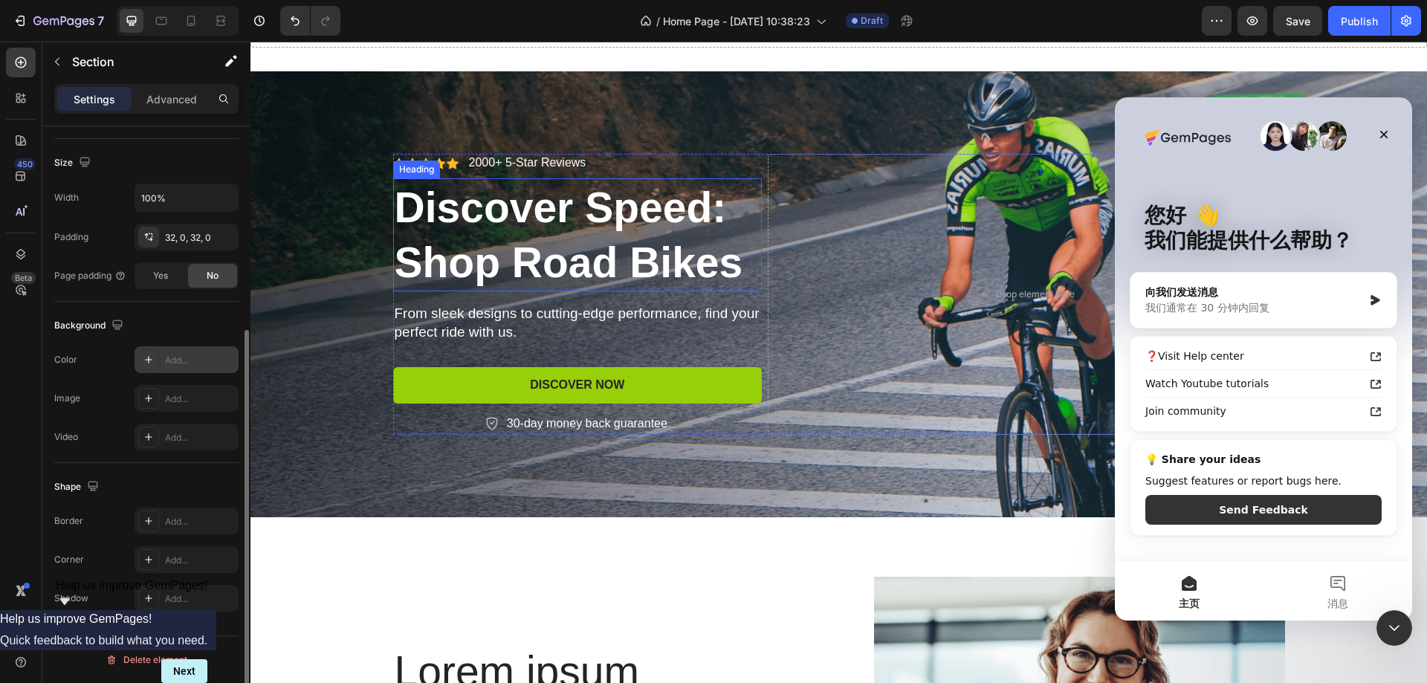
scroll to position [0, 0]
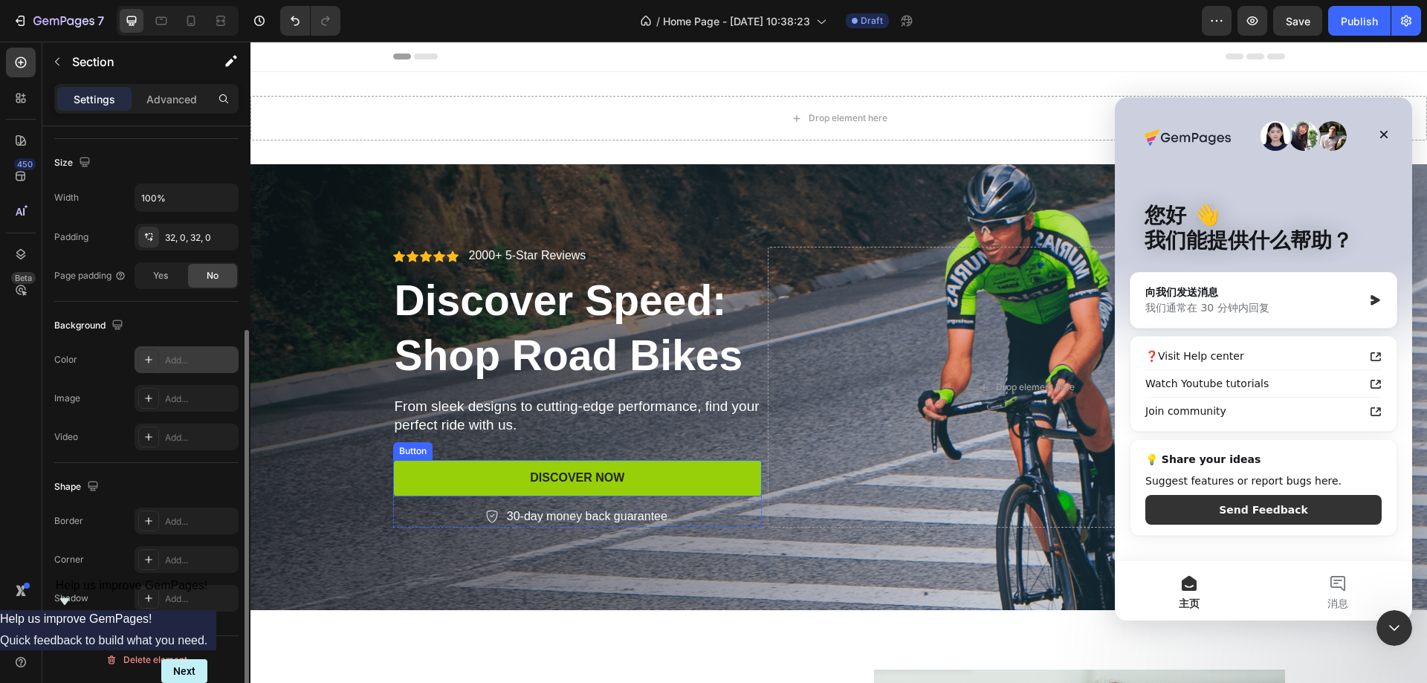
click at [657, 471] on button "Discover Now" at bounding box center [577, 478] width 369 height 36
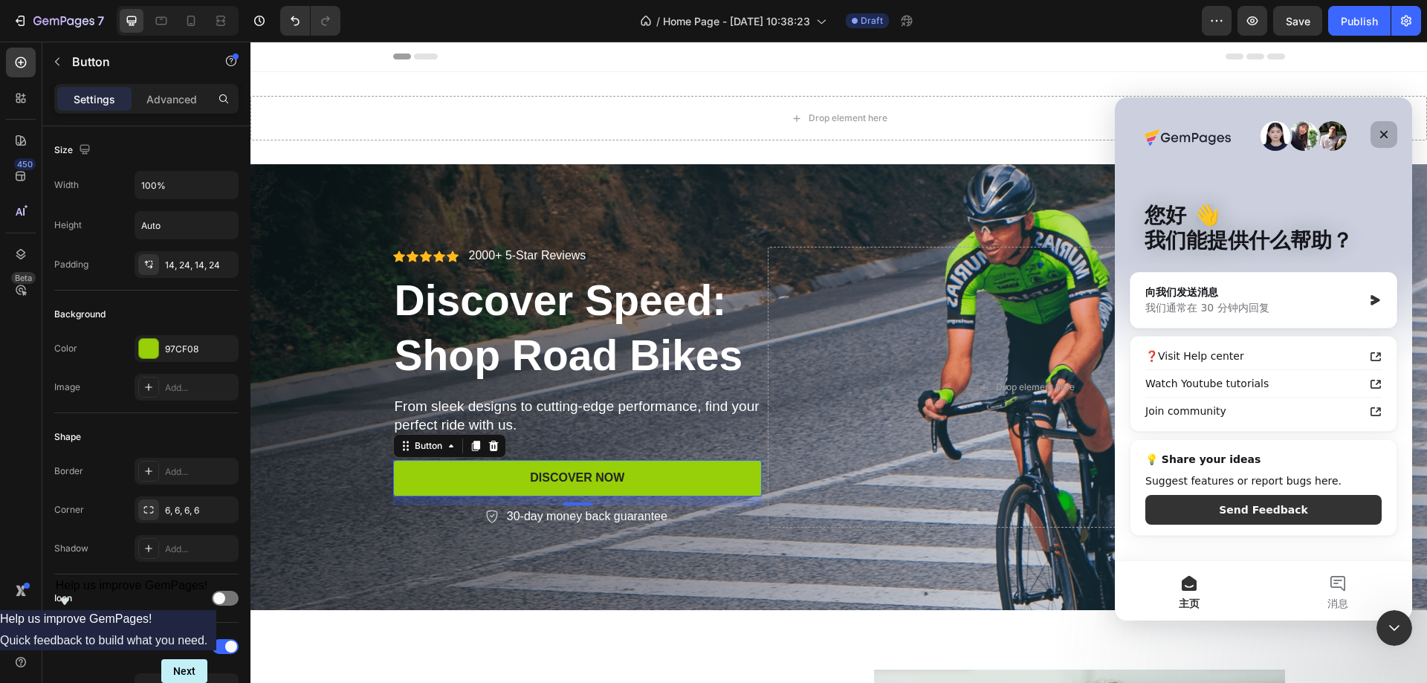
click at [1387, 131] on icon "关闭" at bounding box center [1384, 135] width 8 height 8
